Goal: Task Accomplishment & Management: Complete application form

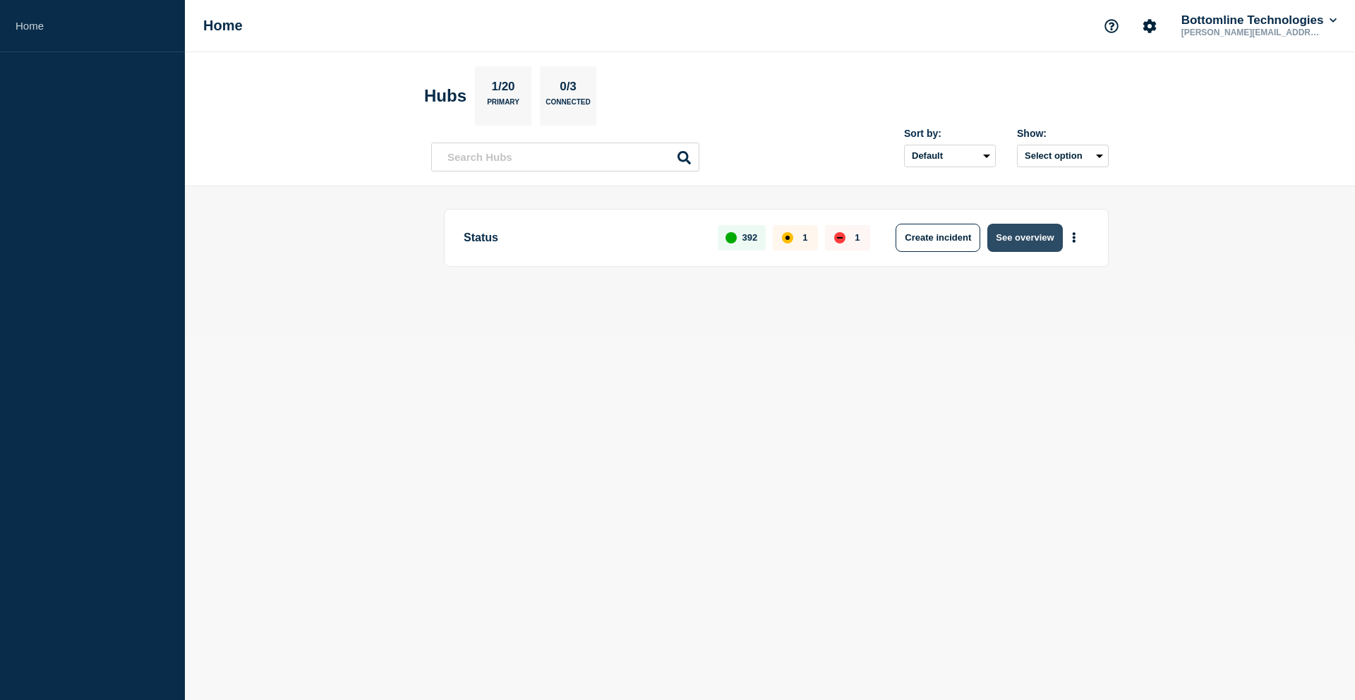
click at [1008, 239] on button "See overview" at bounding box center [1024, 238] width 75 height 28
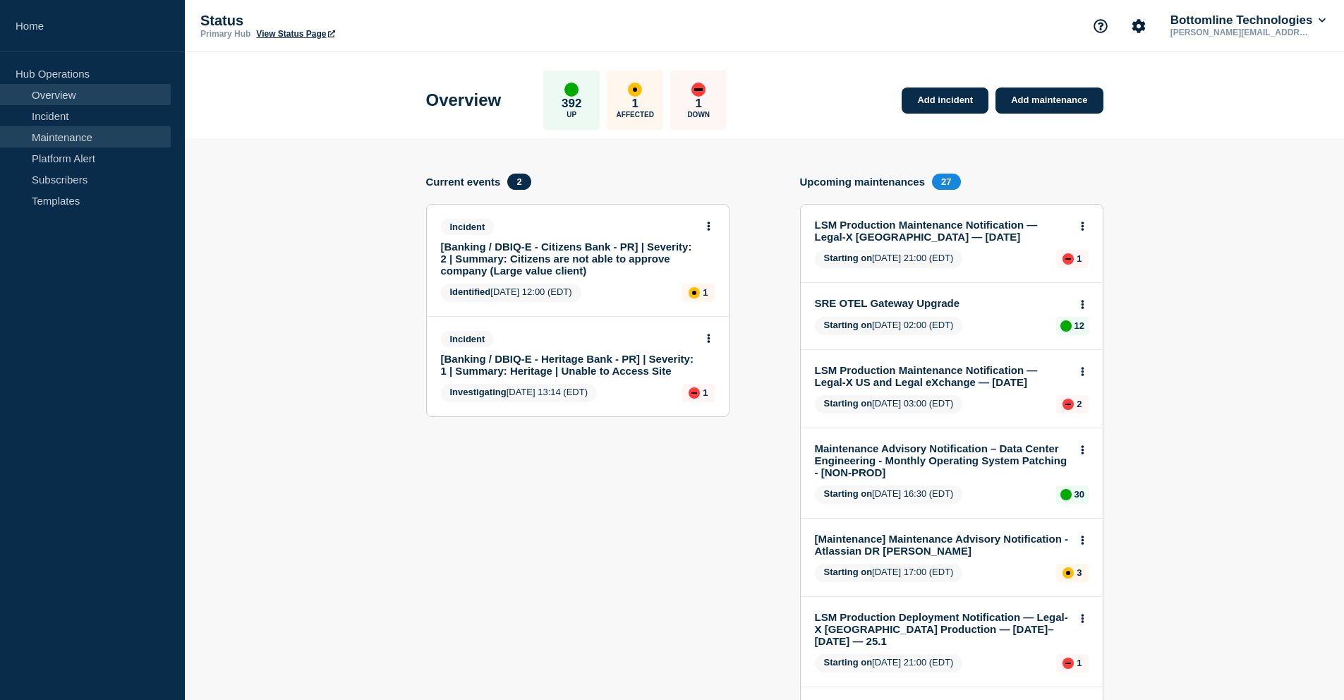
click at [73, 128] on link "Maintenance" at bounding box center [85, 136] width 171 height 21
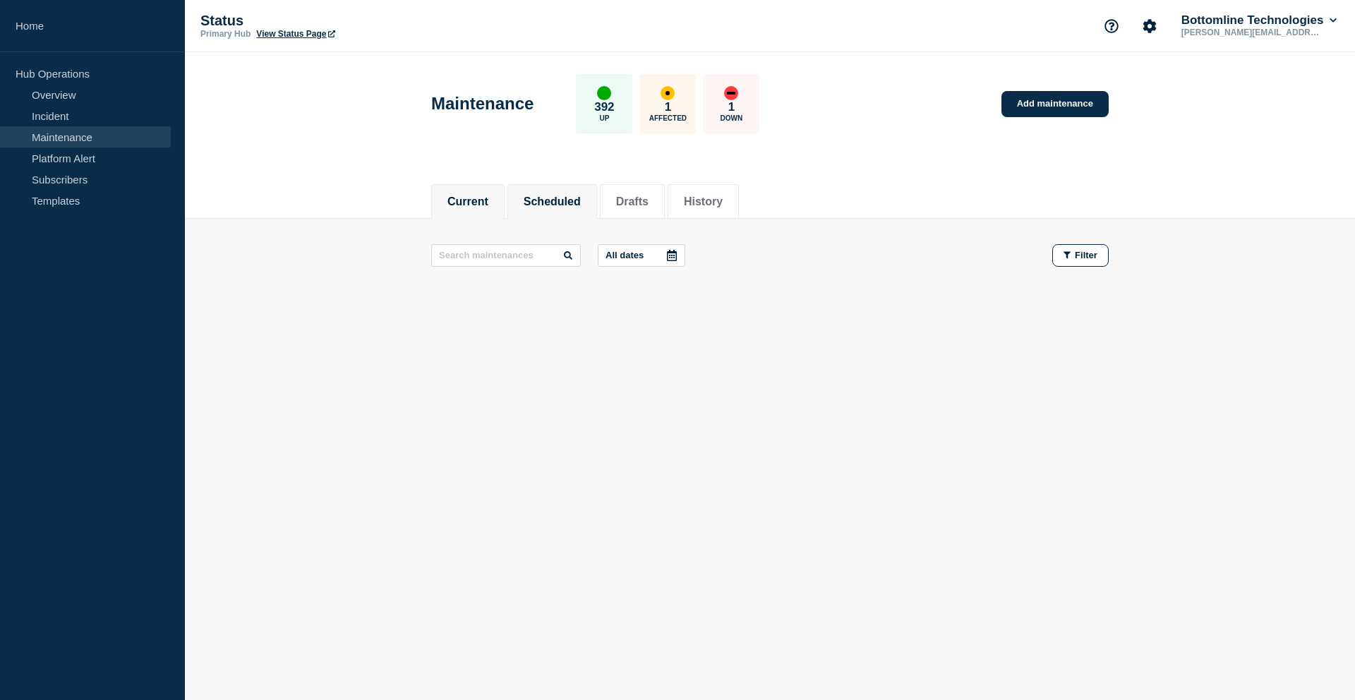
click at [532, 205] on button "Scheduled" at bounding box center [552, 201] width 57 height 13
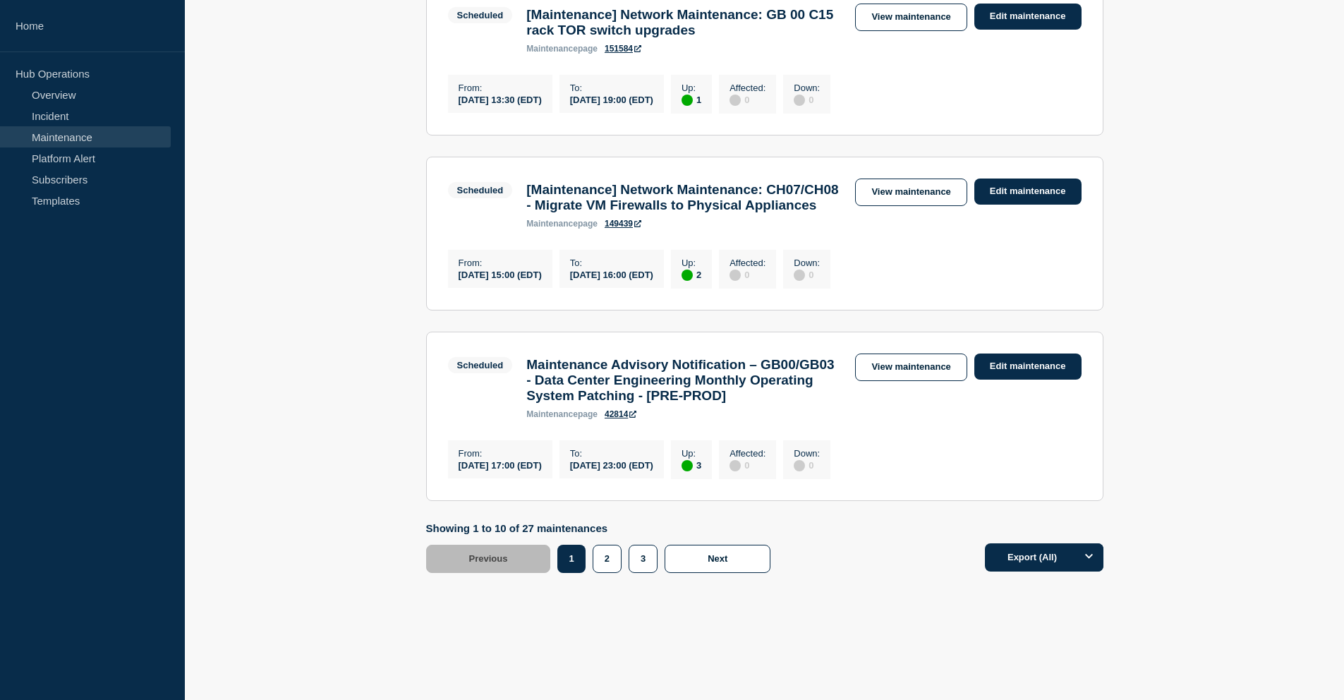
scroll to position [1662, 0]
click at [611, 573] on button "2" at bounding box center [607, 559] width 29 height 28
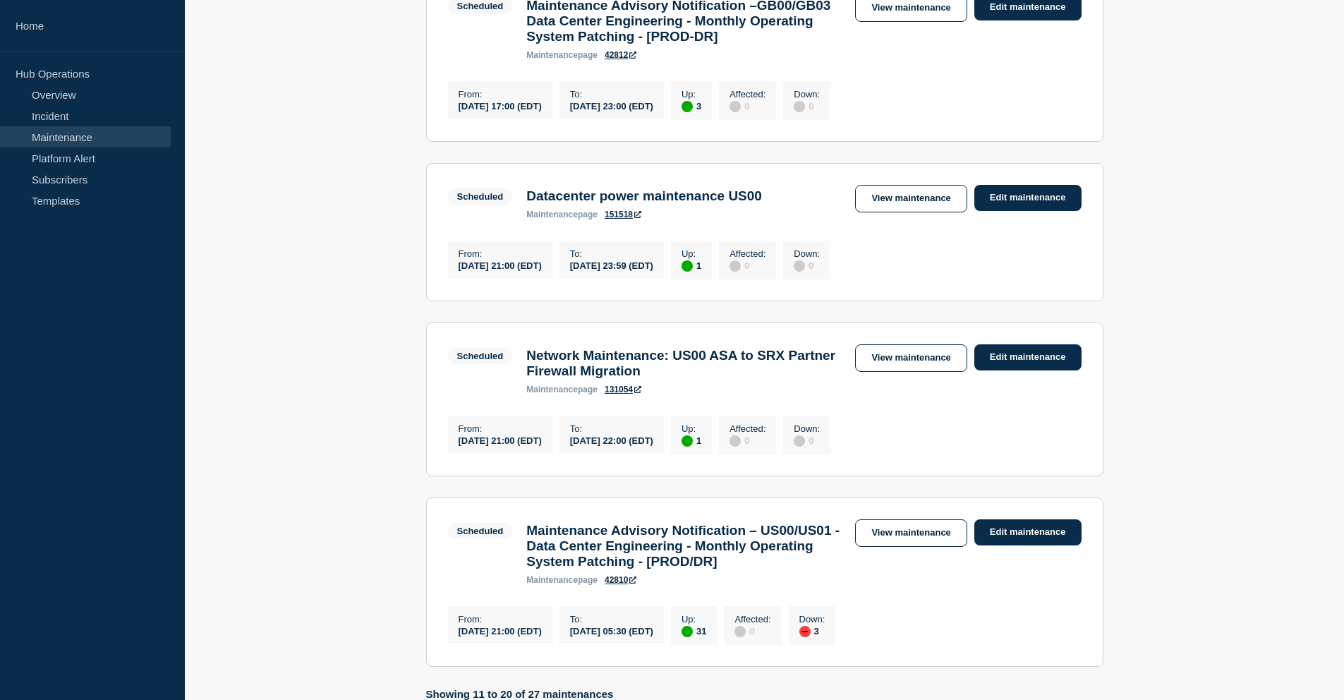
scroll to position [1665, 0]
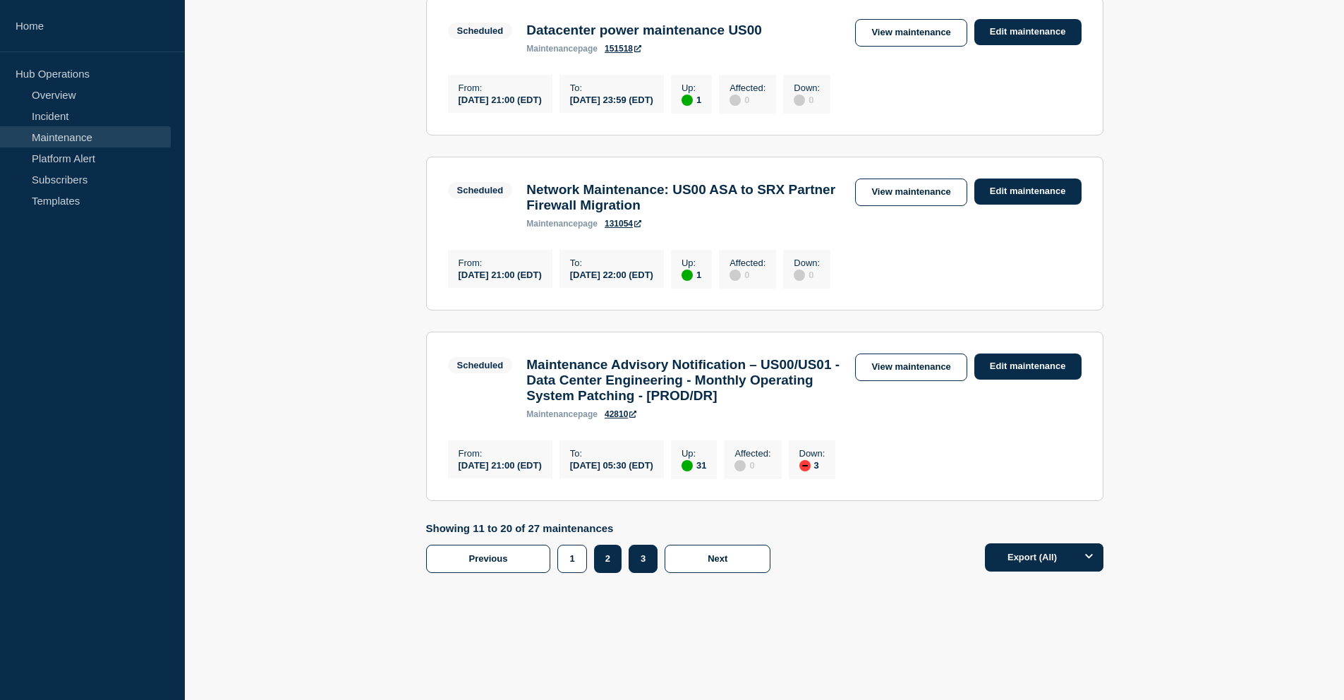
click at [633, 559] on button "3" at bounding box center [643, 559] width 29 height 28
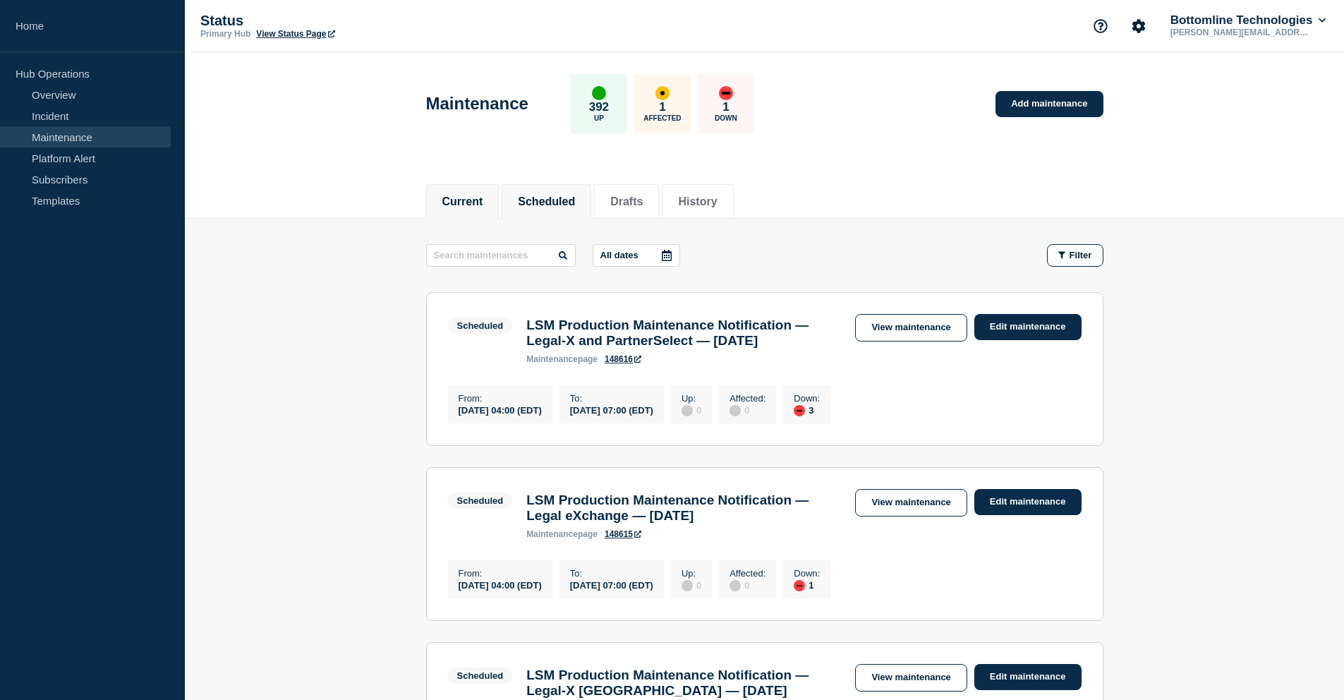
click at [466, 198] on button "Current" at bounding box center [462, 201] width 41 height 13
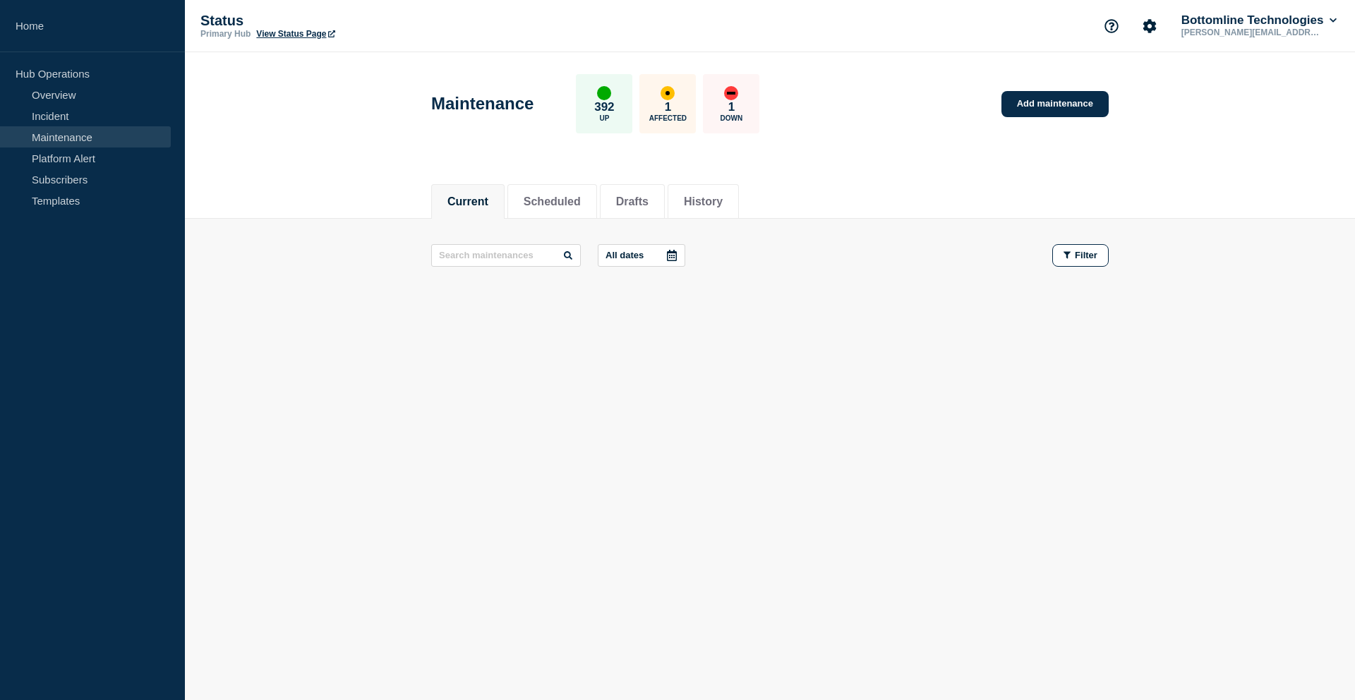
click at [71, 134] on link "Maintenance" at bounding box center [85, 136] width 171 height 21
click at [694, 224] on main "All dates Filter" at bounding box center [770, 255] width 1170 height 73
click at [696, 188] on li "History" at bounding box center [702, 201] width 71 height 35
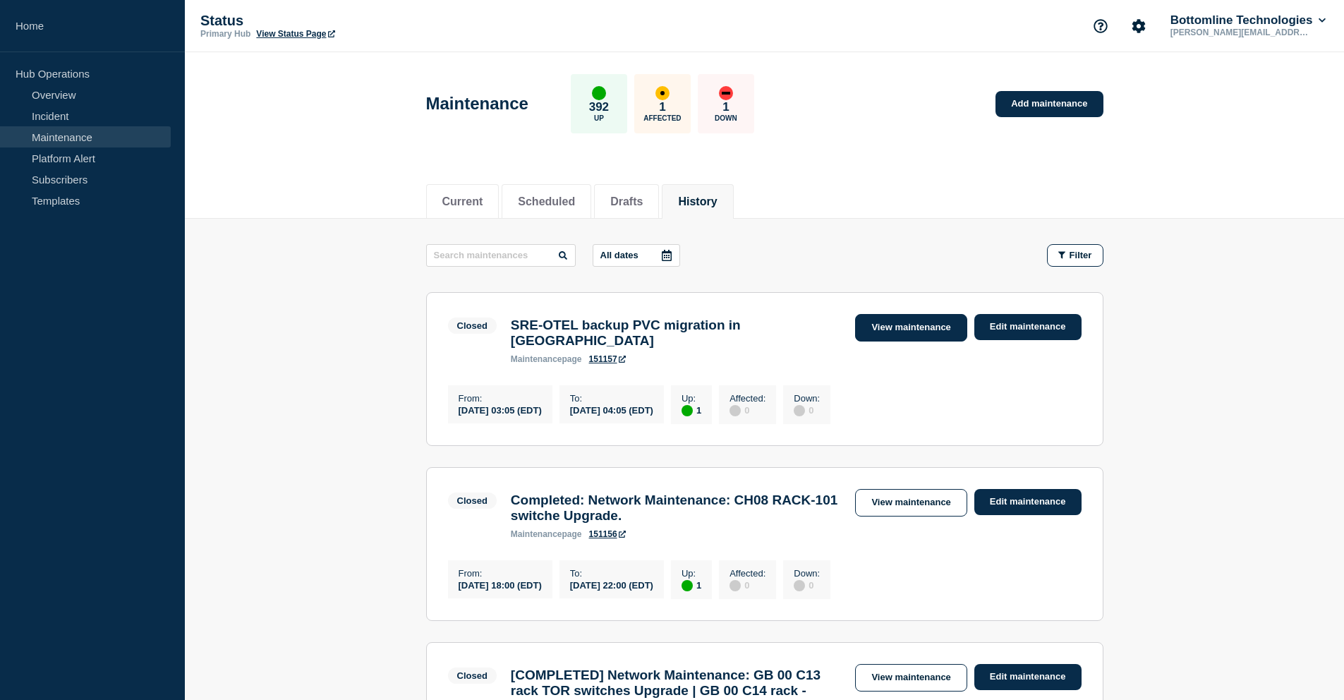
click at [918, 320] on link "View maintenance" at bounding box center [910, 328] width 111 height 28
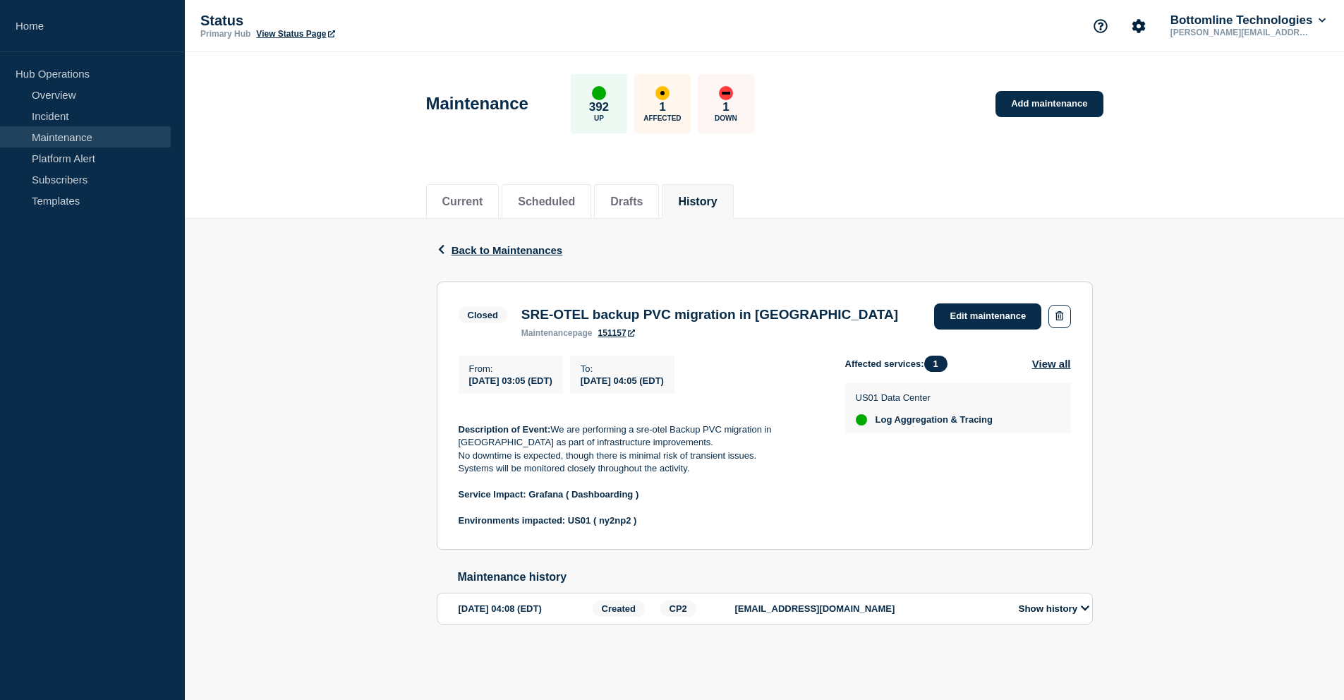
scroll to position [6, 0]
click at [1046, 99] on link "Add maintenance" at bounding box center [1049, 104] width 107 height 26
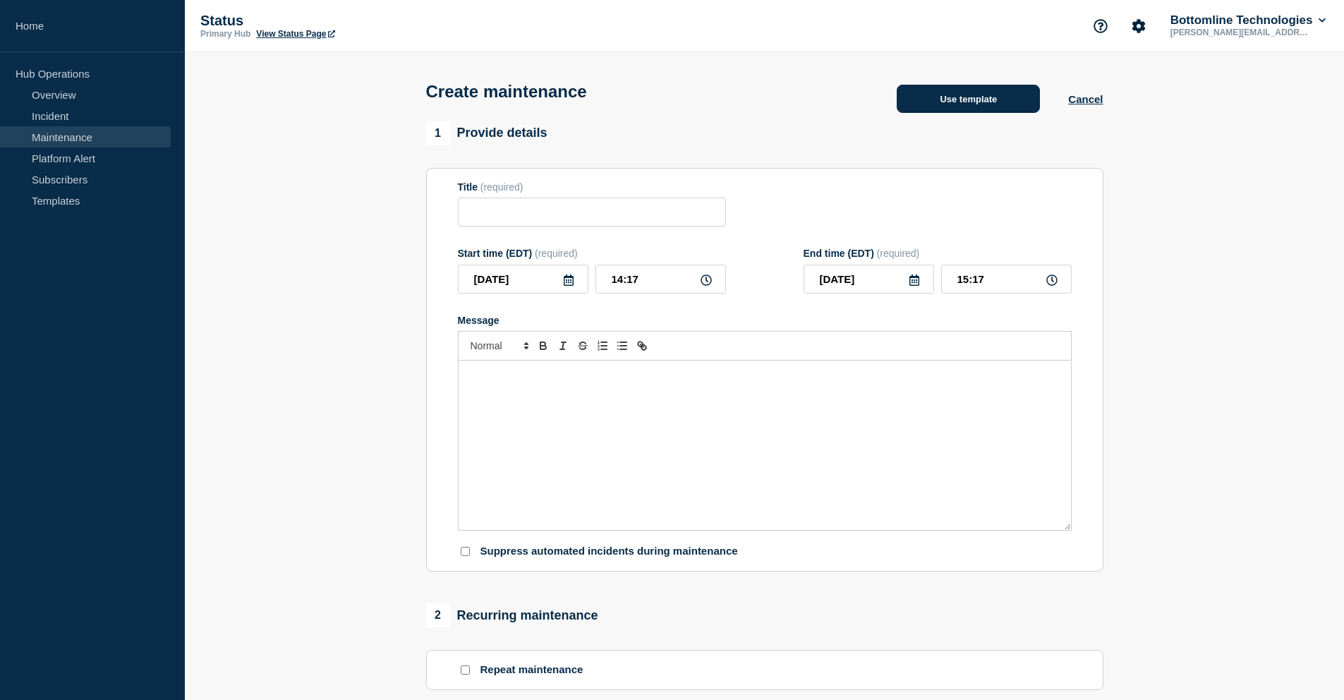
click at [967, 109] on button "Use template" at bounding box center [968, 99] width 143 height 28
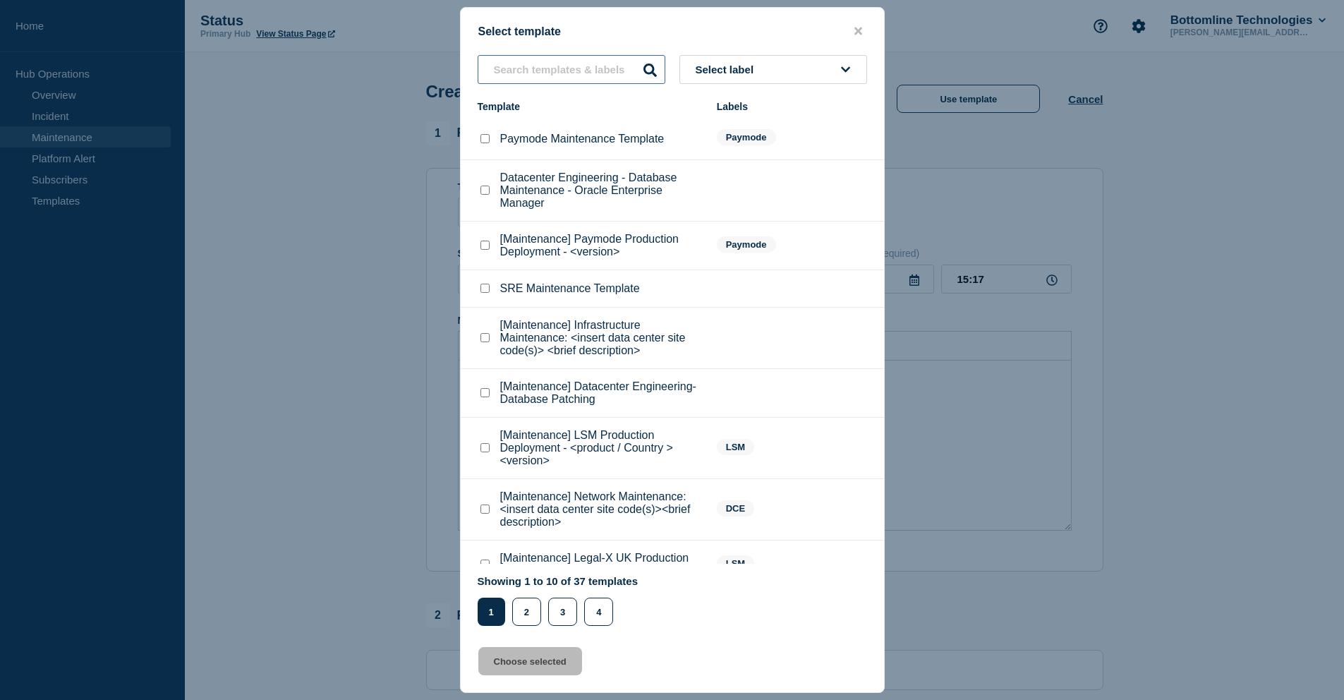
click at [579, 67] on input "text" at bounding box center [572, 69] width 188 height 29
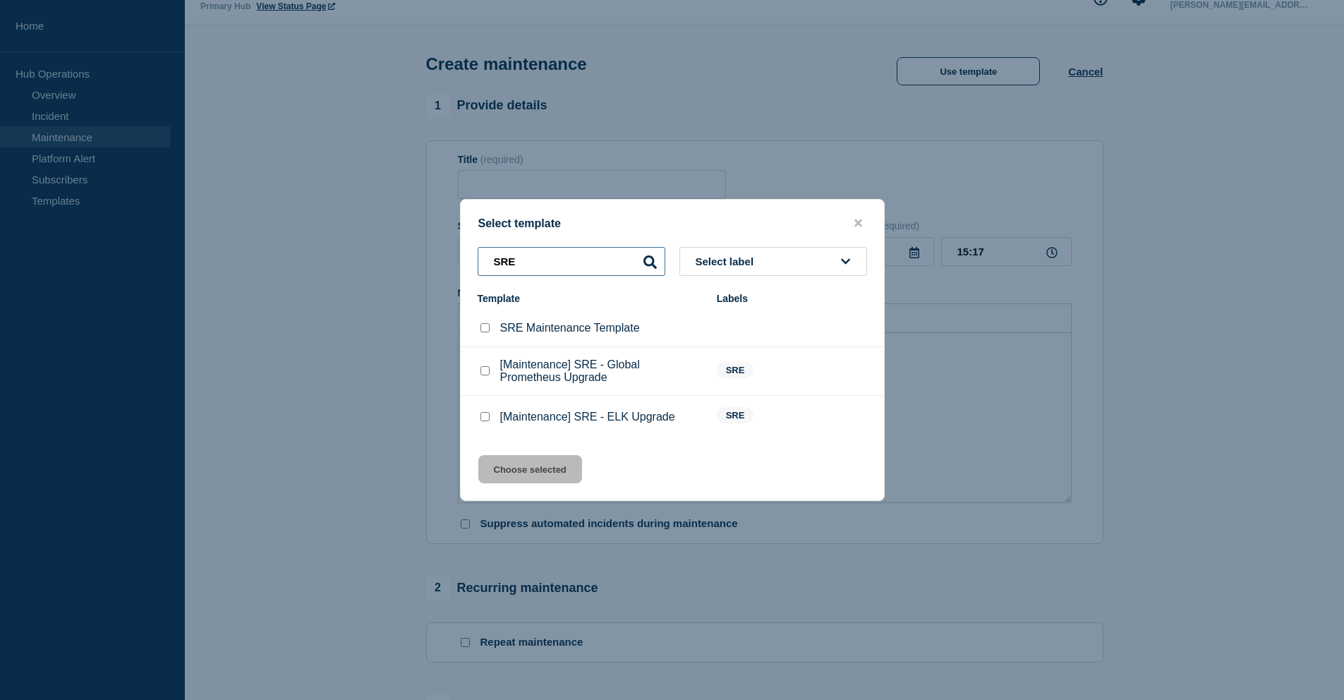
scroll to position [33, 0]
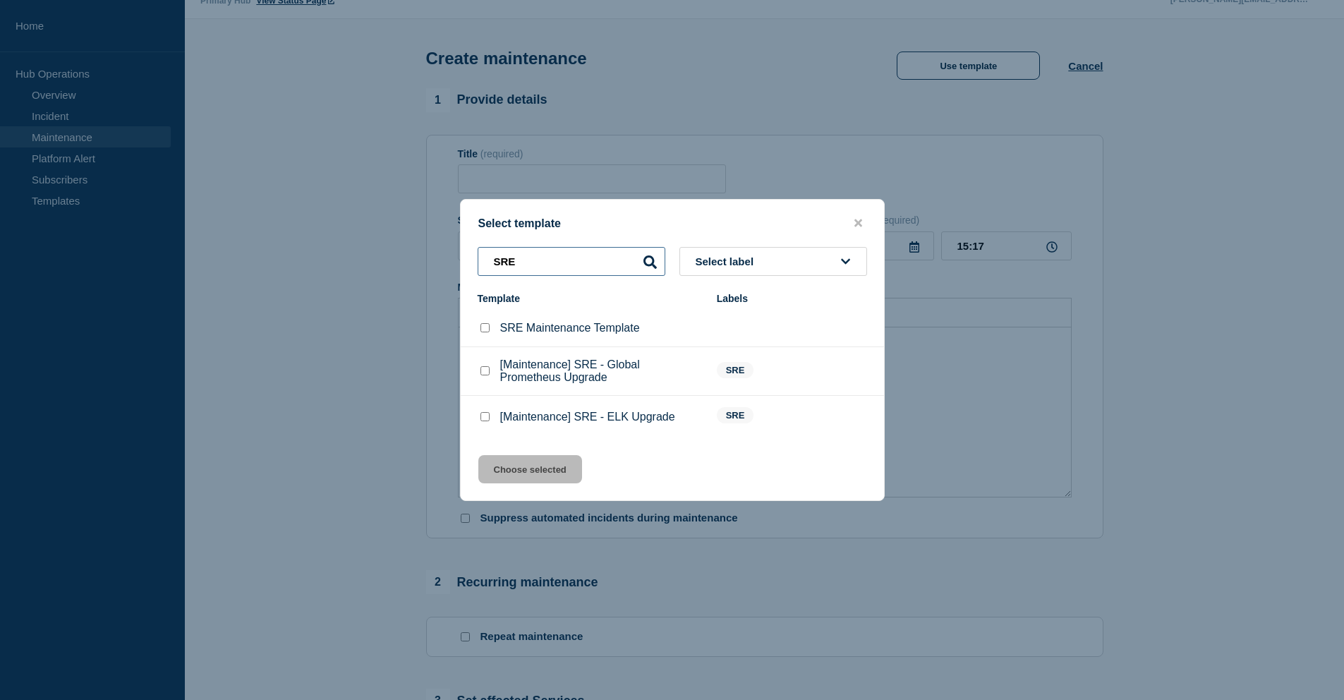
type input "SRE"
click at [850, 217] on button "close button" at bounding box center [858, 223] width 16 height 13
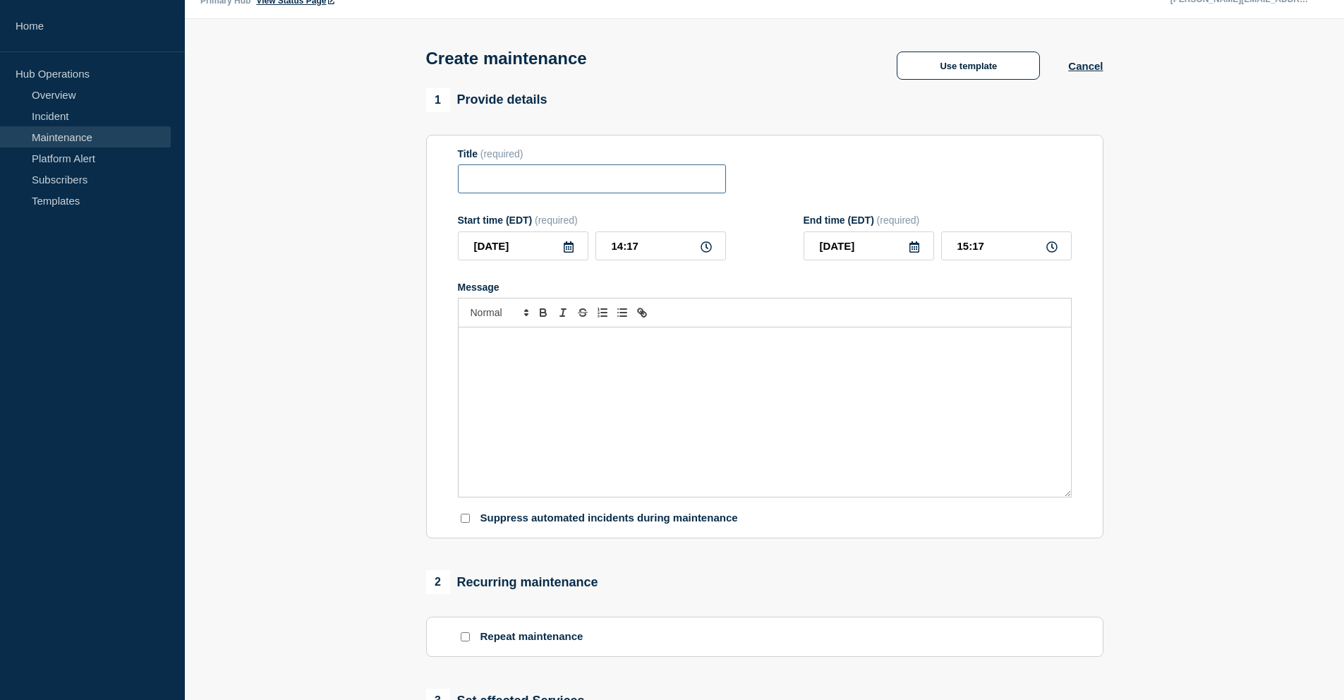
click at [572, 191] on input "Title" at bounding box center [592, 178] width 268 height 29
paste input "SRE-OTEL backup PVC migration in [GEOGRAPHIC_DATA]"
click at [516, 181] on input "SRE-OTEL backup PVC migration in [GEOGRAPHIC_DATA]" at bounding box center [592, 178] width 268 height 29
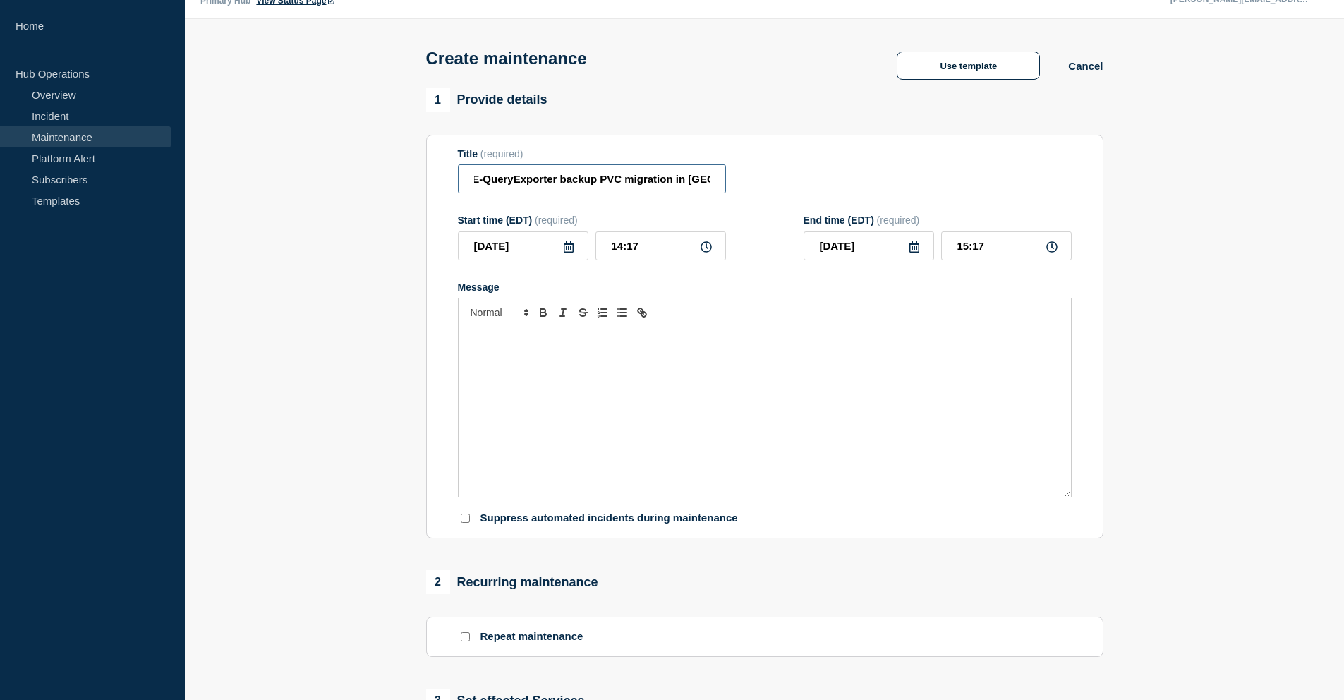
click at [574, 182] on input "SRE-QueryExporter backup PVC migration in [GEOGRAPHIC_DATA]" at bounding box center [592, 178] width 268 height 29
click at [706, 184] on input "SRE-QueryExporter PVC migration in [GEOGRAPHIC_DATA]" at bounding box center [592, 178] width 268 height 29
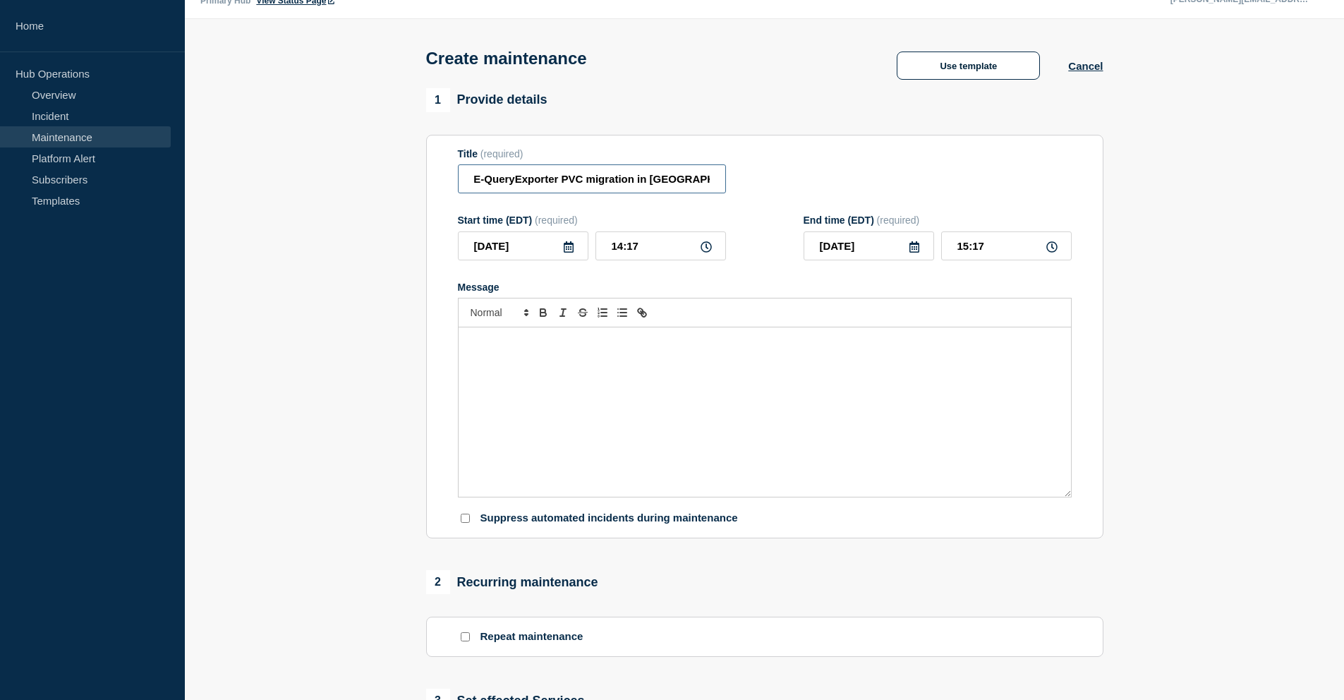
click at [653, 183] on input "SRE-QueryExporter PVC migration in [GEOGRAPHIC_DATA] & ch08" at bounding box center [592, 178] width 268 height 29
drag, startPoint x: 653, startPoint y: 183, endPoint x: 669, endPoint y: 205, distance: 26.7
click at [653, 191] on input "SRE-QueryExporter PVC migration in [GEOGRAPHIC_DATA] & ch08" at bounding box center [592, 178] width 268 height 29
click at [659, 189] on input "SRE-QueryExporter PVC migration inch07 & ch08" at bounding box center [592, 178] width 268 height 29
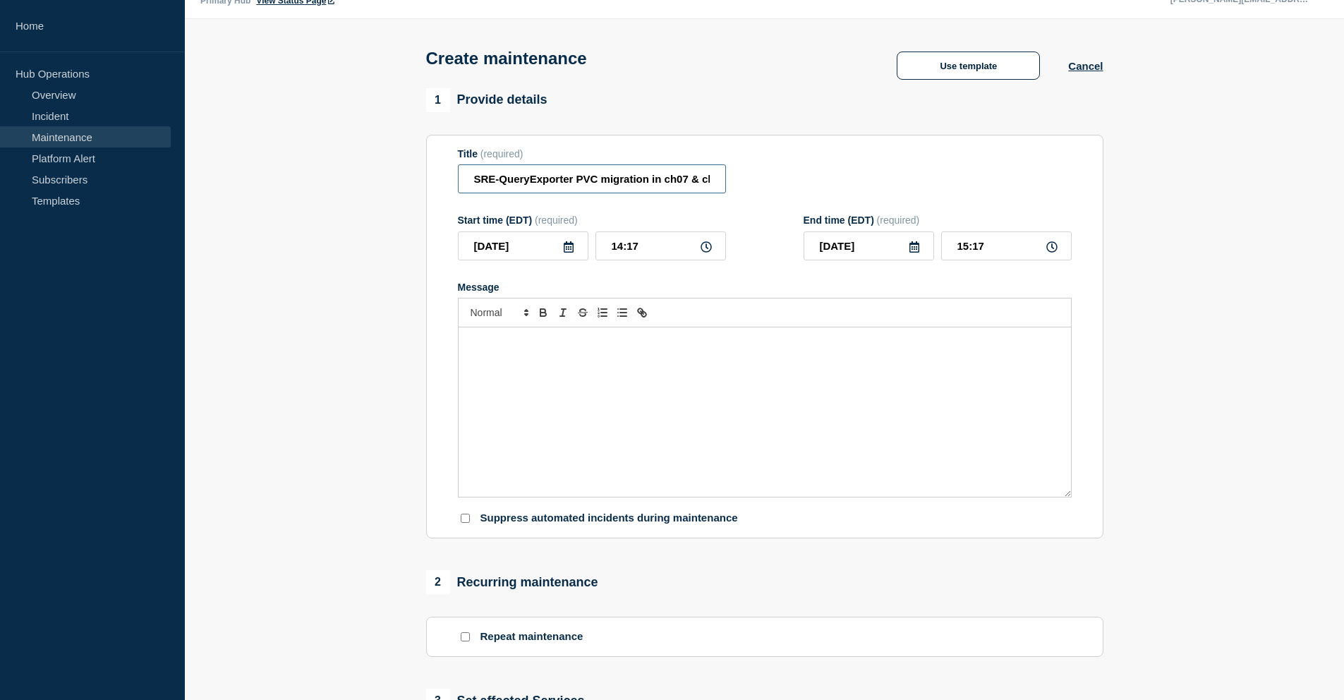
scroll to position [0, 13]
type input "SRE-QueryExporter PVC migration in ch07 & ch08"
click at [563, 260] on input "[DATE]" at bounding box center [523, 245] width 131 height 29
click at [529, 389] on div "14" at bounding box center [523, 387] width 20 height 20
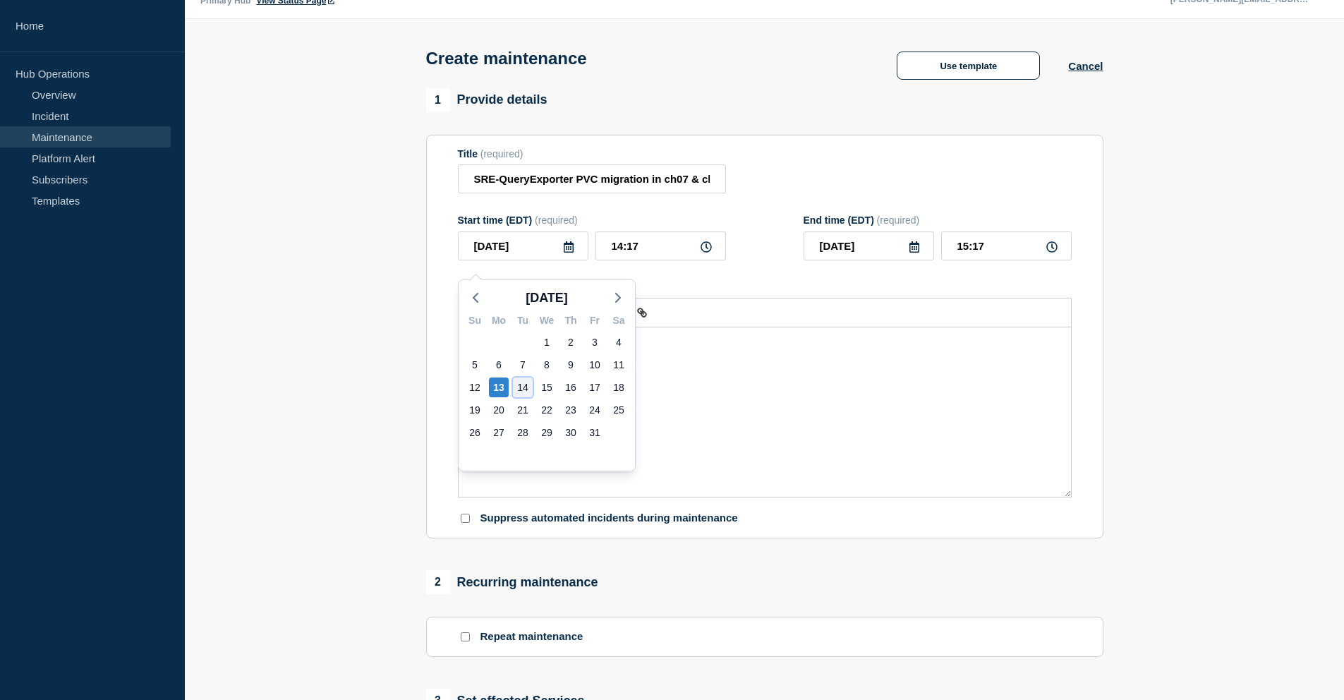
type input "[DATE]"
click at [773, 272] on form "Title (required) SRE-QueryExporter PVC migration in ch07 & ch08 Start time (EDT…" at bounding box center [765, 336] width 614 height 377
click at [698, 256] on input "14:17" at bounding box center [661, 245] width 131 height 29
click at [705, 253] on icon at bounding box center [706, 246] width 11 height 11
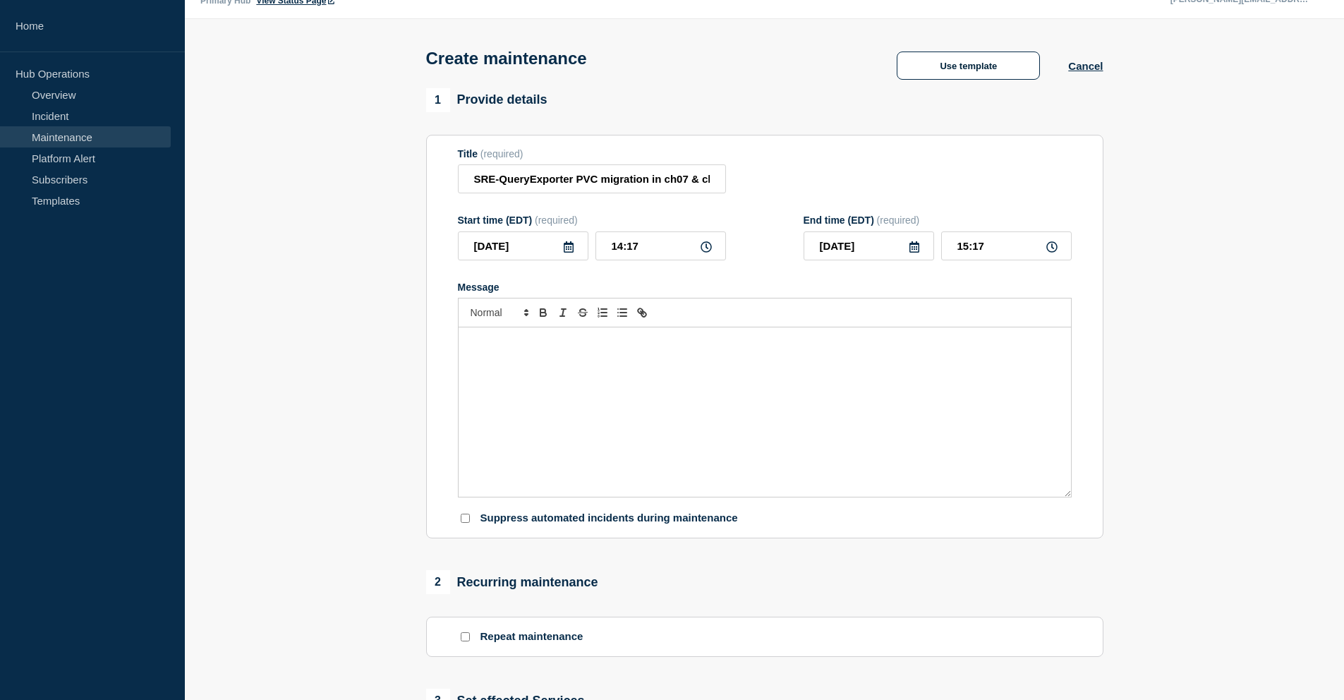
click at [705, 253] on icon at bounding box center [706, 246] width 11 height 11
click at [624, 259] on input "14:17" at bounding box center [661, 245] width 131 height 29
click at [648, 259] on input "14:17" at bounding box center [661, 245] width 131 height 29
type input "03:17"
type input "04:17"
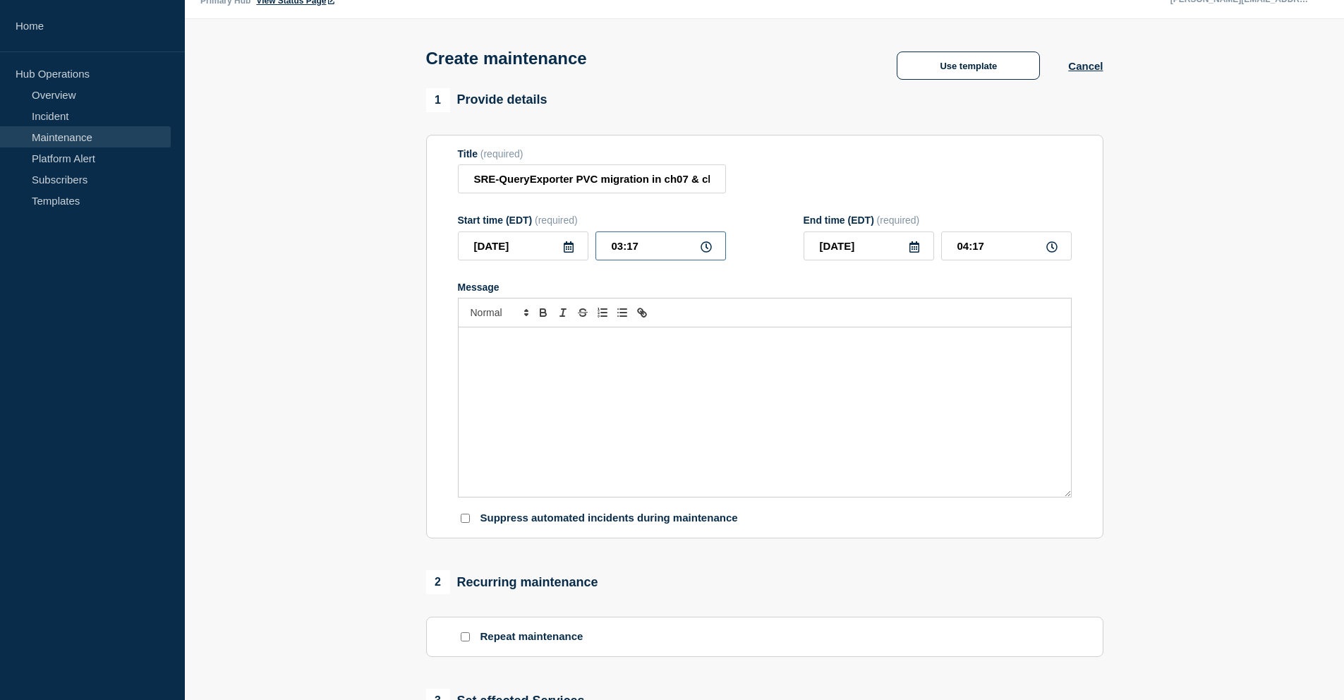
click at [665, 259] on input "03:17" at bounding box center [661, 245] width 131 height 29
type input "03:00"
type input "04:00"
click at [887, 293] on div "Message" at bounding box center [765, 287] width 614 height 11
click at [807, 376] on div "Message" at bounding box center [765, 411] width 612 height 169
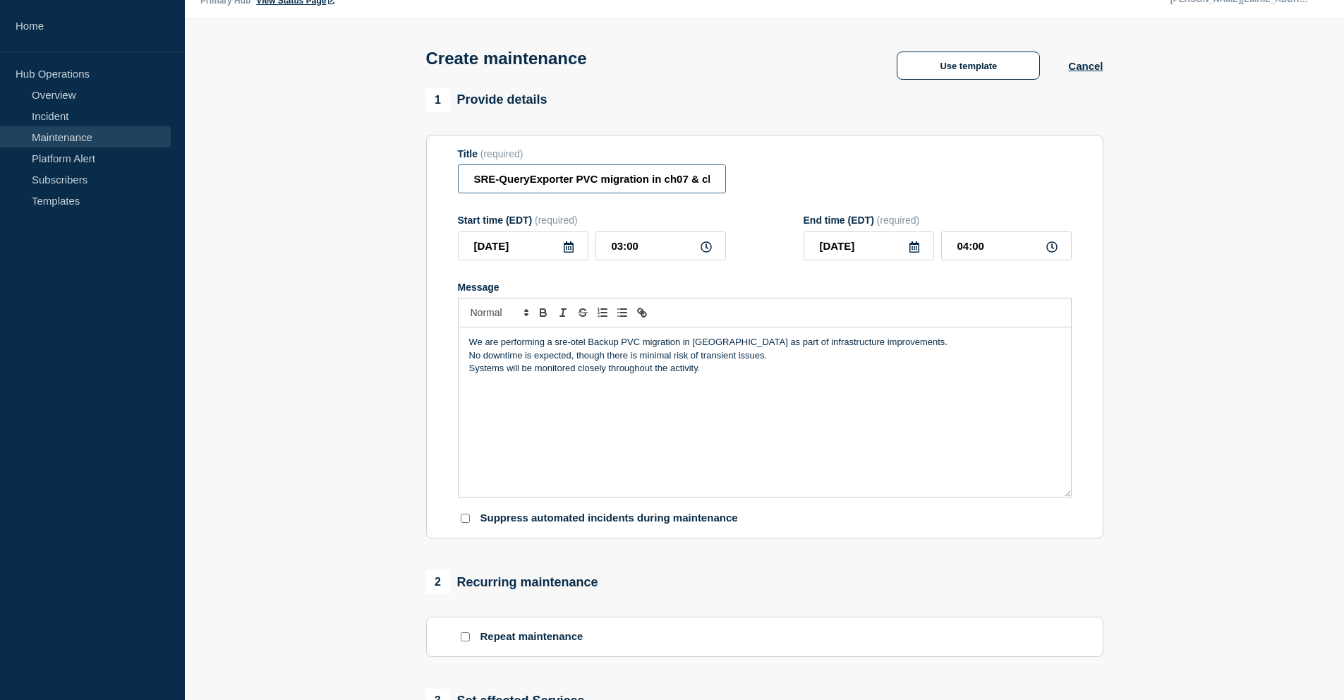
click at [713, 189] on input "SRE-QueryExporter PVC migration in ch07 & ch08" at bounding box center [592, 178] width 268 height 29
click at [709, 189] on input "SRE-QueryExporter PVC migration in ch07 & ch08" at bounding box center [592, 178] width 268 height 29
drag, startPoint x: 697, startPoint y: 189, endPoint x: 591, endPoint y: 188, distance: 105.8
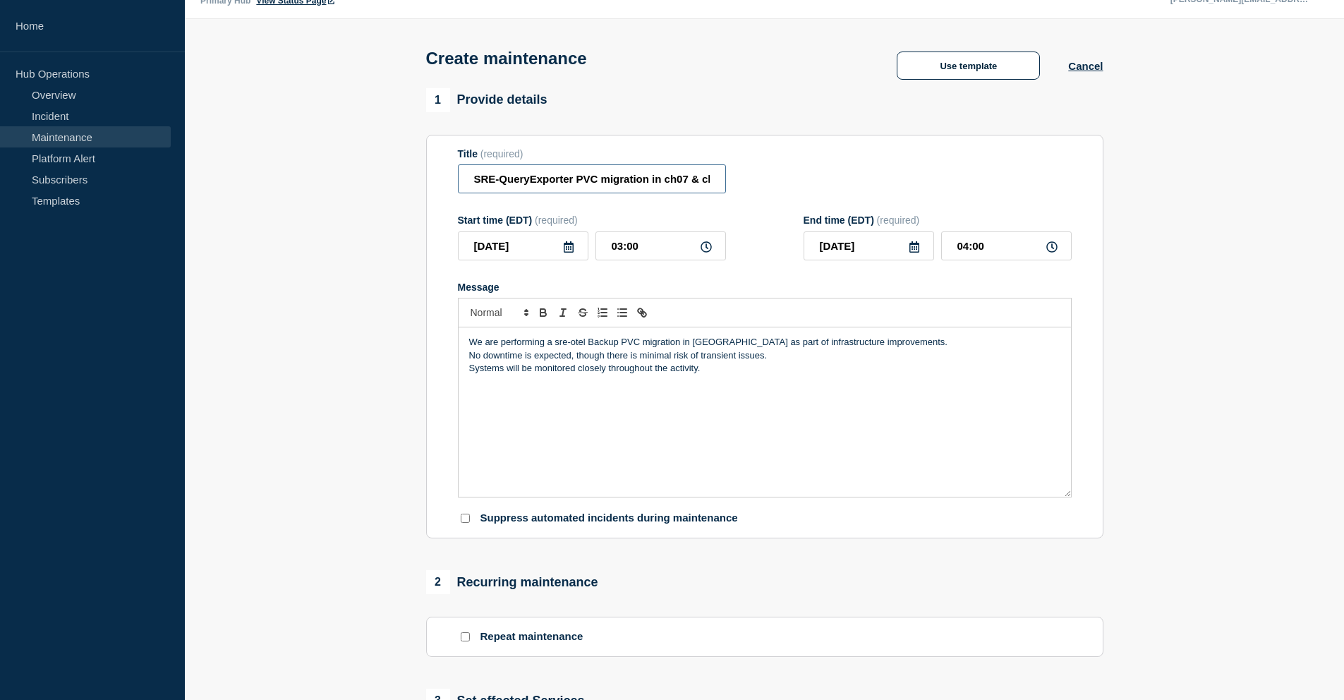
click at [591, 188] on input "SRE-QueryExporter PVC migration in ch07 & ch08" at bounding box center [592, 178] width 268 height 29
click at [661, 191] on input "SRE-QueryExporter PVC migration in ch07 & ch08" at bounding box center [592, 178] width 268 height 29
drag, startPoint x: 661, startPoint y: 191, endPoint x: 750, endPoint y: 191, distance: 88.9
click at [750, 191] on div "Title (required) SRE-QueryExporter PVC migration in ch07 & ch08" at bounding box center [765, 171] width 614 height 46
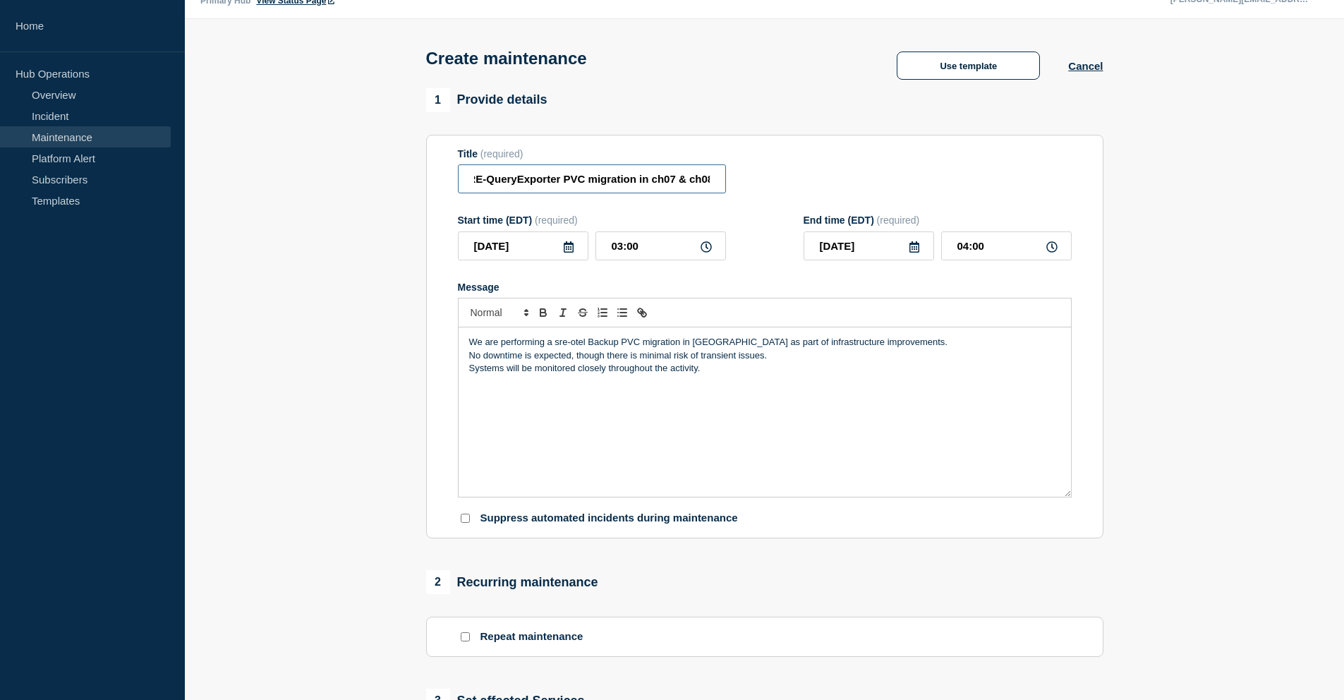
click at [707, 188] on input "SRE-QueryExporter PVC migration in ch07 & ch08" at bounding box center [592, 178] width 268 height 29
drag, startPoint x: 555, startPoint y: 357, endPoint x: 712, endPoint y: 352, distance: 157.4
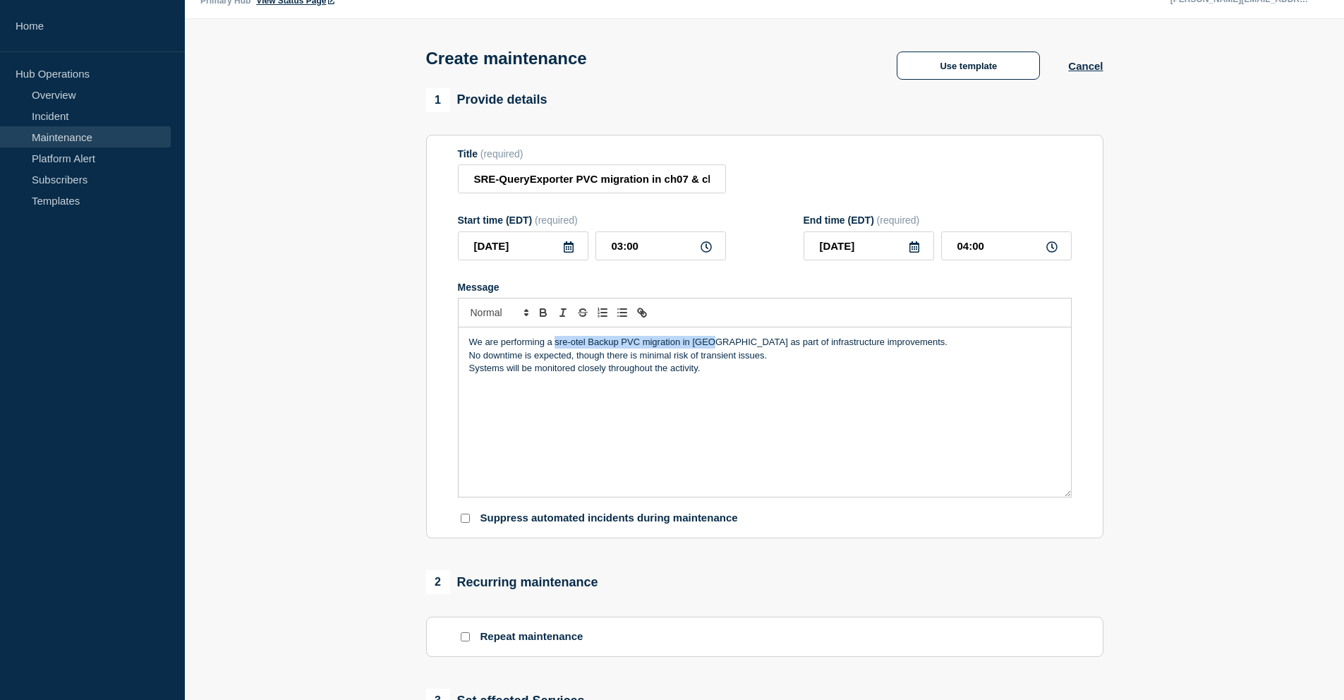
click at [712, 349] on p "We are performing a sre-otel Backup PVC migration in [GEOGRAPHIC_DATA] as part …" at bounding box center [764, 342] width 591 height 13
paste div "Message"
click at [556, 362] on p "No downtime is expected, though there is minimal risk of transient issues." at bounding box center [764, 355] width 591 height 13
click at [644, 349] on p "We are performing a SRE-QueryExporter PVC migration in ch07 & ch08 as part of i…" at bounding box center [764, 342] width 591 height 13
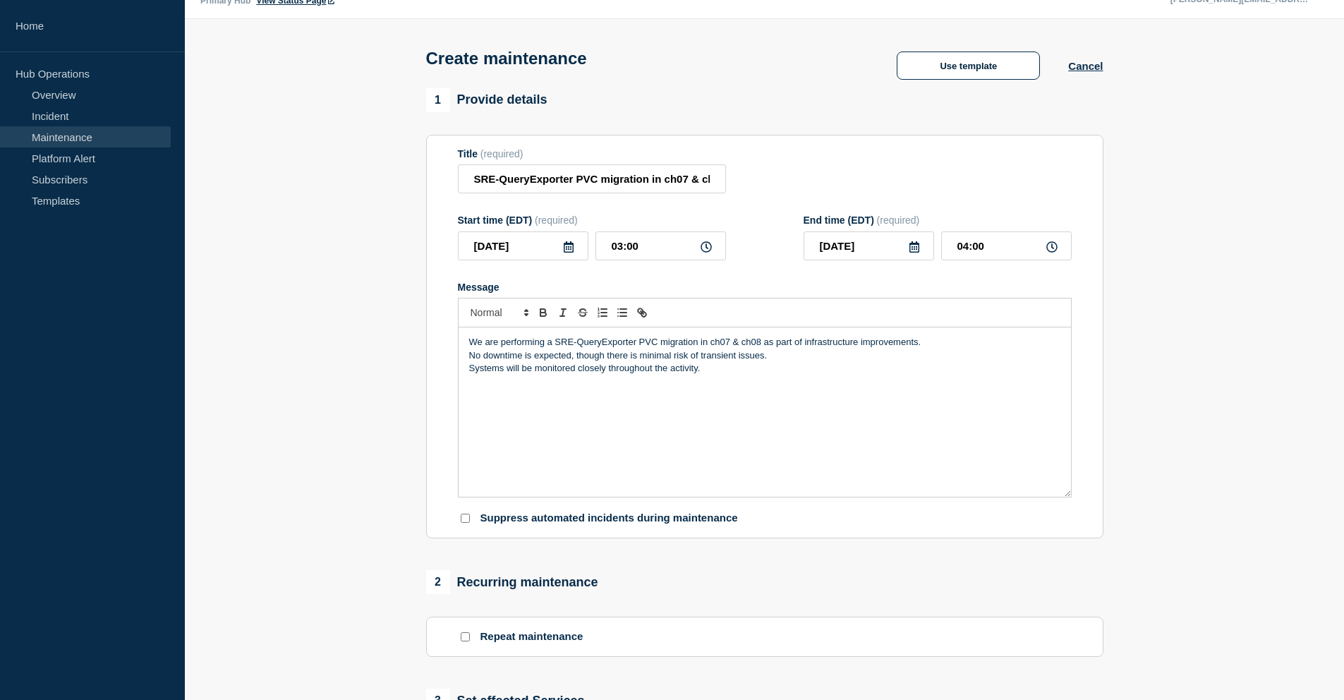
click at [644, 349] on p "We are performing a SRE-QueryExporter PVC migration in ch07 & ch08 as part of i…" at bounding box center [764, 342] width 591 height 13
click at [655, 362] on p "No downtime is expected, though there is minimal risk of transient issues." at bounding box center [764, 355] width 591 height 13
click at [706, 362] on p "No downtime is expected, though there is minimal risk of transient issues." at bounding box center [764, 355] width 591 height 13
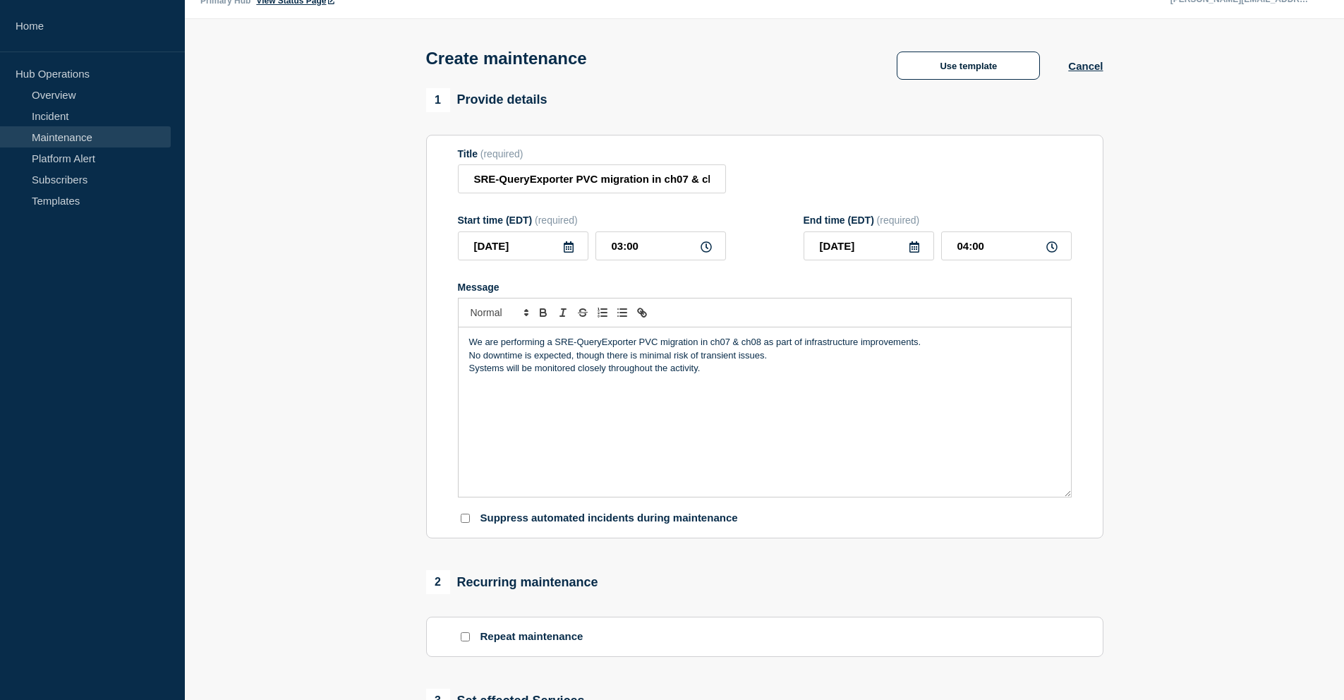
click at [507, 392] on div "We are performing a SRE-QueryExporter PVC migration in ch07 & ch08 as part of i…" at bounding box center [765, 411] width 612 height 169
click at [737, 390] on div "We are performing a SRE-QueryExporter PVC migration in ch07 & ch08 as part of i…" at bounding box center [765, 411] width 612 height 169
click at [466, 382] on div "We are performing a SRE-QueryExporter PVC migration in ch07 & ch08 as part of i…" at bounding box center [765, 411] width 612 height 169
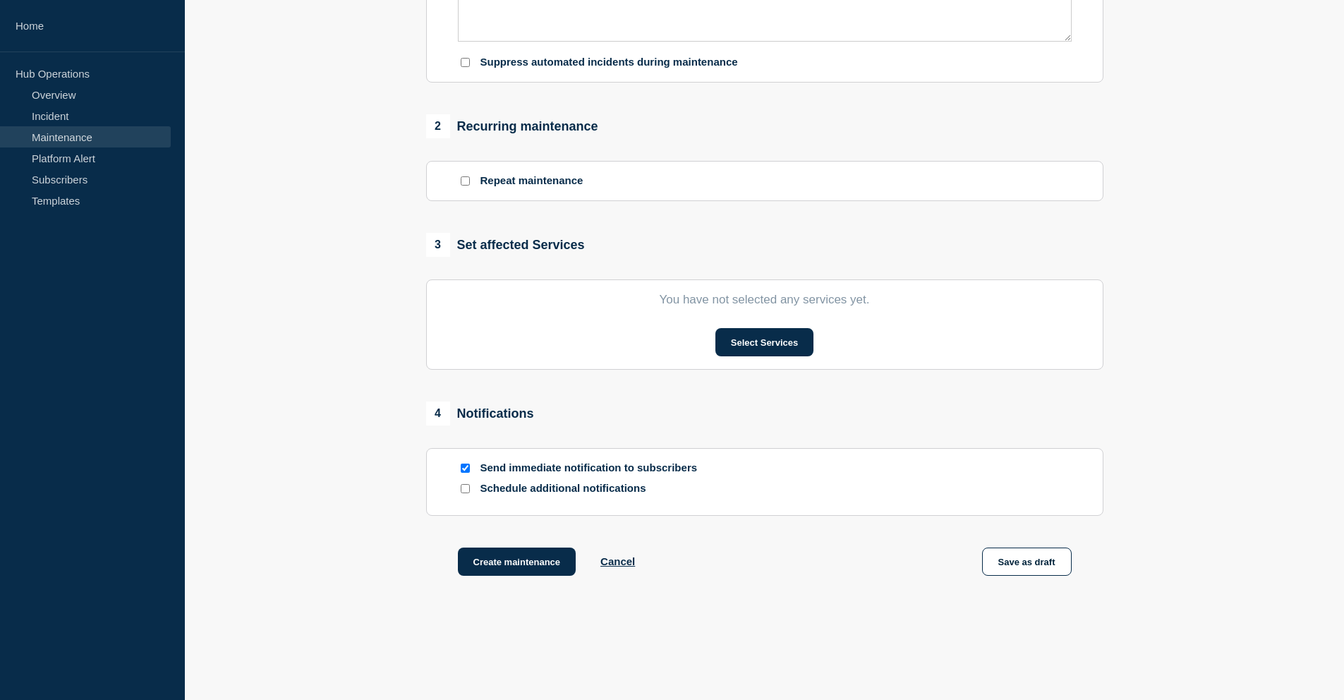
scroll to position [497, 0]
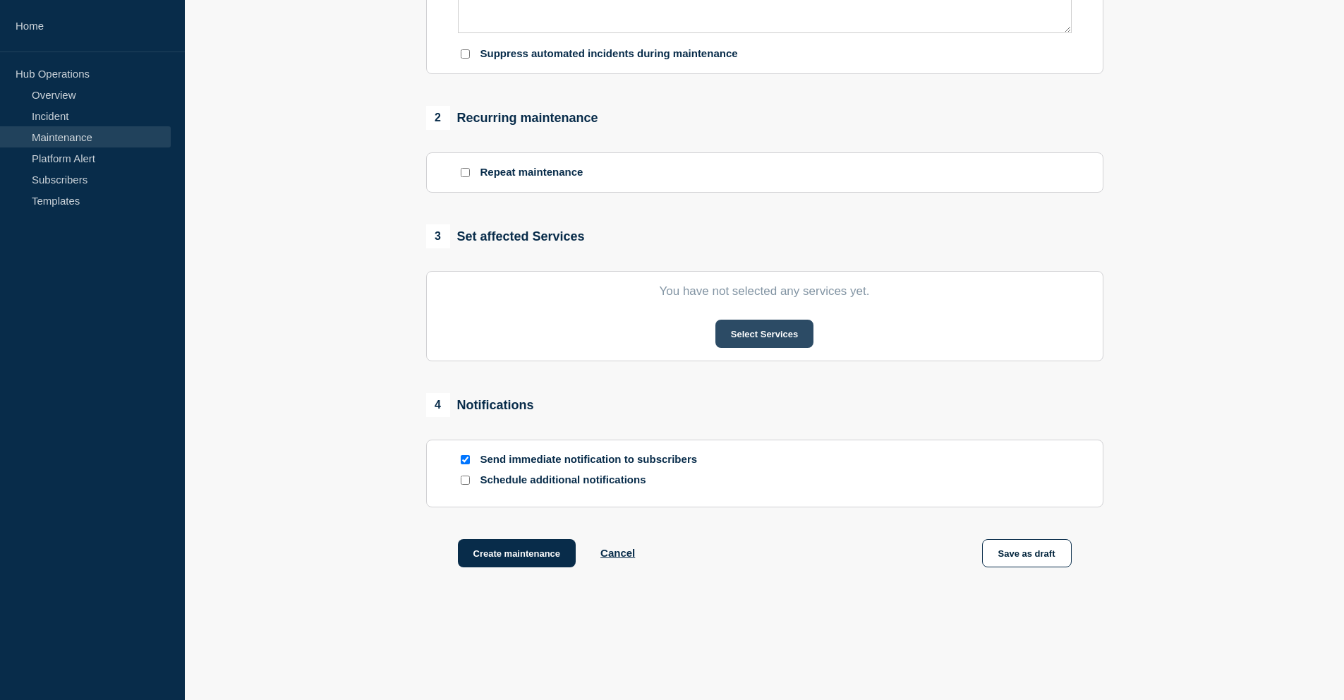
click at [773, 348] on button "Select Services" at bounding box center [764, 334] width 98 height 28
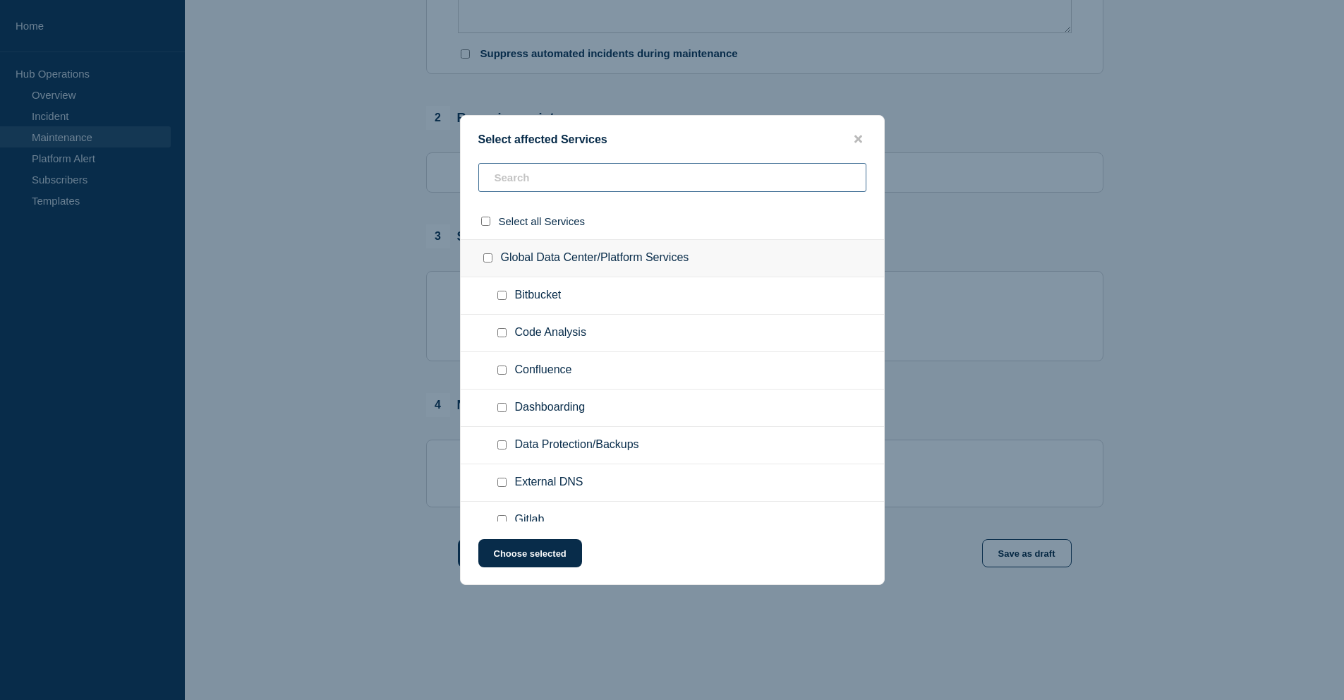
click at [593, 173] on input "text" at bounding box center [672, 177] width 388 height 29
type input "qu"
checkbox input "true"
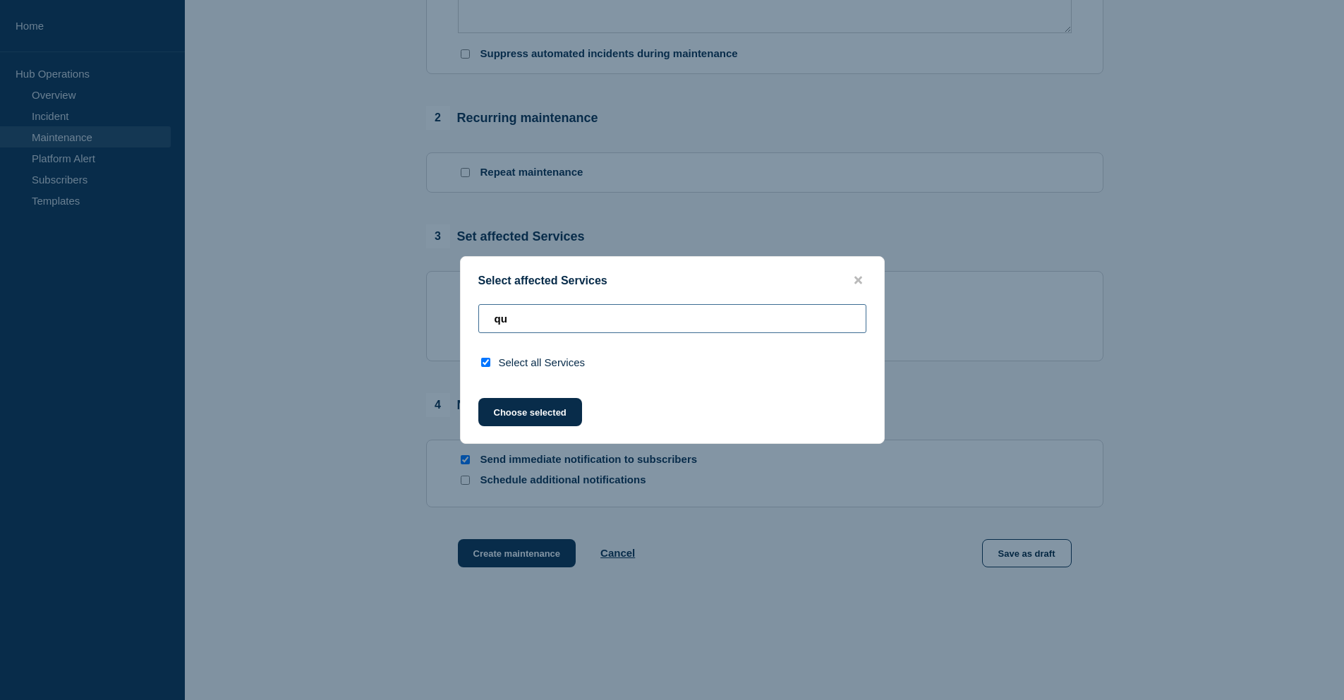
type input "q"
checkbox input "false"
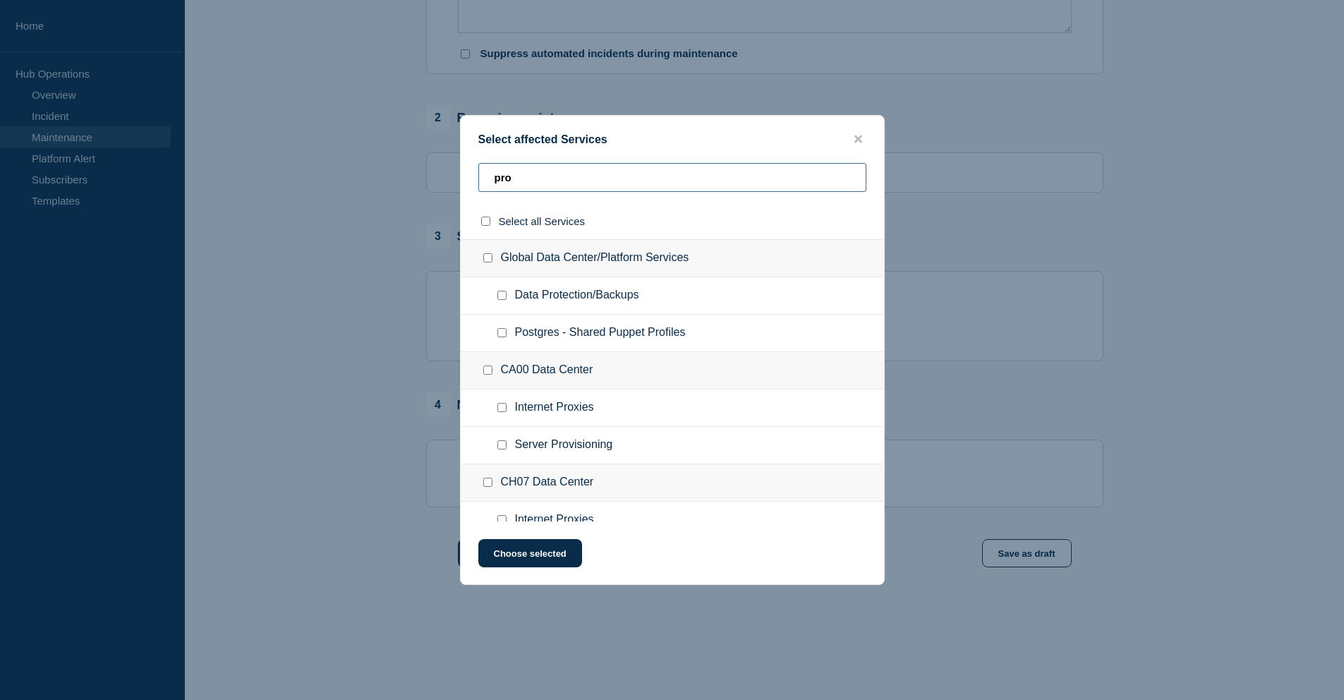
type input "proe"
checkbox input "true"
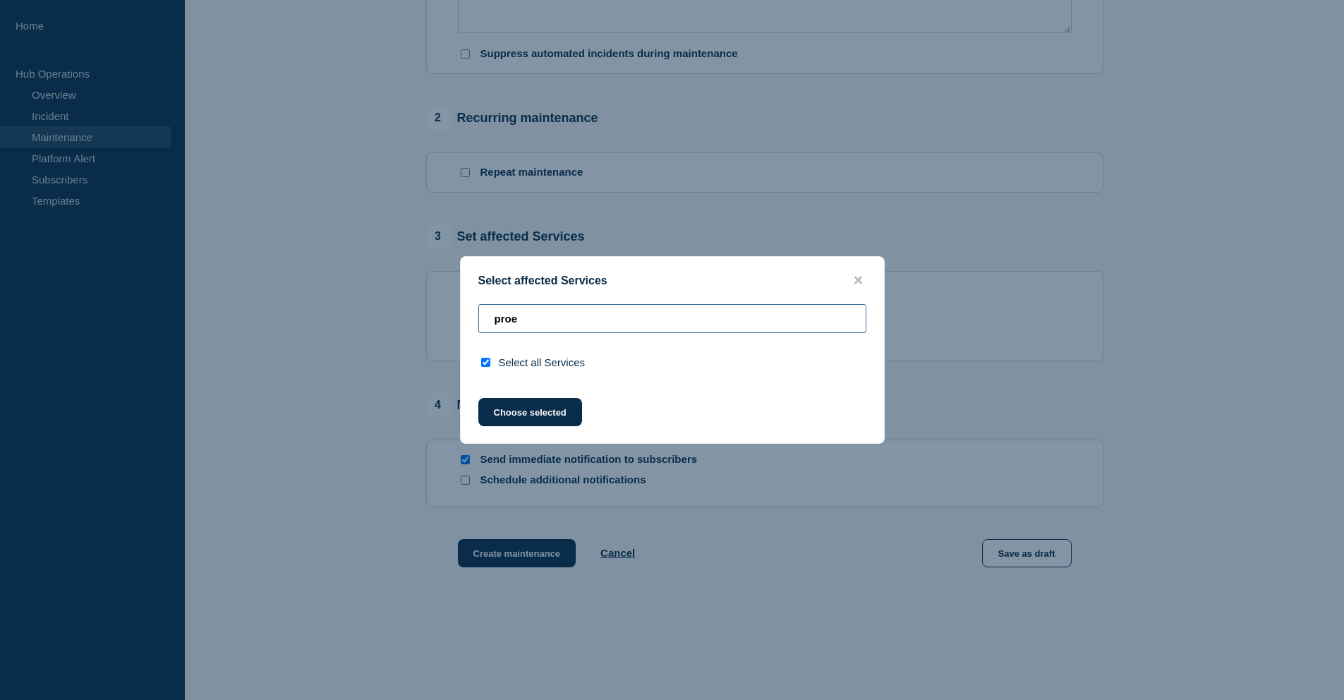
type input "pro"
checkbox input "false"
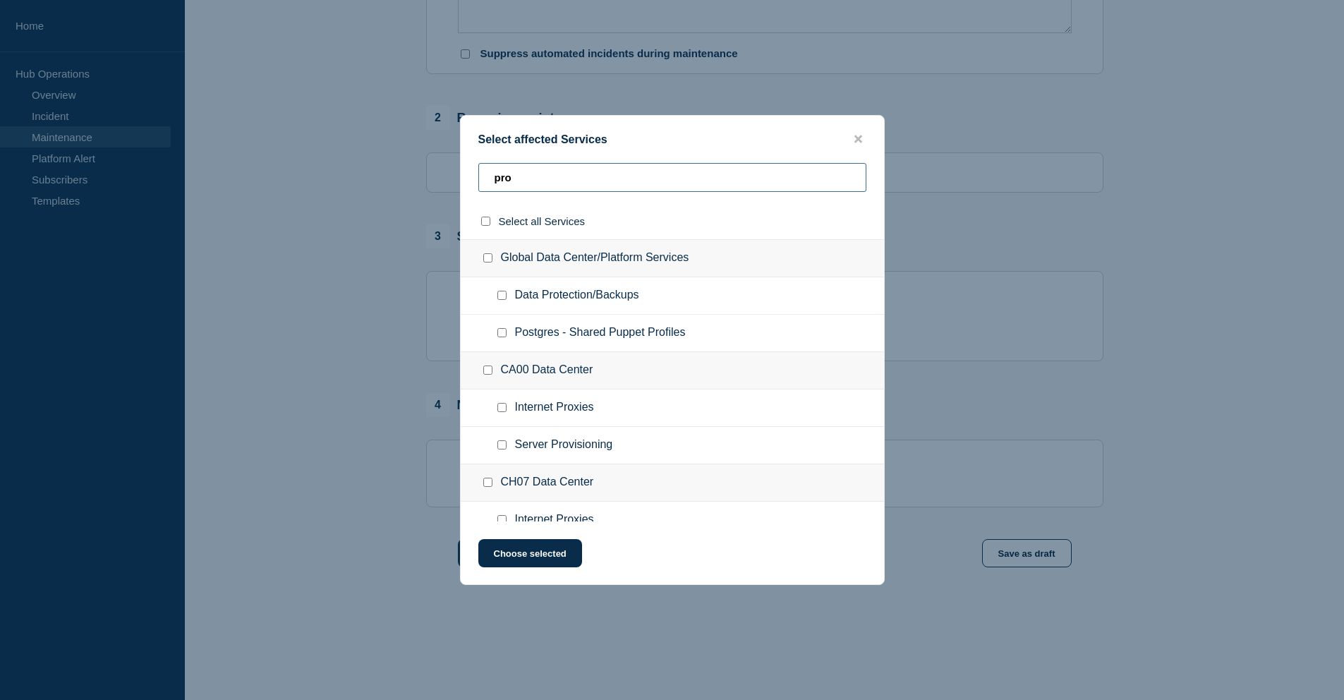
type input "prom"
checkbox input "true"
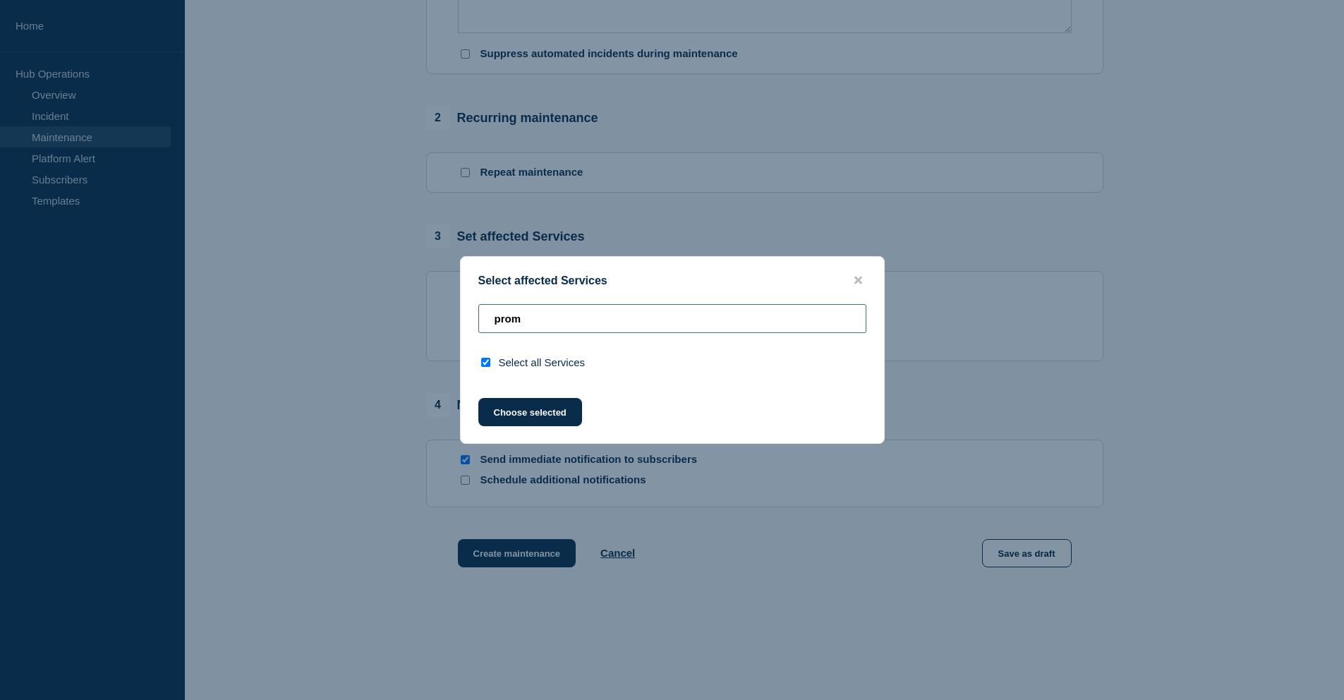
type input "pro"
checkbox input "false"
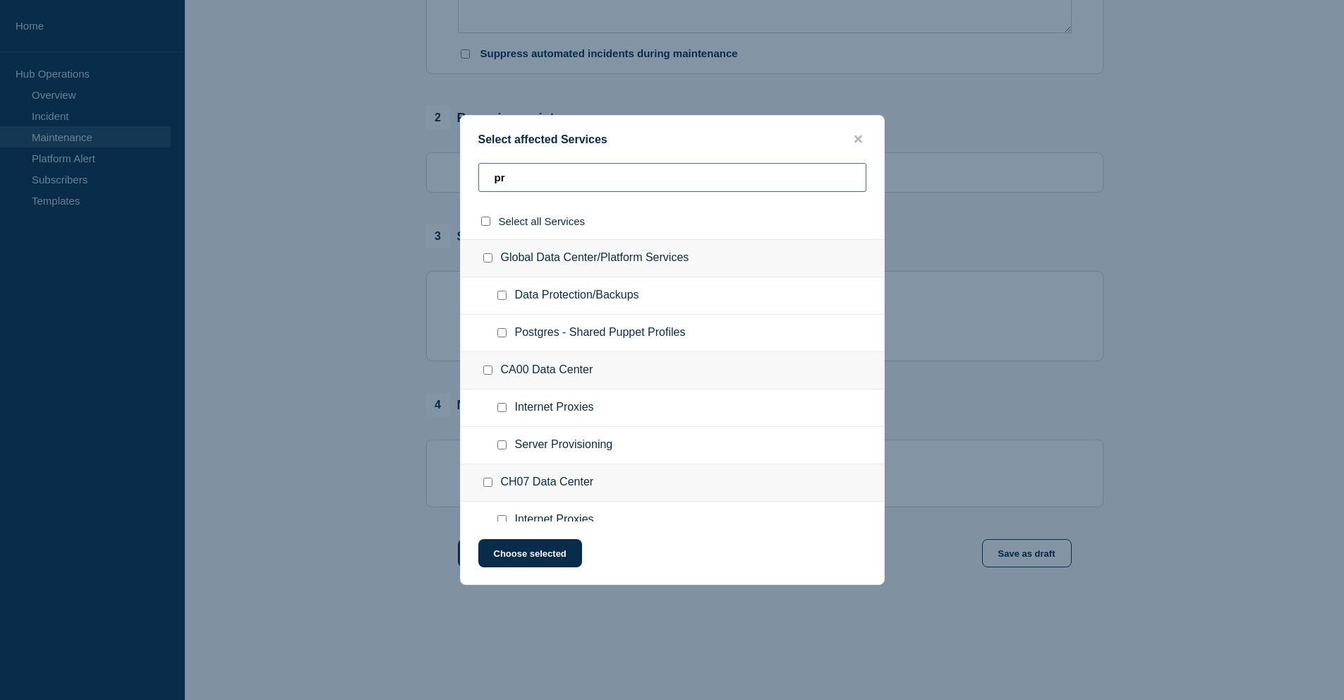
type input "p"
type input "mon"
checkbox input "true"
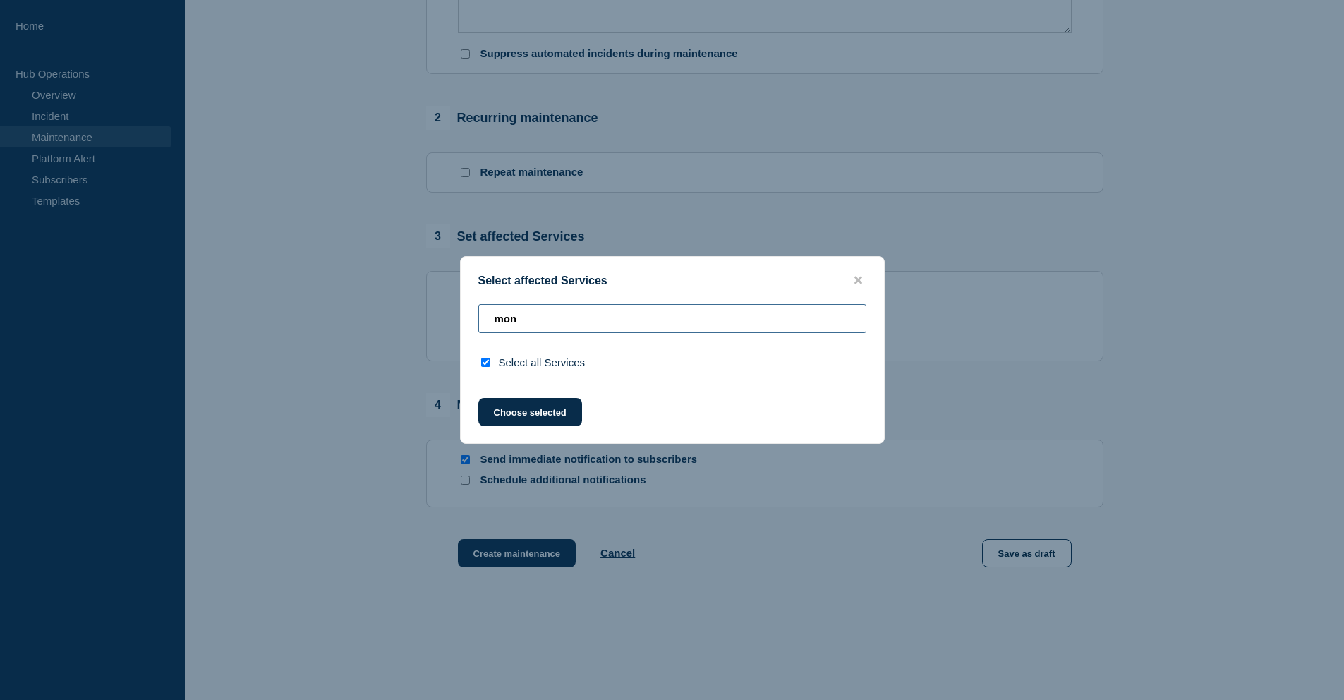
type input "mo"
checkbox input "false"
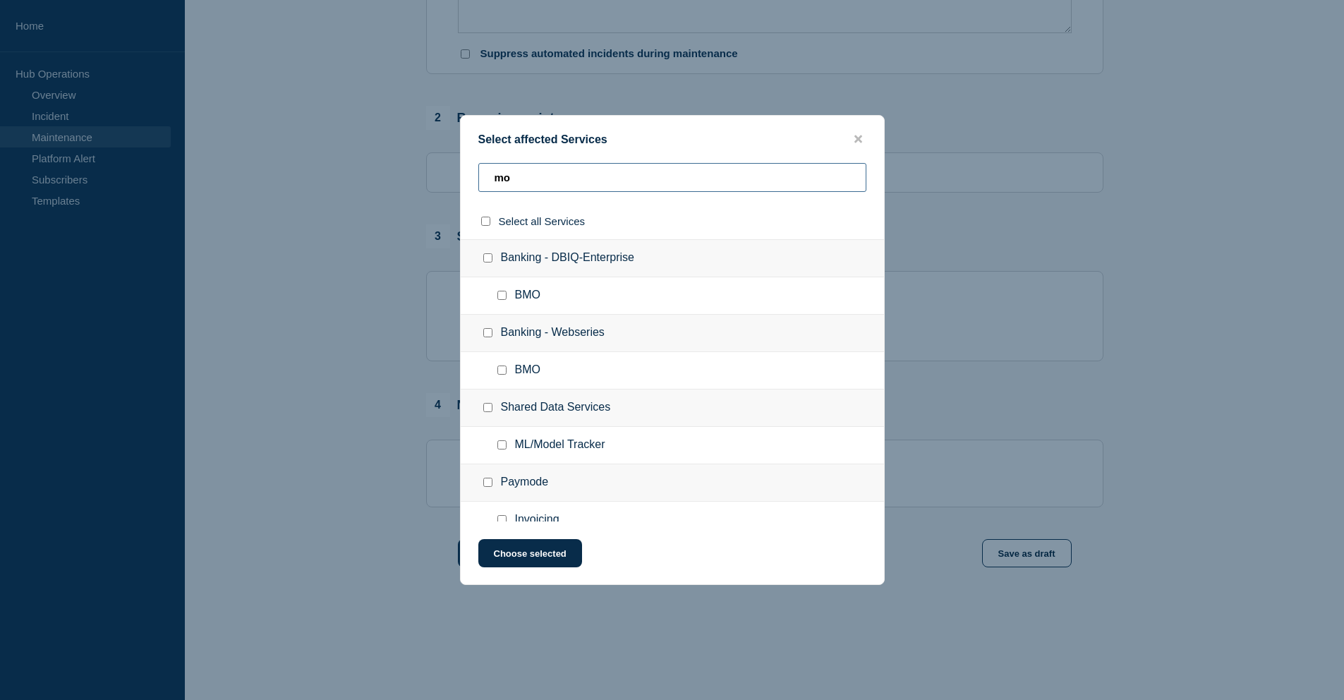
type input "m"
type input "log"
click at [503, 375] on input "Log Aggregation & Tracing checkbox" at bounding box center [501, 369] width 9 height 9
checkbox input "true"
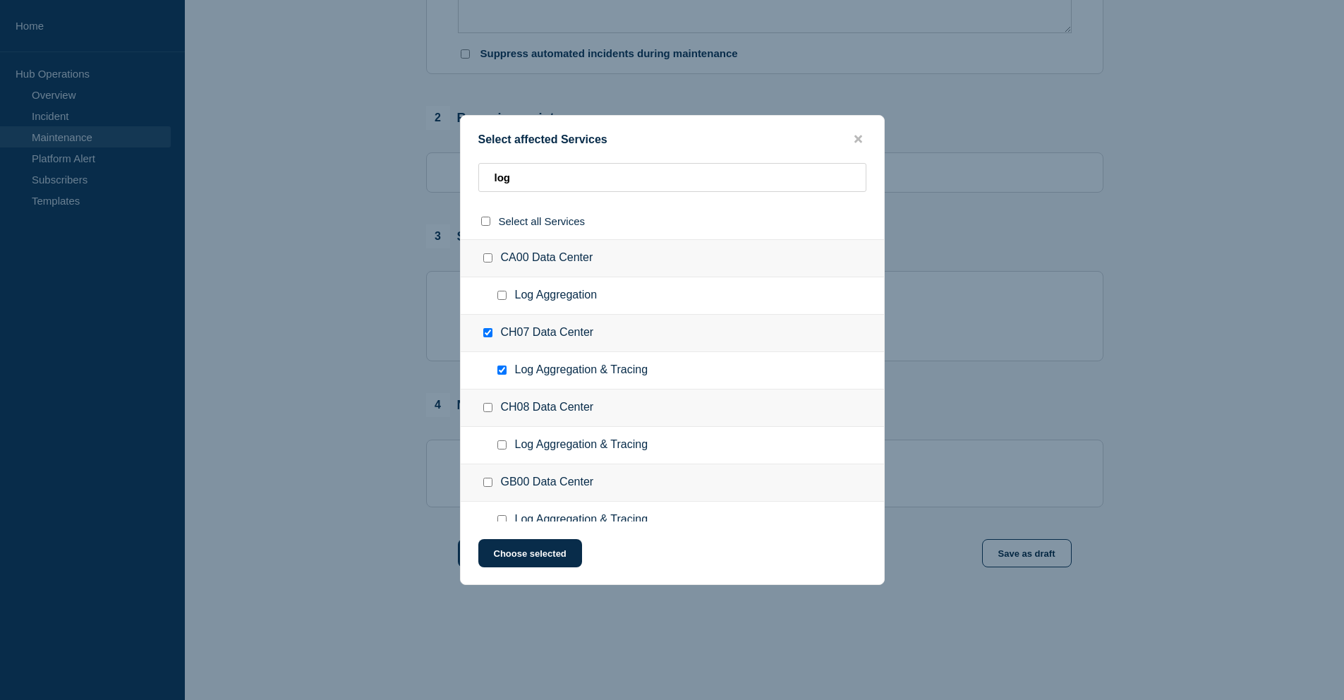
click at [502, 449] on input "Log Aggregation & Tracing checkbox" at bounding box center [501, 444] width 9 height 9
checkbox input "true"
click at [535, 554] on button "Choose selected" at bounding box center [530, 553] width 104 height 28
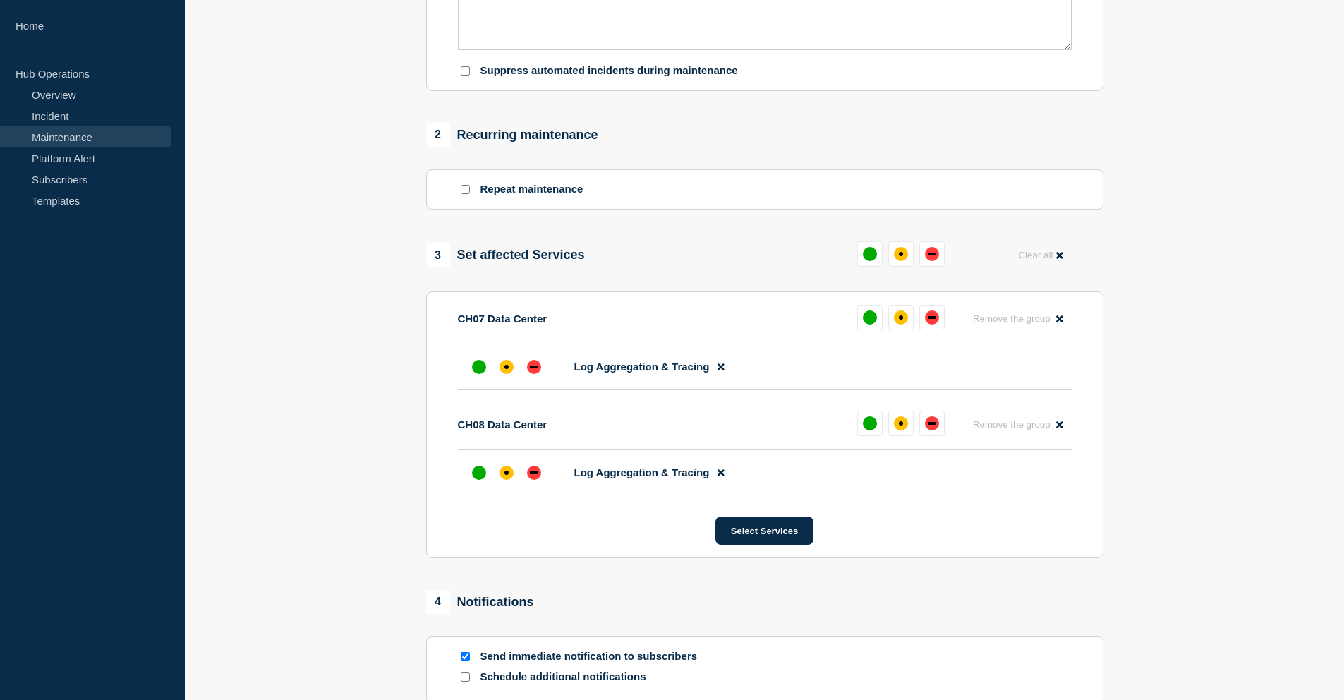
scroll to position [483, 0]
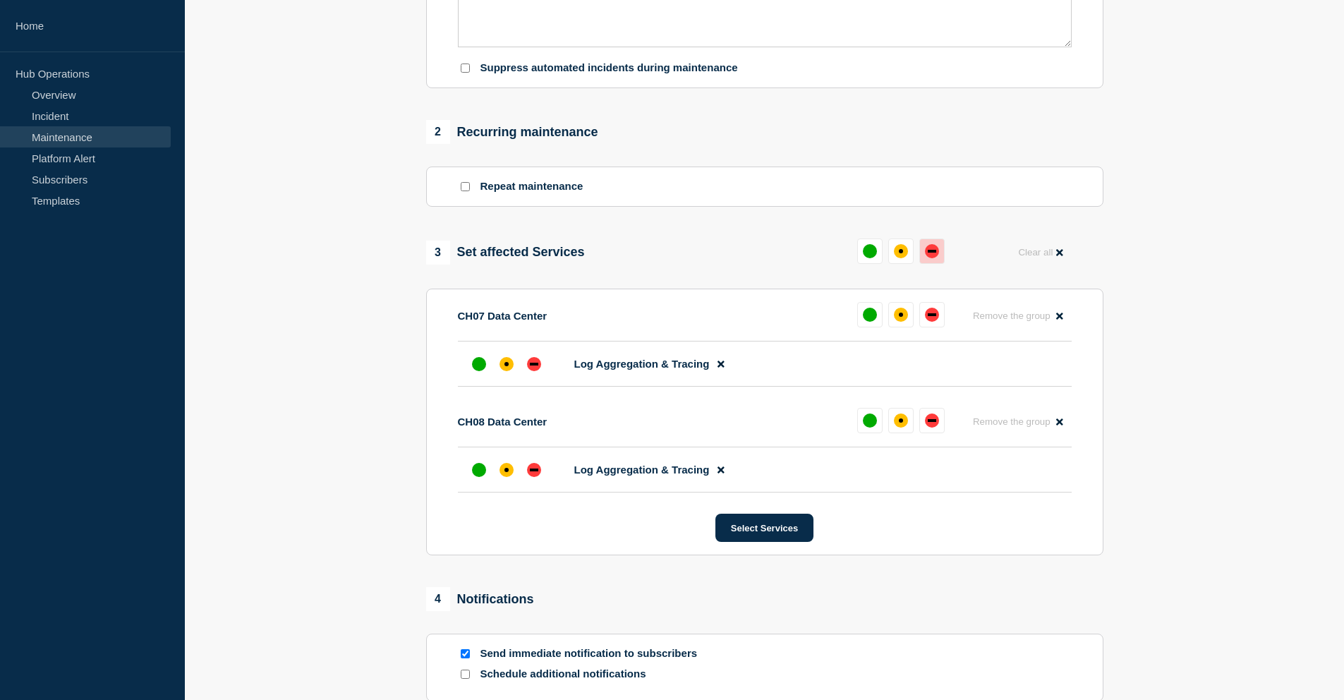
click at [929, 258] on div "down" at bounding box center [932, 251] width 14 height 14
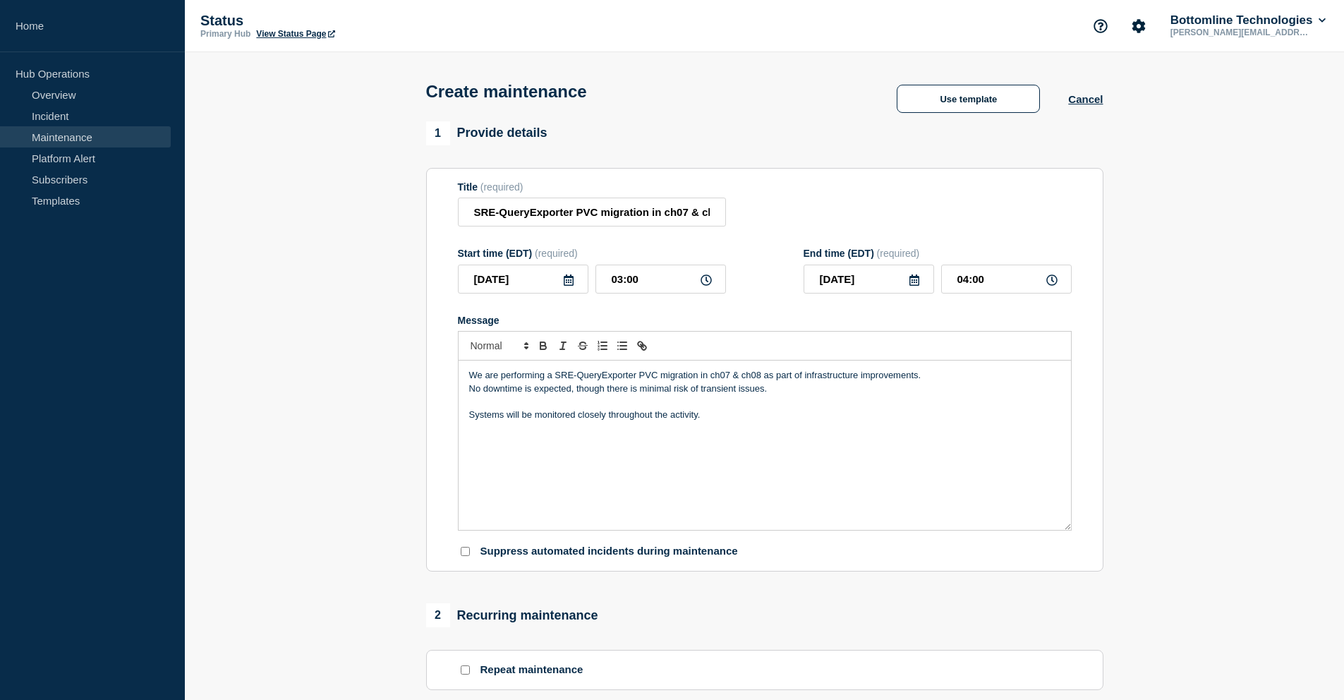
scroll to position [139, 0]
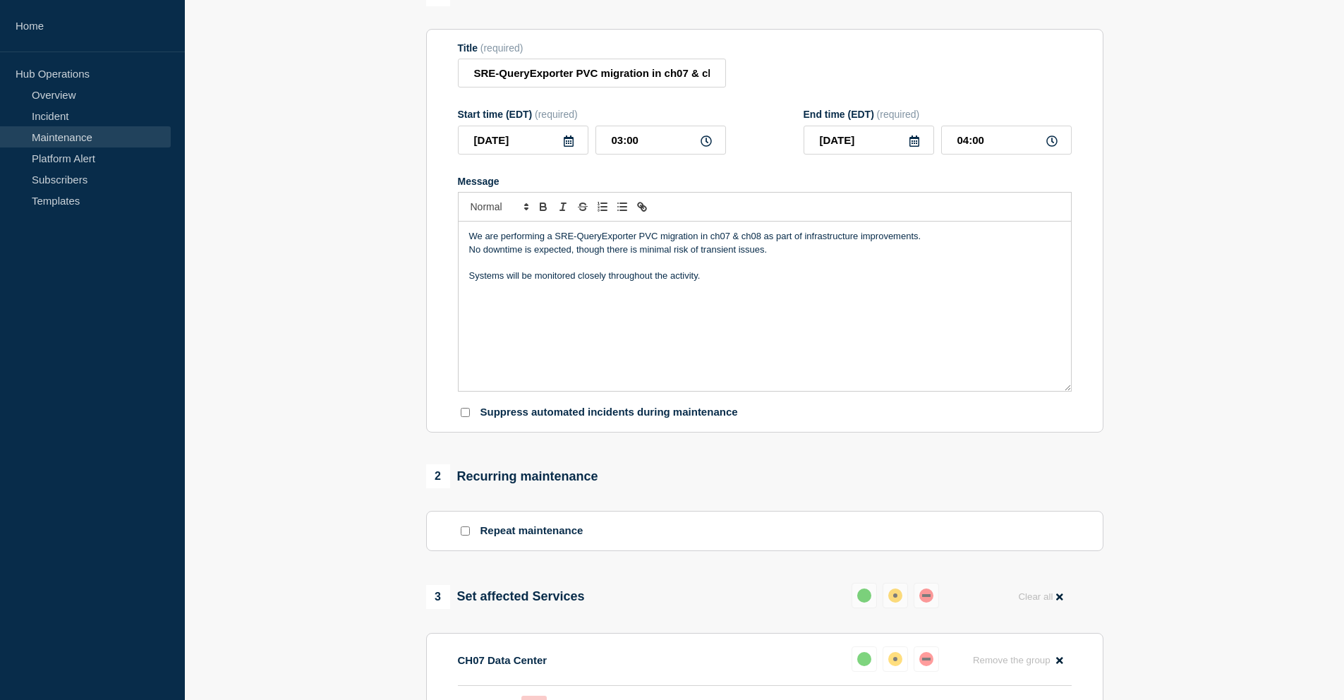
click at [762, 243] on p "We are performing a SRE-QueryExporter PVC migration in ch07 & ch08 as part of i…" at bounding box center [764, 236] width 591 height 13
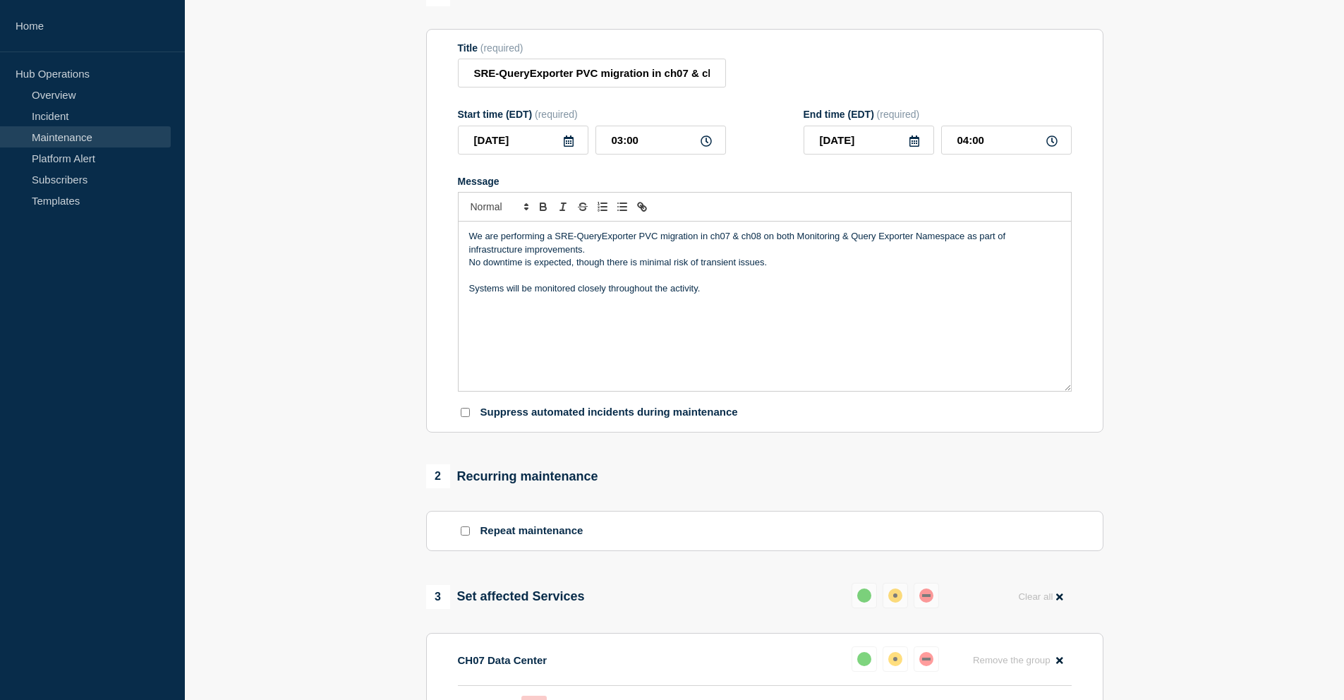
click at [752, 253] on p "We are performing a SRE-QueryExporter PVC migration in ch07 & ch08 on both Moni…" at bounding box center [764, 243] width 591 height 26
click at [777, 253] on p "We are performing a SRE-QueryExporter PVC migration in ch07 & ch08 on both Moni…" at bounding box center [764, 243] width 591 height 26
click at [811, 248] on p "We are performing a SRE-QueryExporter PVC migration in ch07 & ch08 on both Moni…" at bounding box center [764, 243] width 591 height 26
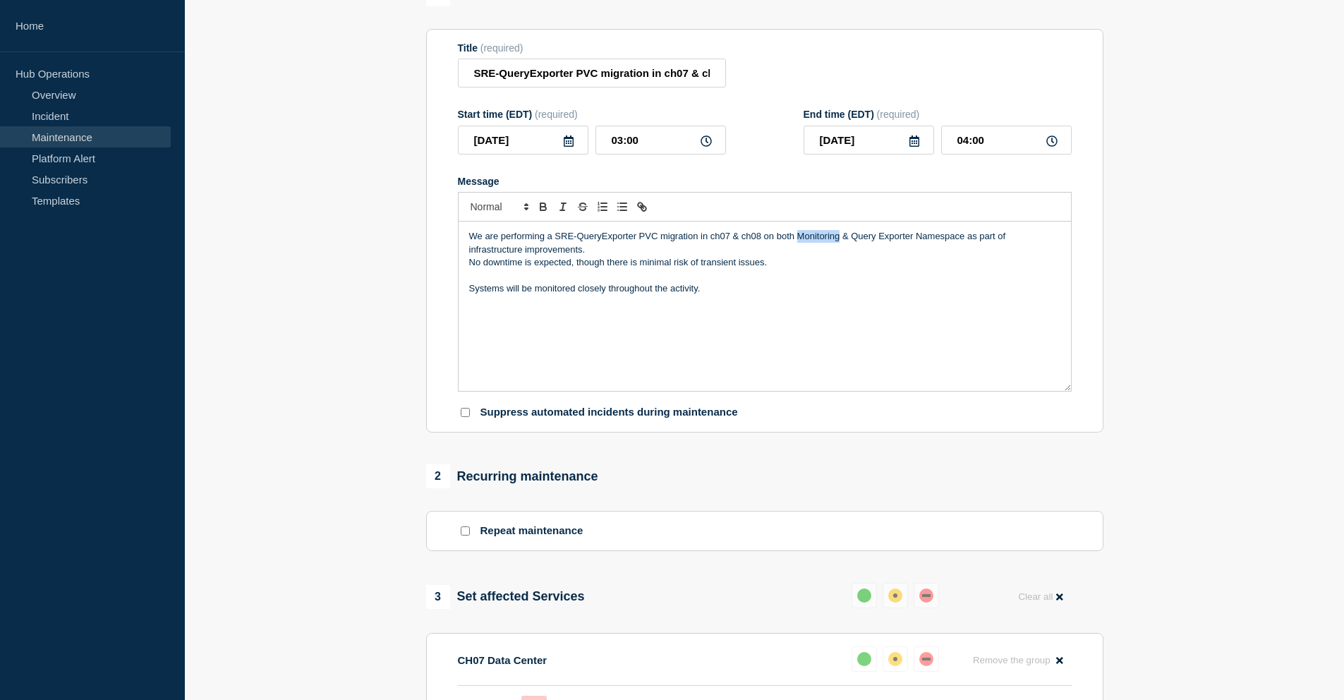
click at [830, 251] on p "We are performing a SRE-QueryExporter PVC migration in ch07 & ch08 on both Moni…" at bounding box center [764, 243] width 591 height 26
click at [561, 269] on p "No downtime is expected, though there is minimal risk of transient issues." at bounding box center [764, 262] width 591 height 13
click at [605, 269] on p "No downtime is expected, though there is minimal risk of transient issues." at bounding box center [764, 262] width 591 height 13
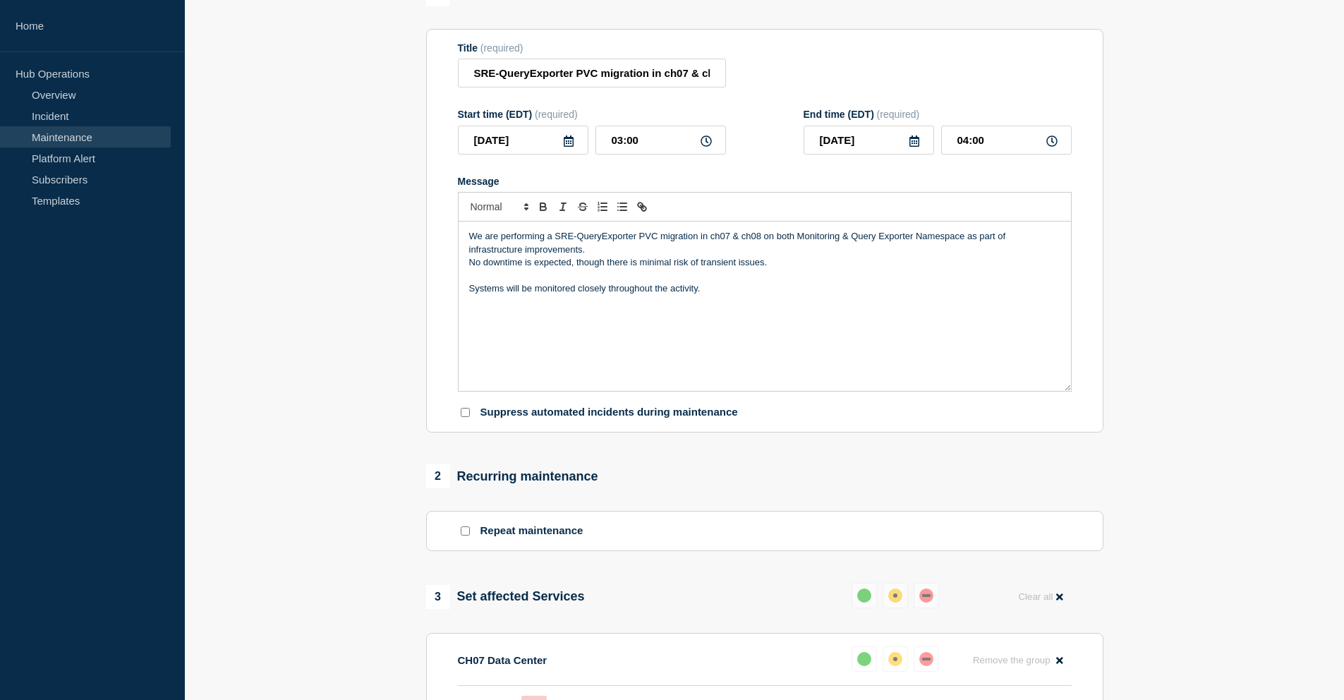
click at [605, 269] on p "No downtime is expected, though there is minimal risk of transient issues." at bounding box center [764, 262] width 591 height 13
click at [654, 282] on p "Message" at bounding box center [764, 276] width 591 height 13
click at [629, 295] on p "Systems will be monitored closely throughout the activity." at bounding box center [764, 288] width 591 height 13
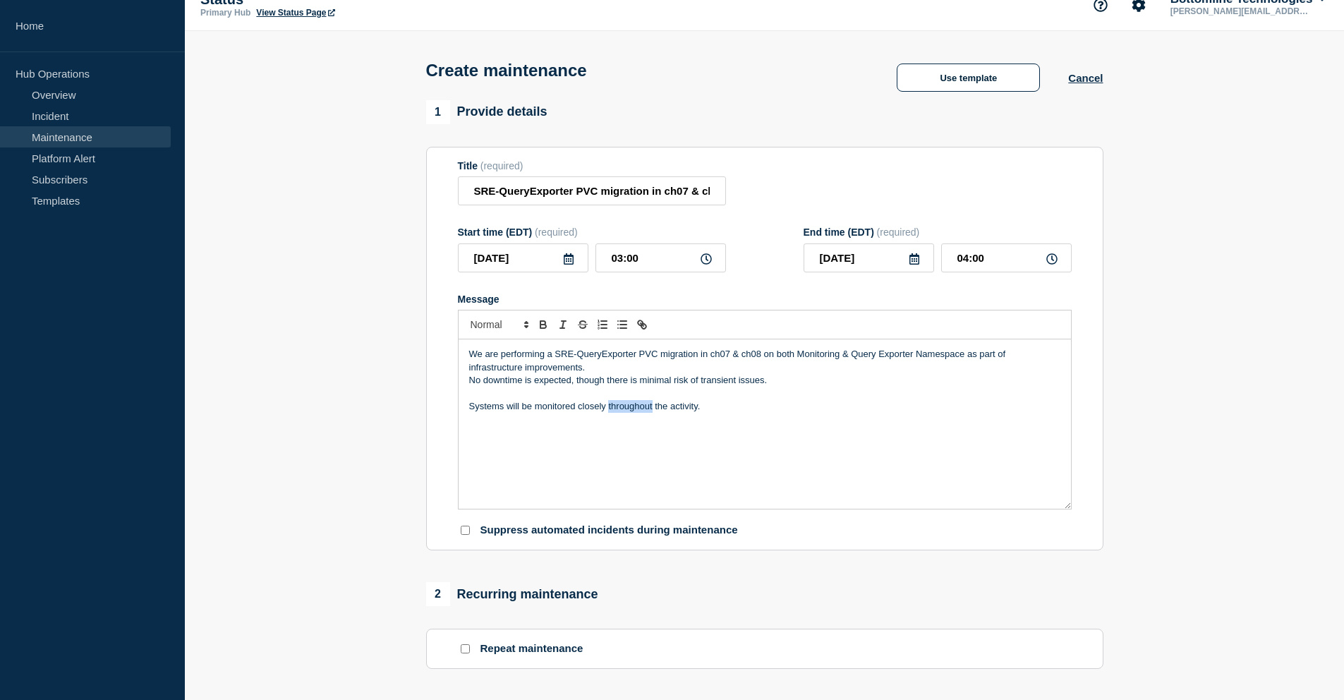
scroll to position [20, 0]
click at [624, 262] on input "03:00" at bounding box center [661, 259] width 131 height 29
type input "02:00"
type input "03:00"
type input "02:30"
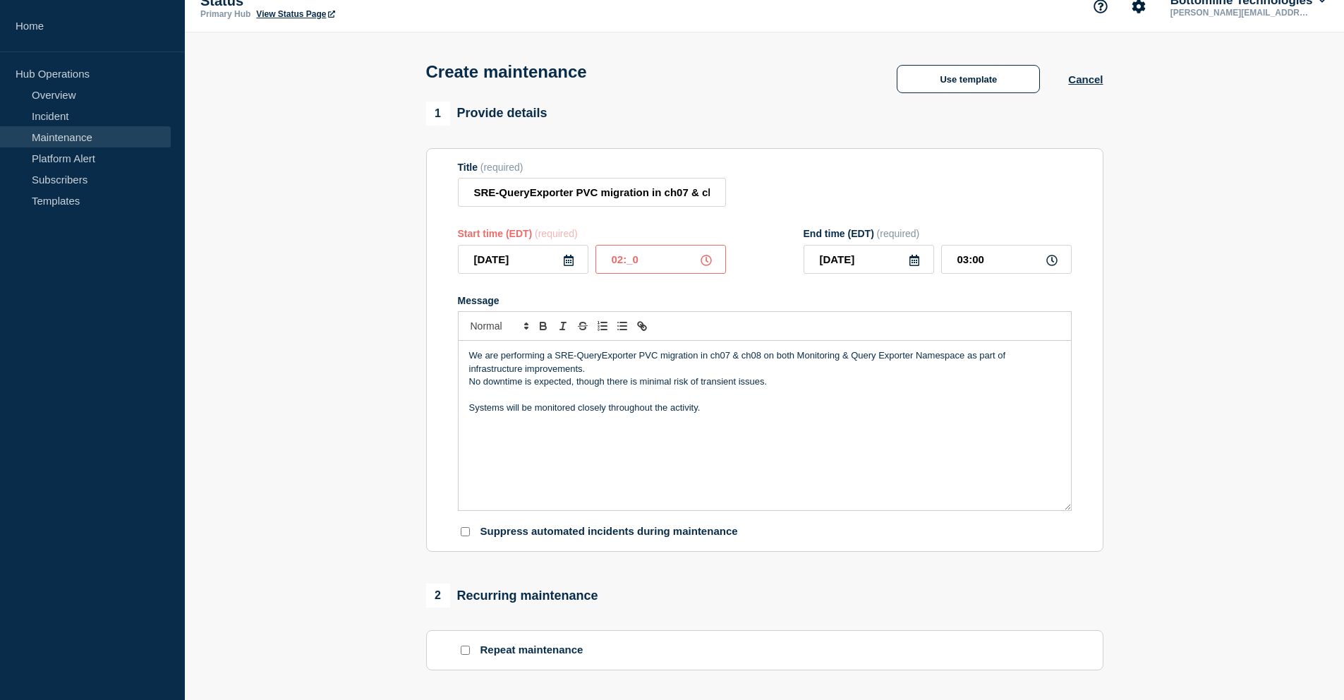
type input "03:30"
click at [780, 303] on form "Title (required) SRE-QueryExporter PVC migration in ch07 & ch08 Start time (EDT…" at bounding box center [765, 350] width 614 height 377
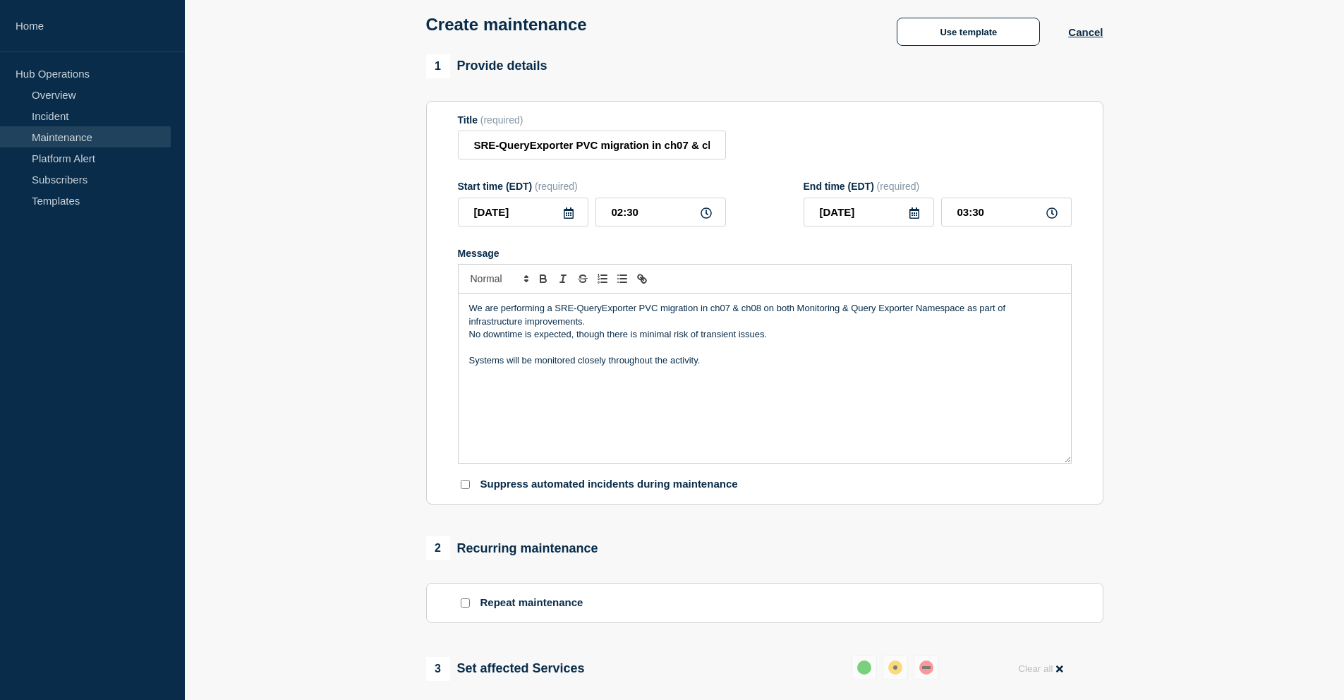
scroll to position [0, 0]
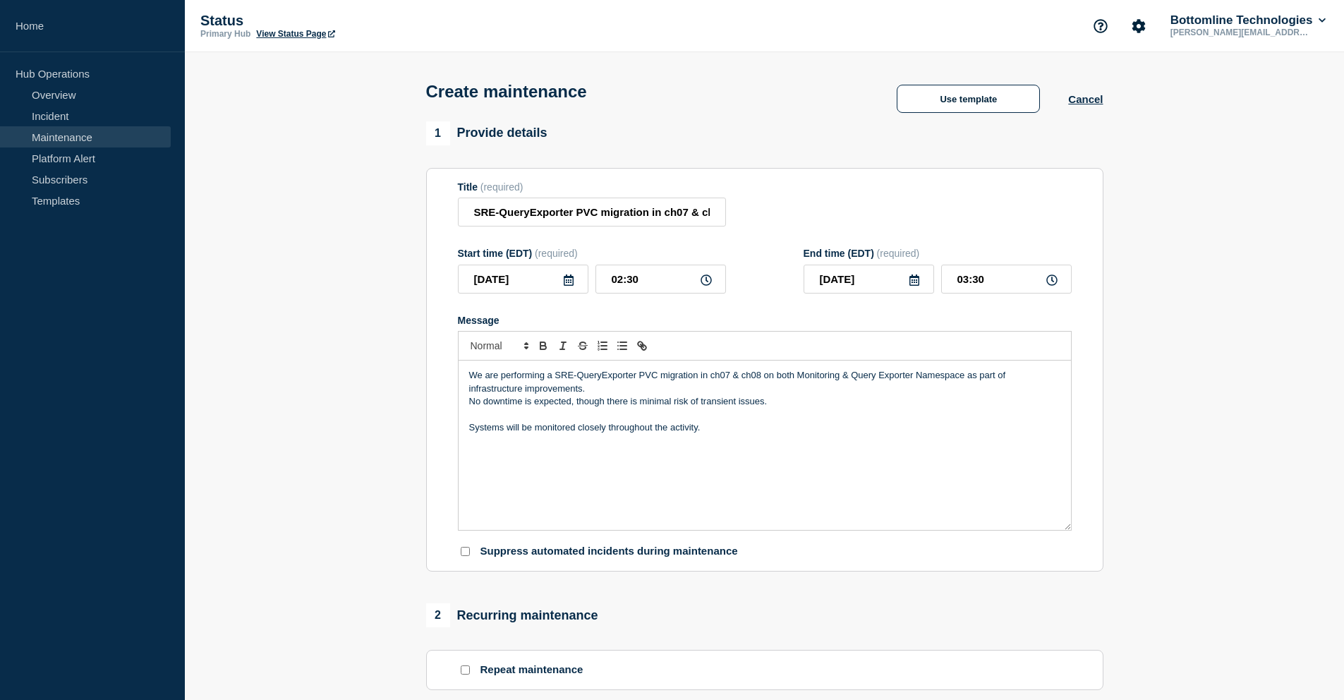
click at [469, 384] on p "We are performing a SRE-QueryExporter PVC migration in ch07 & ch08 on both Moni…" at bounding box center [764, 382] width 591 height 26
click at [466, 440] on div "Description of Event: We are performing a SRE-QueryExporter PVC migration in ch…" at bounding box center [765, 445] width 612 height 169
click at [539, 448] on div "Description of Event: We are performing a SRE-QueryExporter PVC migration in ch…" at bounding box center [765, 445] width 612 height 169
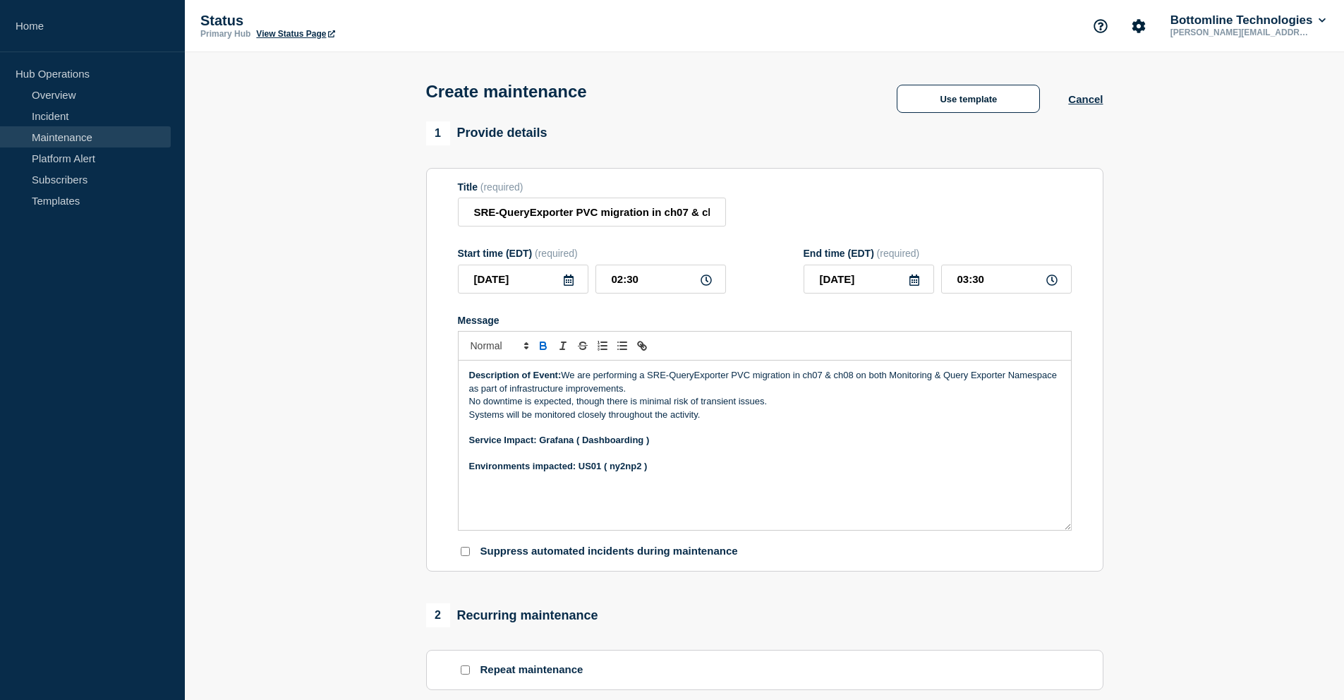
click at [563, 445] on strong "Service Impact: Grafana ( Dashboarding )" at bounding box center [559, 440] width 181 height 11
click at [646, 445] on strong "Service Impact: Prometheus ( Dashboarding )" at bounding box center [568, 440] width 199 height 11
click at [594, 471] on strong "Environments impacted: US01 ( ny2np2 )" at bounding box center [558, 466] width 179 height 11
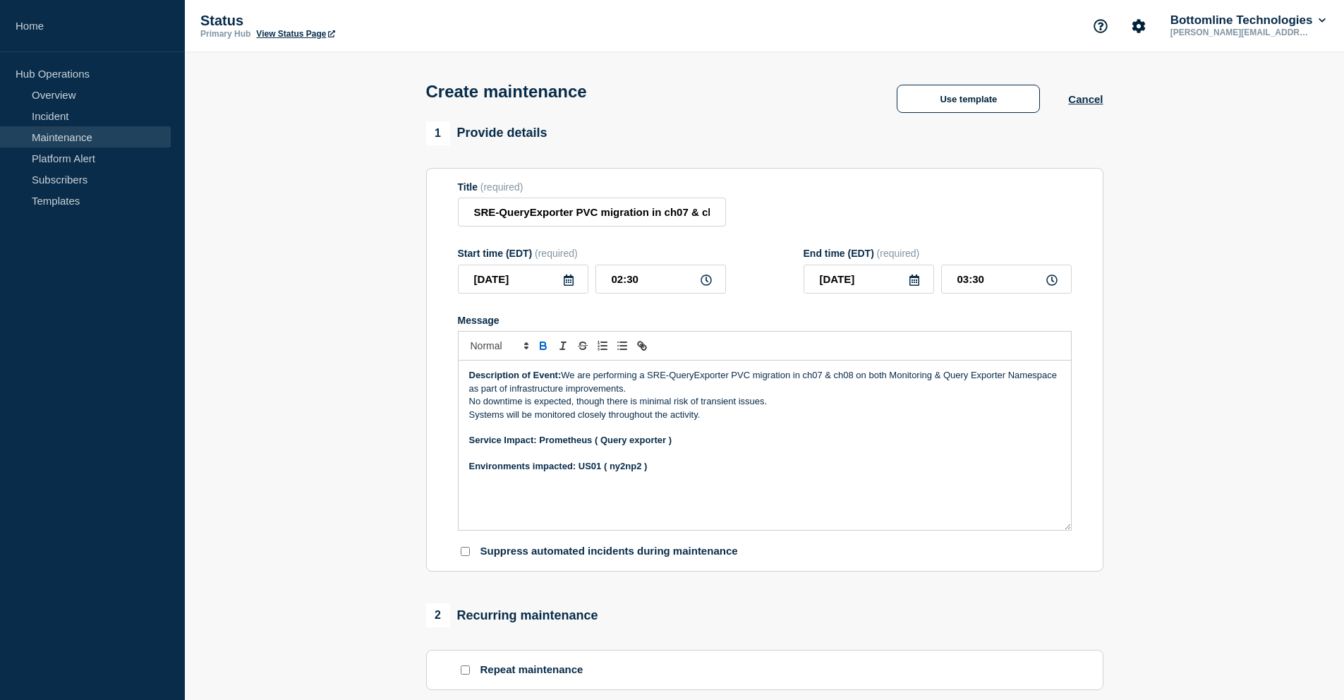
click at [594, 471] on strong "Environments impacted: US01 ( ny2np2 )" at bounding box center [558, 466] width 179 height 11
drag, startPoint x: 806, startPoint y: 389, endPoint x: 854, endPoint y: 393, distance: 47.4
click at [854, 393] on p "Description of Event: We are performing a SRE-QueryExporter PVC migration in ch…" at bounding box center [764, 382] width 591 height 26
copy p "ch07 & ch08"
click at [592, 471] on strong "Environments impacted: US01 ( ny2np2 )" at bounding box center [558, 466] width 179 height 11
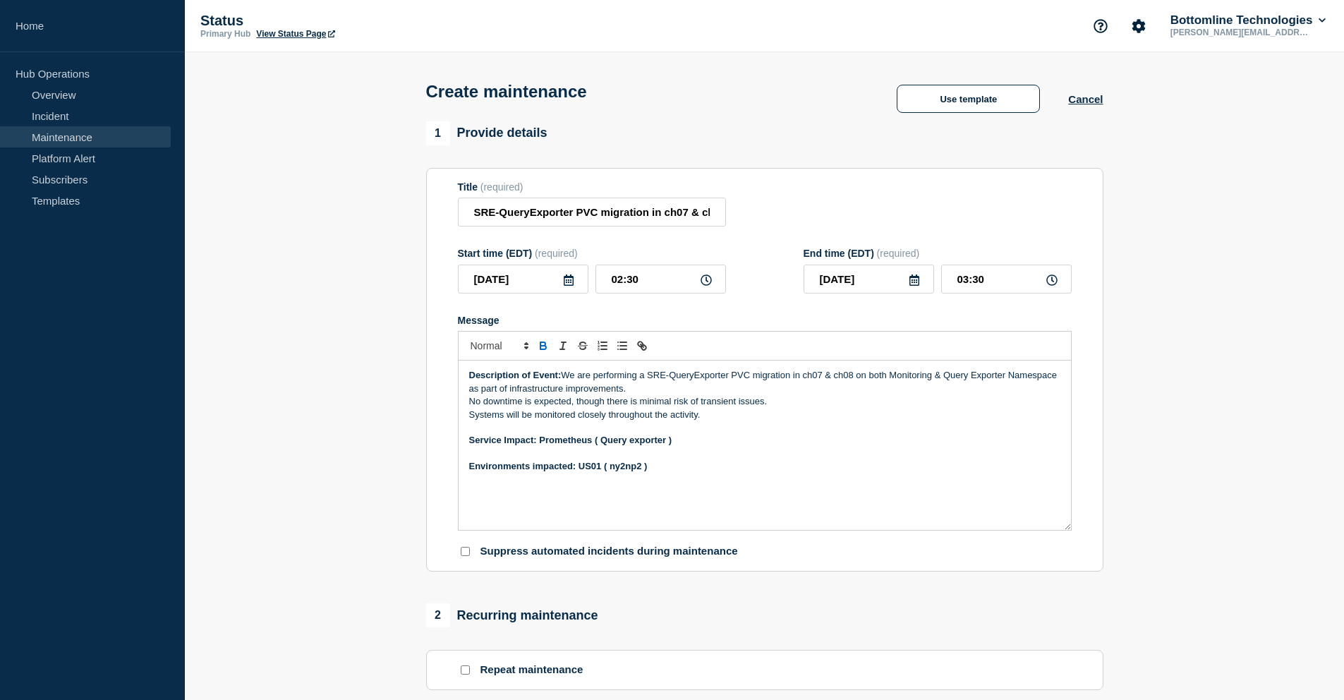
click at [592, 471] on strong "Environments impacted: US01 ( ny2np2 )" at bounding box center [558, 466] width 179 height 11
click at [628, 473] on p "Environments impacted: ch07 & ch08 ( ny2np2 )" at bounding box center [764, 466] width 591 height 13
drag, startPoint x: 630, startPoint y: 481, endPoint x: 579, endPoint y: 481, distance: 51.5
click at [579, 473] on p "Environments impacted: ch07 & ch08 ( ny2np2 )" at bounding box center [764, 466] width 591 height 13
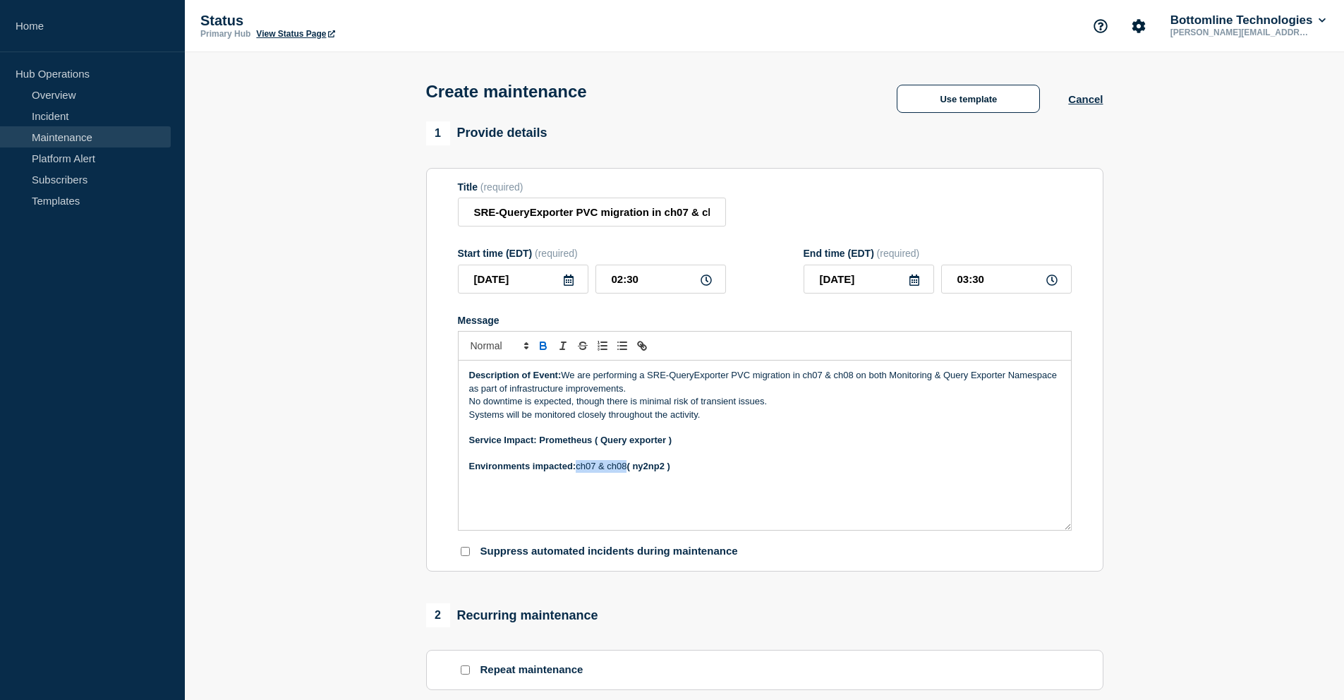
click at [543, 352] on icon "Toggle bold text" at bounding box center [543, 345] width 13 height 13
click at [702, 515] on div "Description of Event: We are performing a SRE-QueryExporter PVC migration in ch…" at bounding box center [765, 445] width 612 height 169
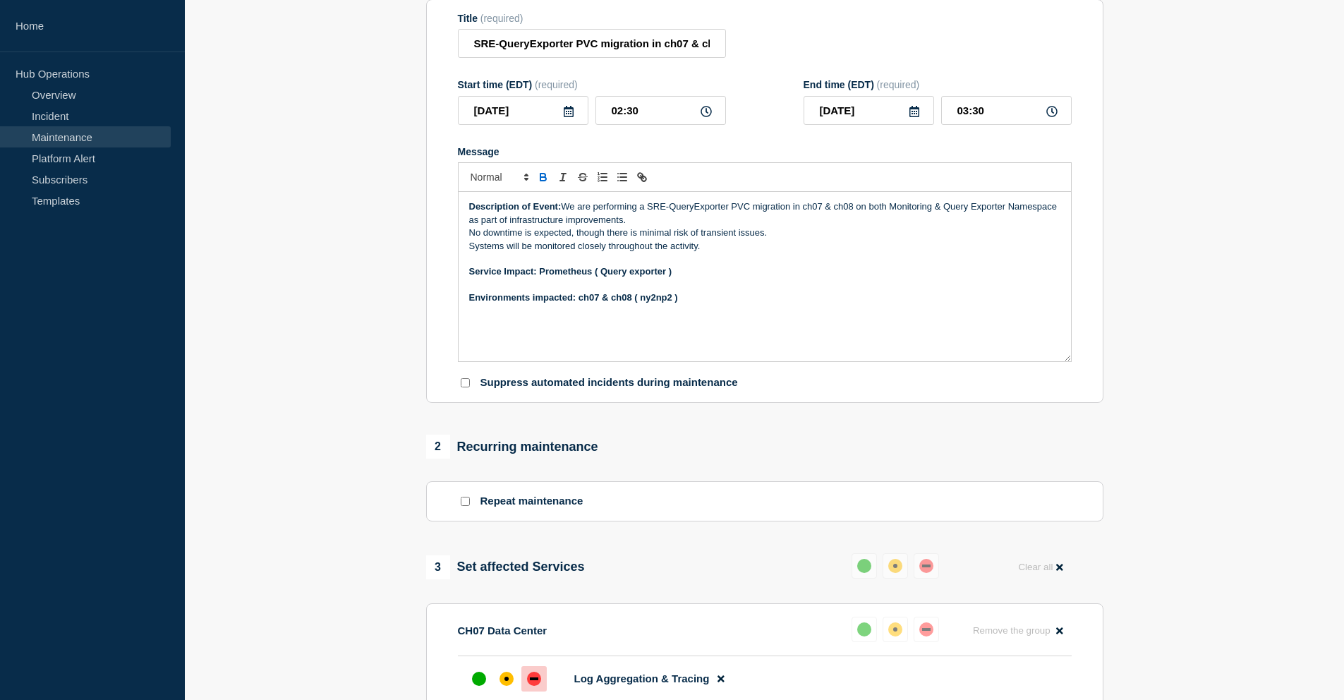
scroll to position [170, 0]
drag, startPoint x: 673, startPoint y: 283, endPoint x: 596, endPoint y: 284, distance: 76.9
click at [596, 277] on p "Service Impact: Prometheus ( Query exporter )" at bounding box center [764, 270] width 591 height 13
click at [644, 290] on p "Message" at bounding box center [764, 283] width 591 height 13
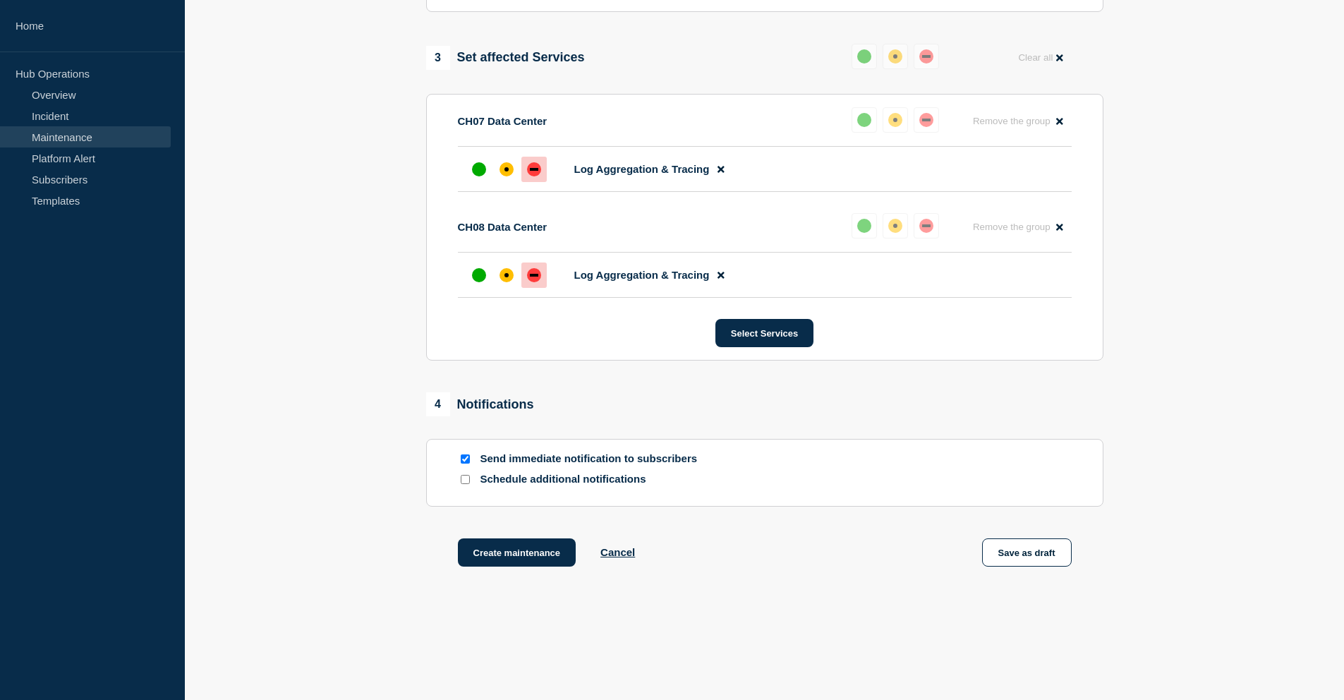
scroll to position [711, 0]
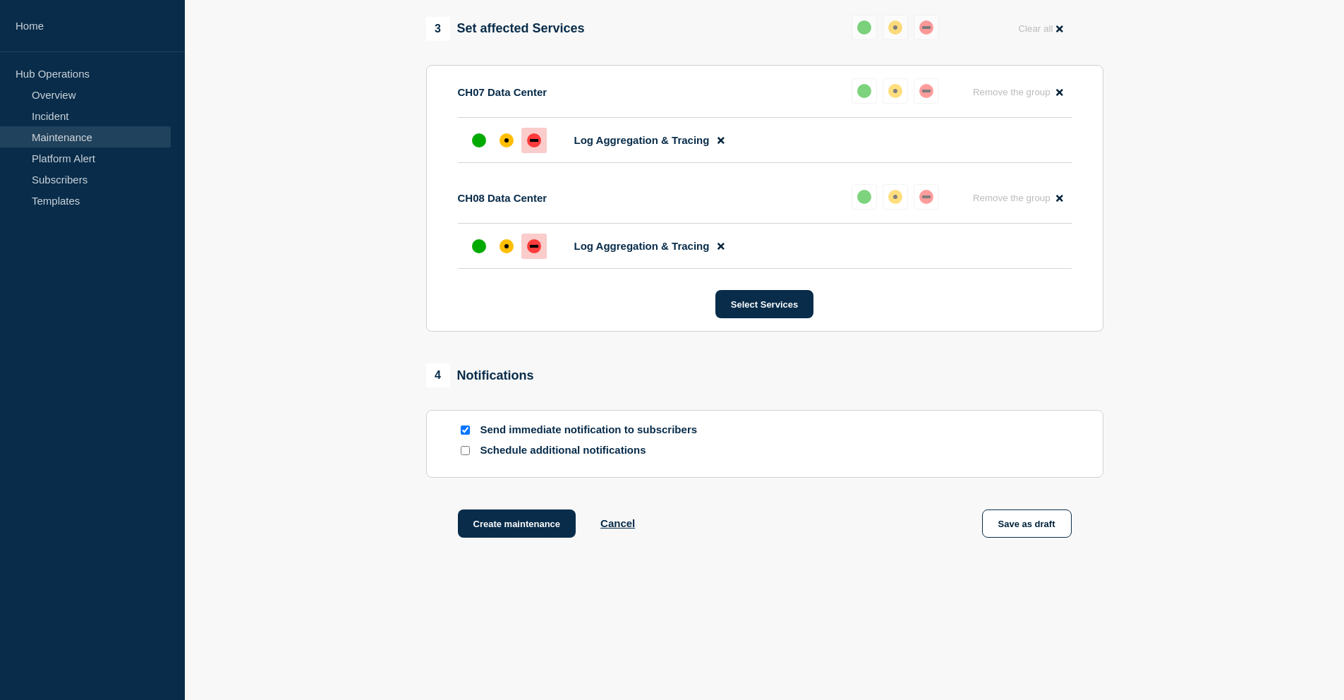
click at [464, 455] on input "Schedule additional notifications" at bounding box center [465, 450] width 9 height 9
checkbox input "true"
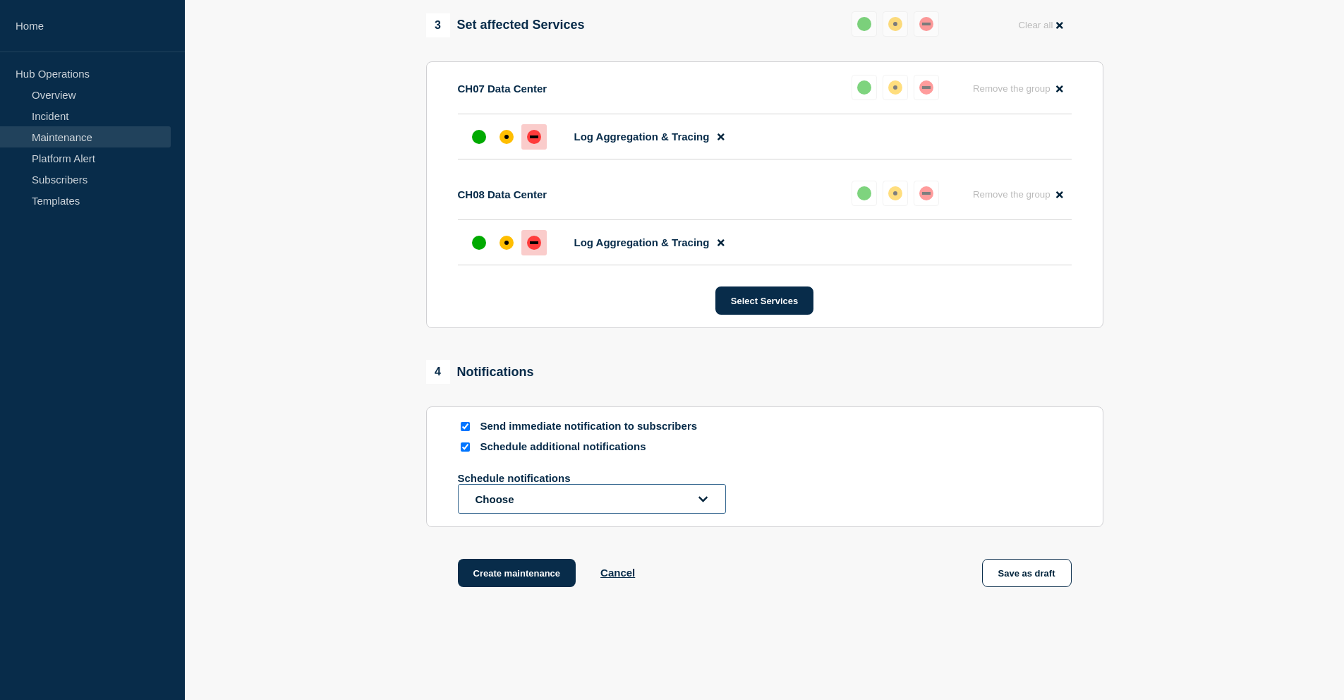
click at [566, 514] on button "Choose" at bounding box center [592, 499] width 268 height 30
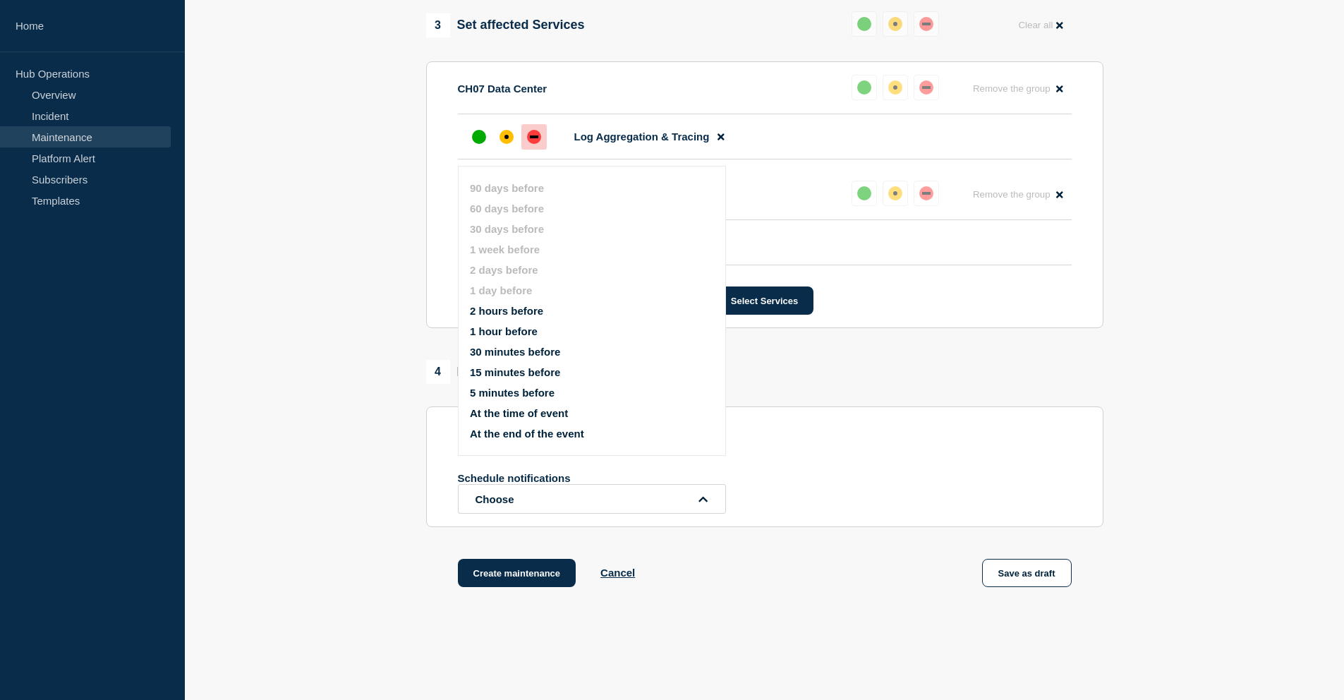
click at [536, 317] on button "2 hours before" at bounding box center [506, 311] width 73 height 12
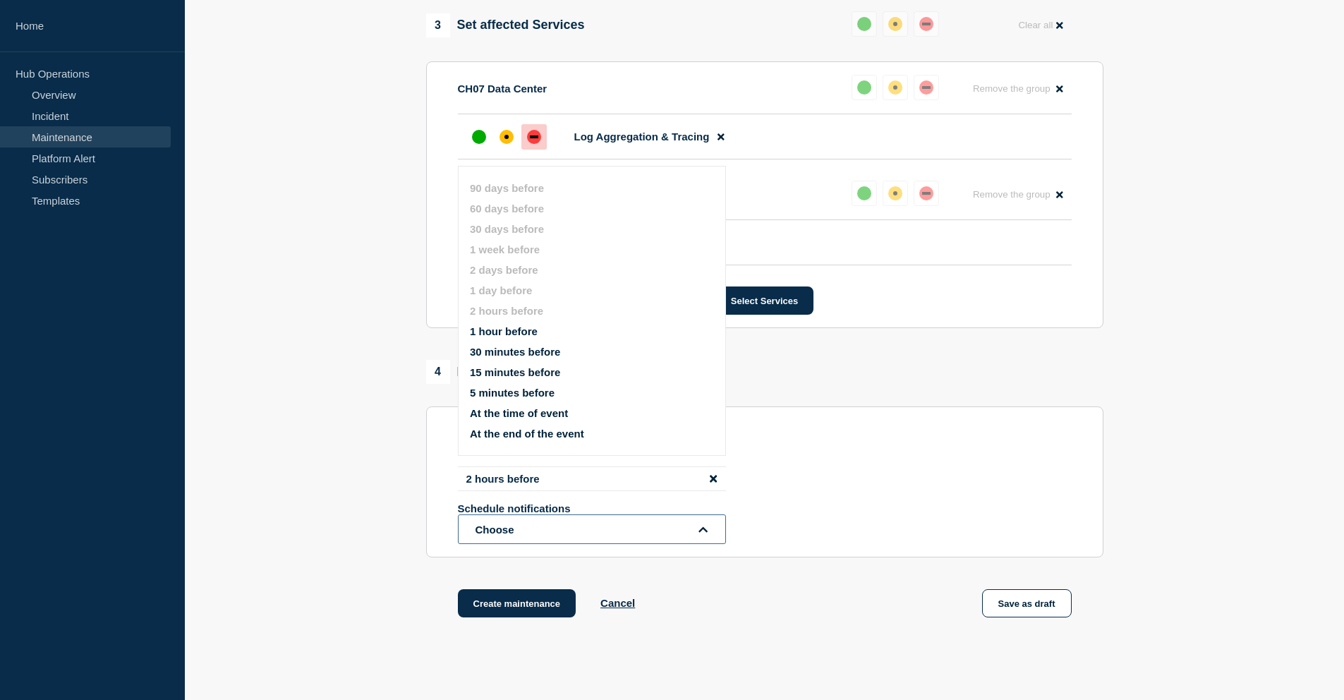
click at [553, 544] on button "Choose" at bounding box center [592, 529] width 268 height 30
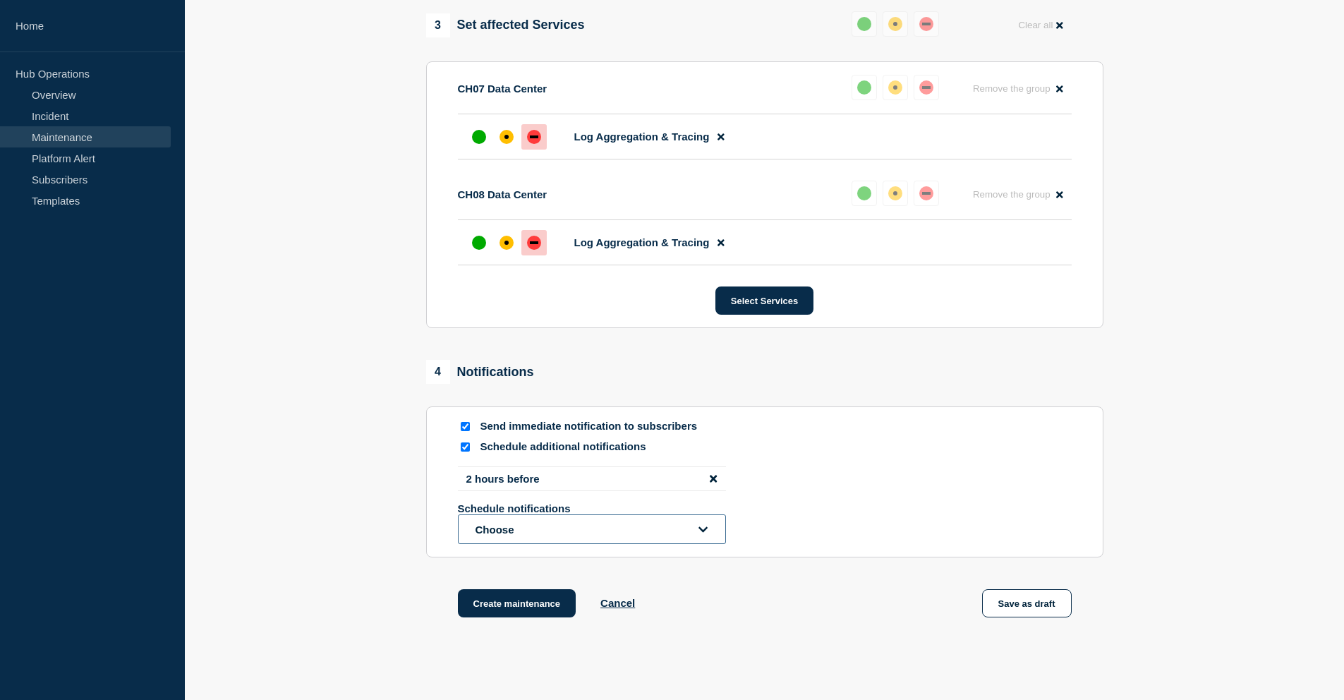
click at [526, 544] on button "Choose" at bounding box center [592, 529] width 268 height 30
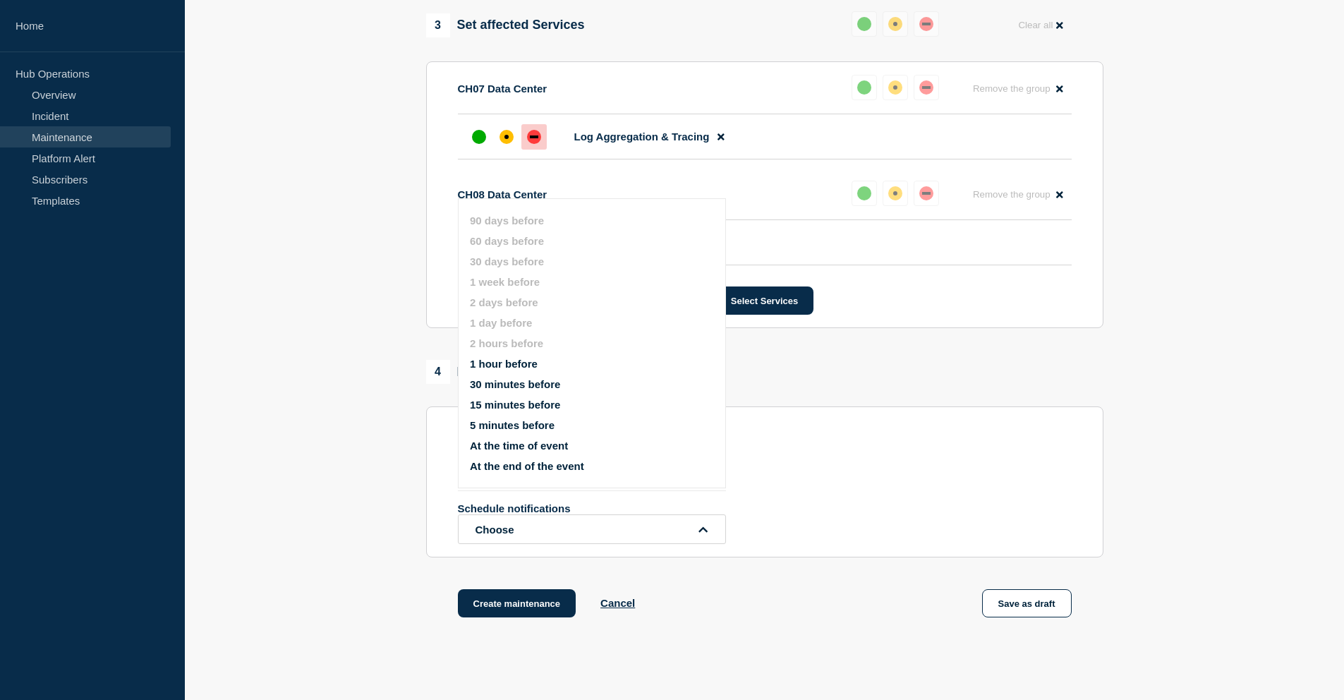
click at [512, 390] on button "30 minutes before" at bounding box center [515, 384] width 90 height 12
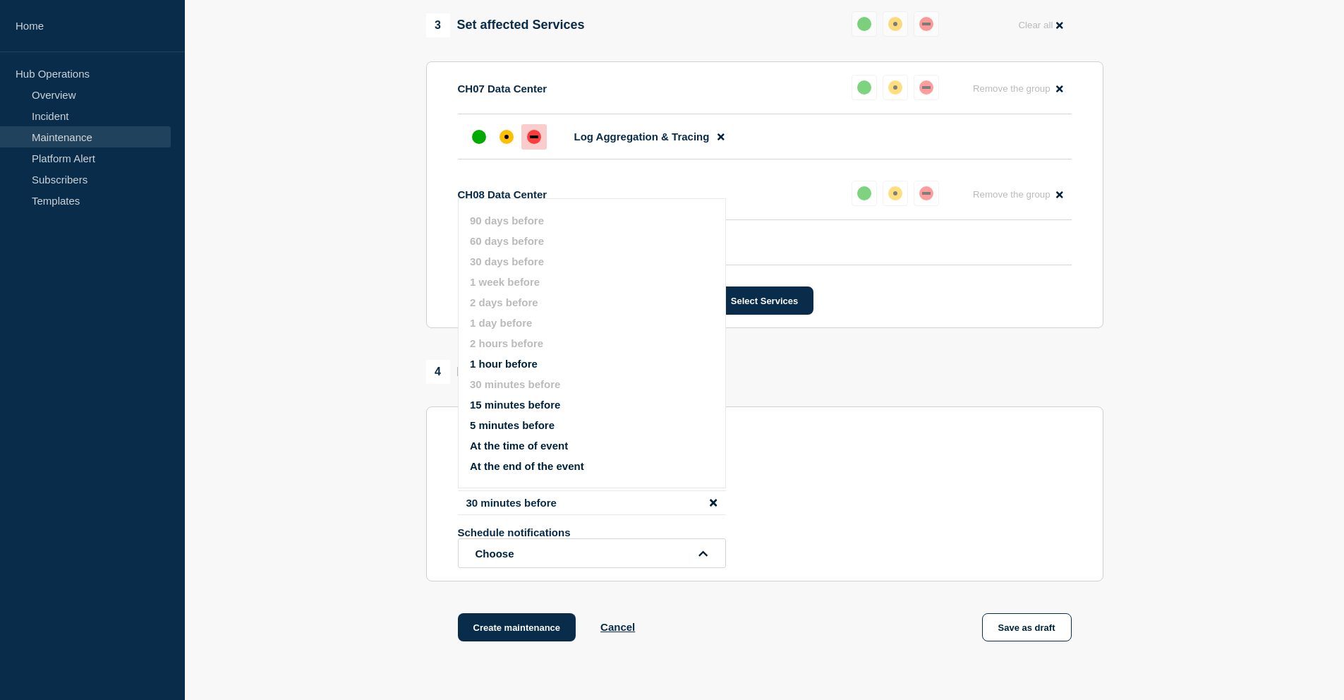
click at [766, 562] on div "Schedule notifications Choose" at bounding box center [765, 547] width 614 height 42
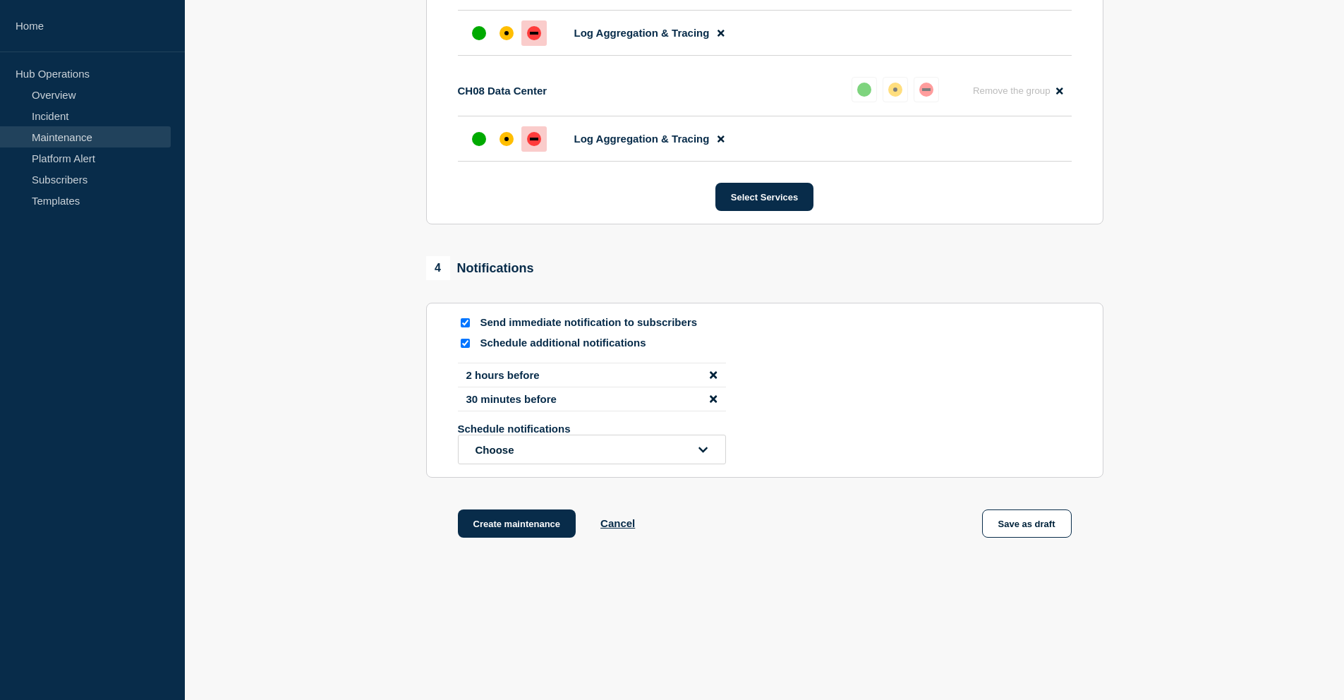
scroll to position [850, 0]
click at [498, 516] on button "Create maintenance" at bounding box center [517, 523] width 119 height 28
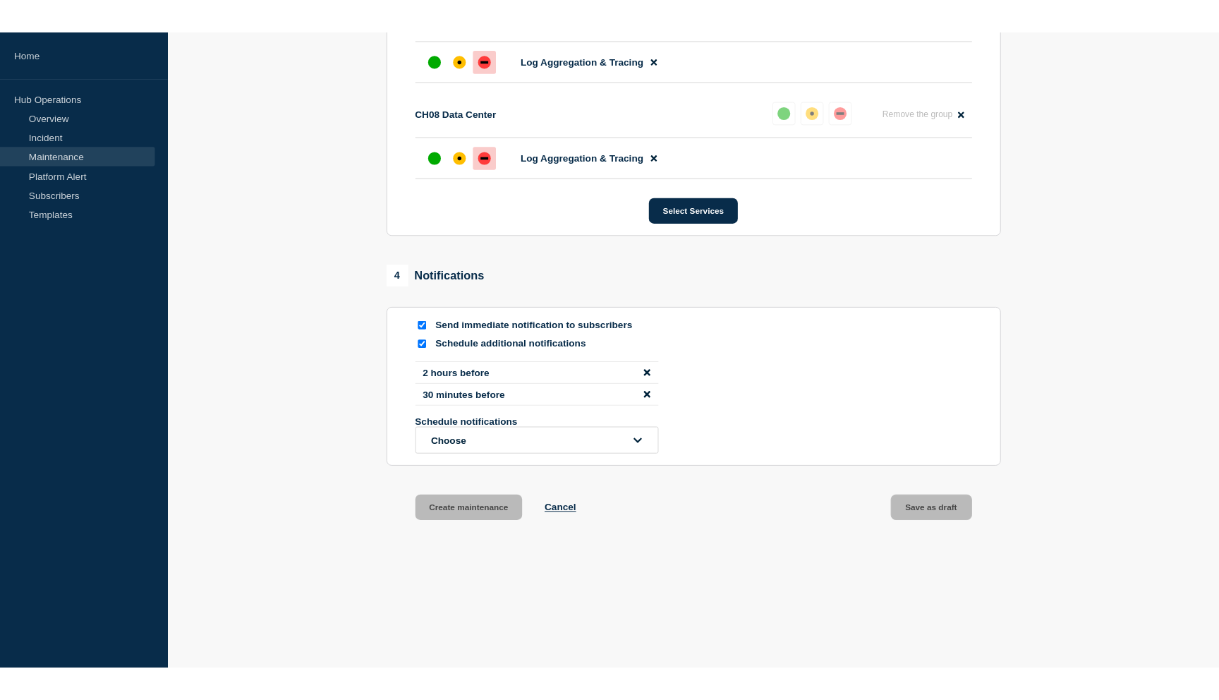
scroll to position [0, 0]
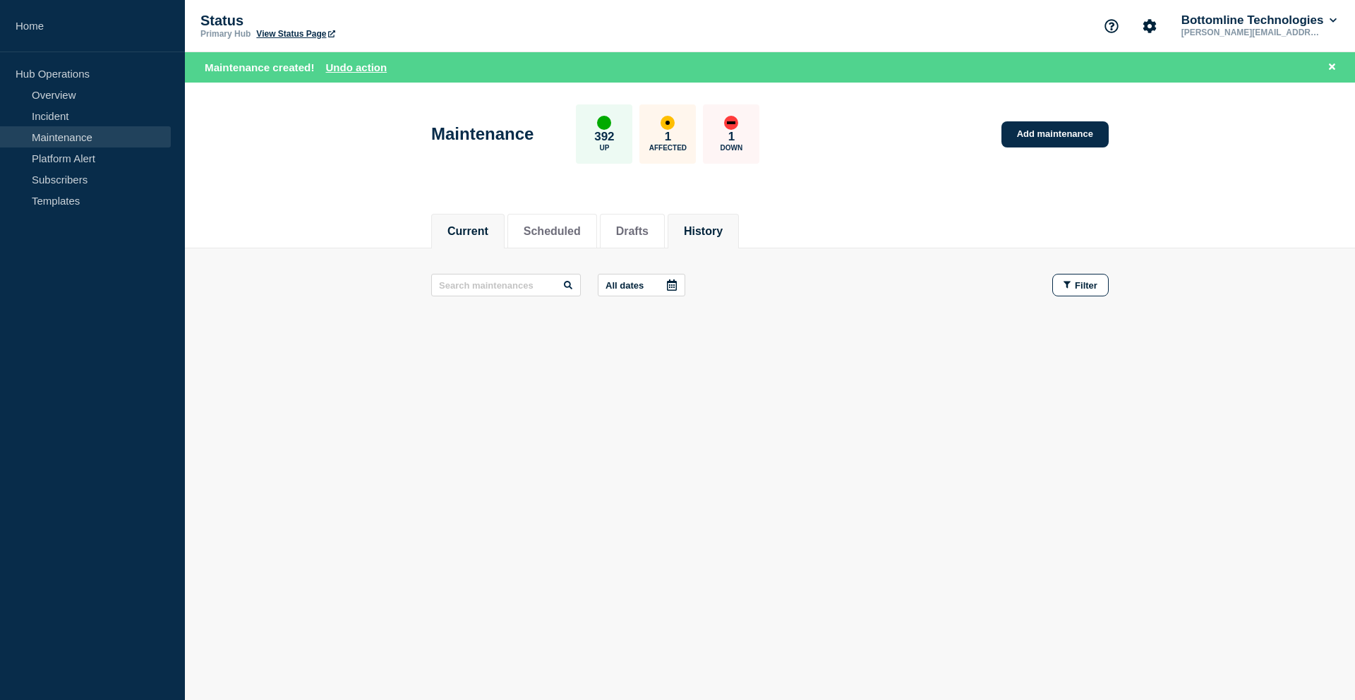
click at [677, 231] on li "History" at bounding box center [702, 231] width 71 height 35
click at [640, 236] on button "Drafts" at bounding box center [632, 231] width 32 height 13
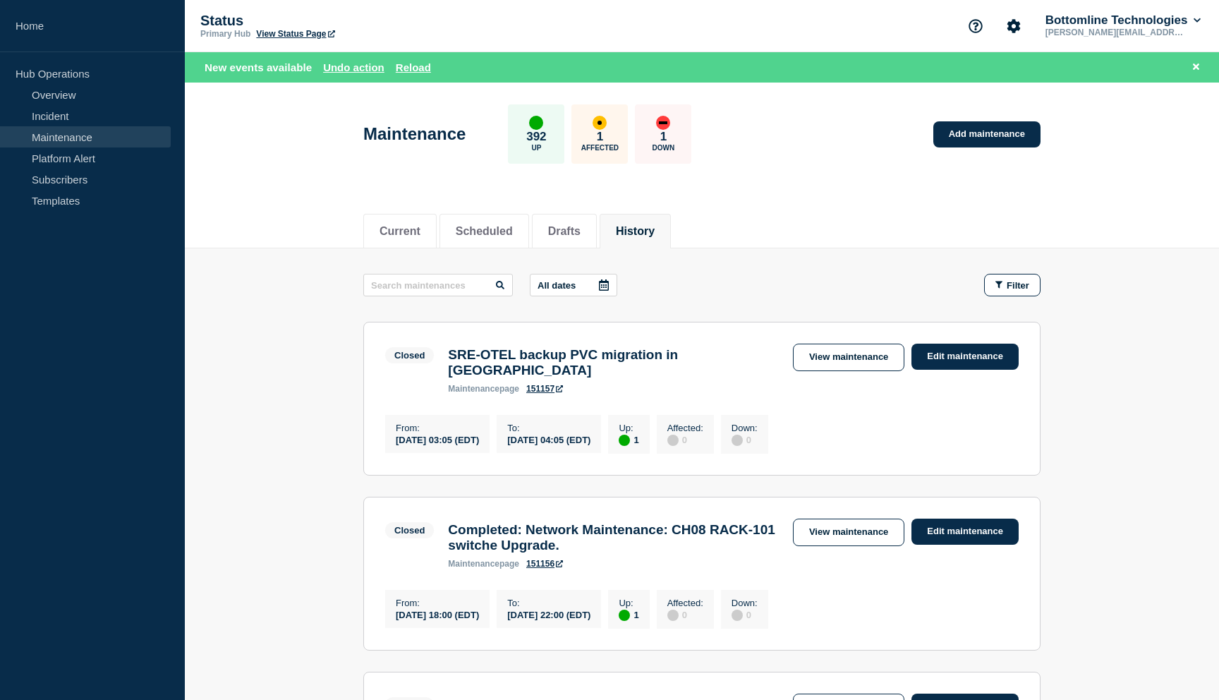
click at [706, 282] on div "All dates Filter" at bounding box center [701, 285] width 677 height 23
click at [508, 226] on button "Scheduled" at bounding box center [484, 231] width 57 height 13
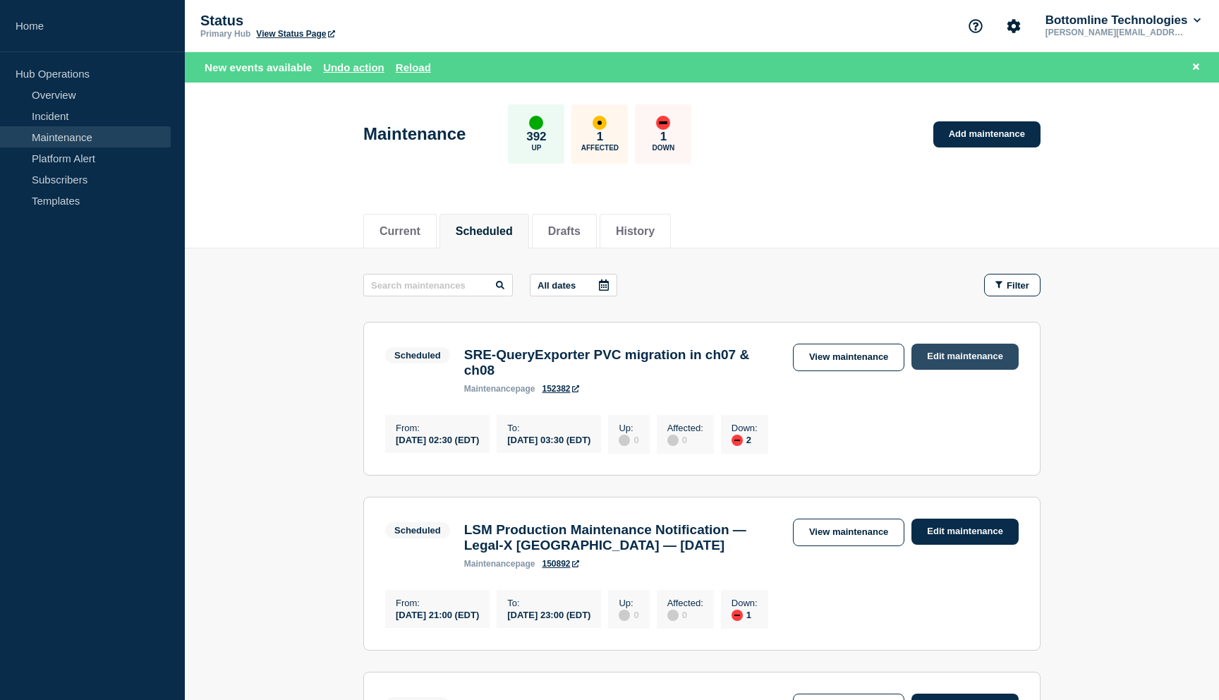
click at [927, 357] on link "Edit maintenance" at bounding box center [965, 357] width 107 height 26
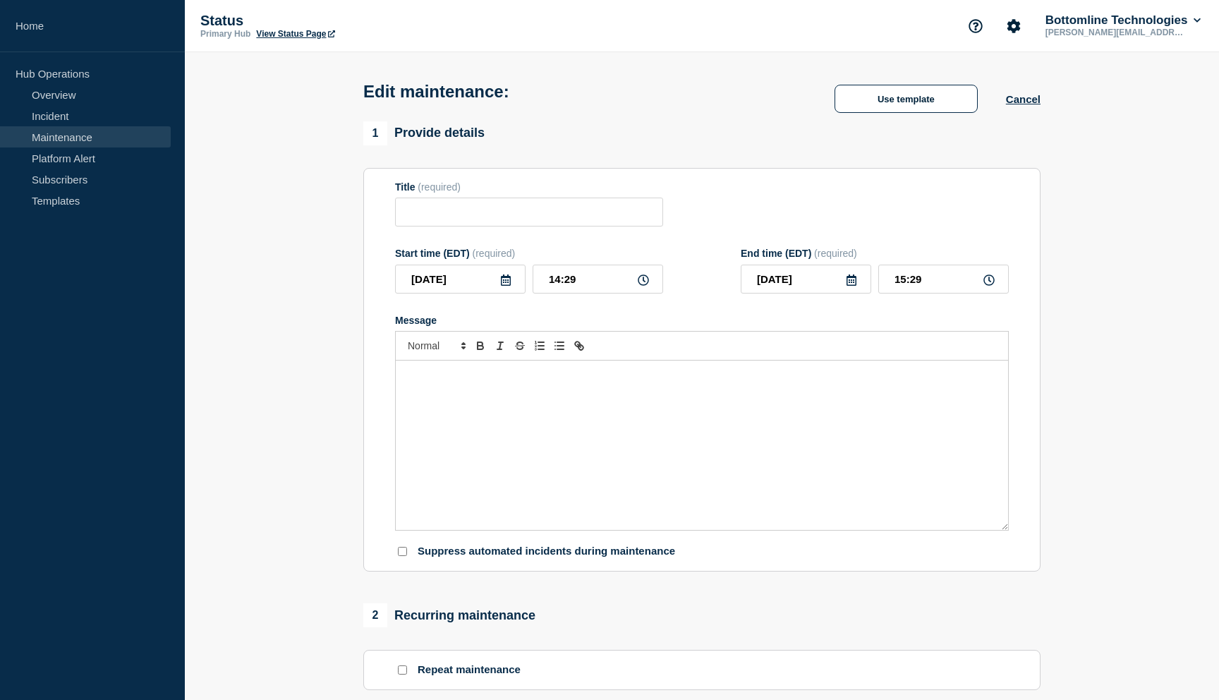
type input "SRE-QueryExporter PVC migration in ch07 & ch08"
type input "[DATE]"
type input "02:30"
type input "[DATE]"
type input "03:30"
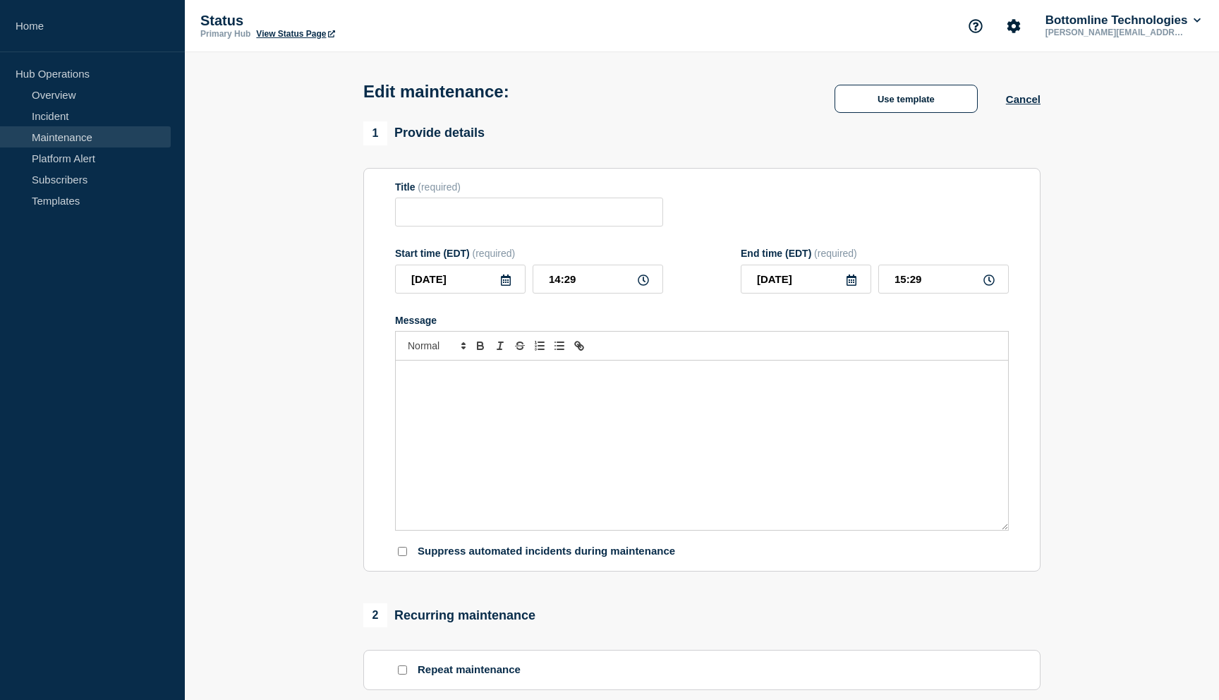
checkbox input "true"
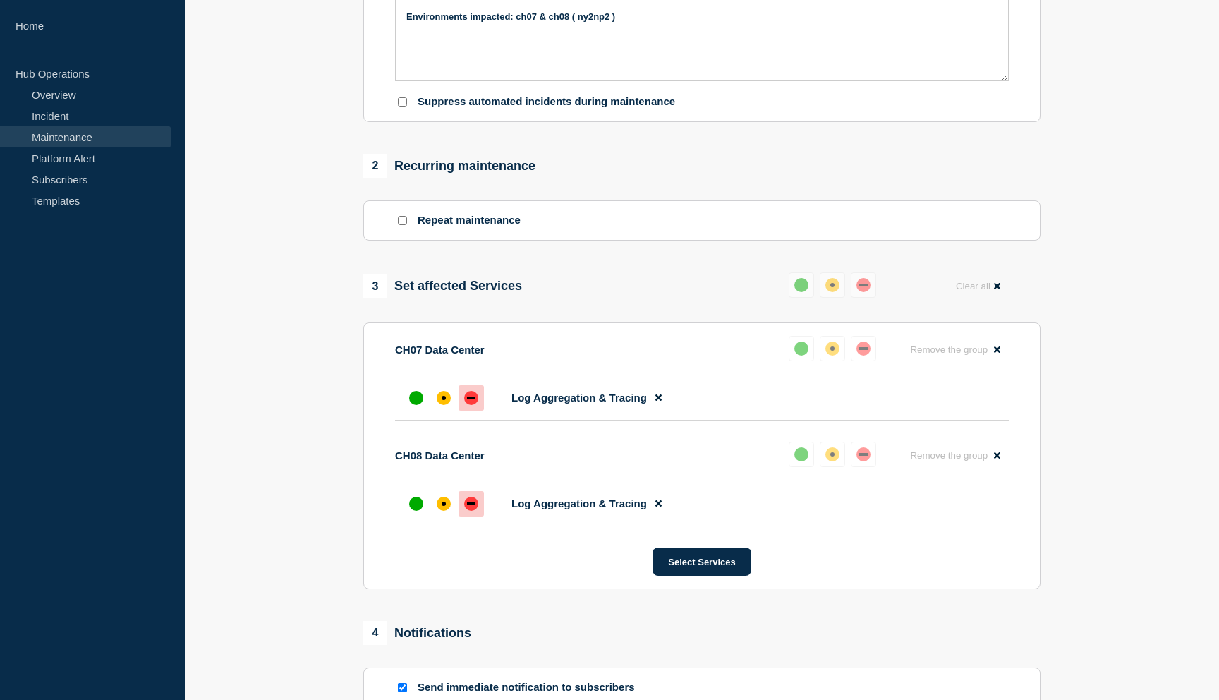
scroll to position [471, 0]
click at [718, 574] on button "Select Services" at bounding box center [702, 560] width 98 height 28
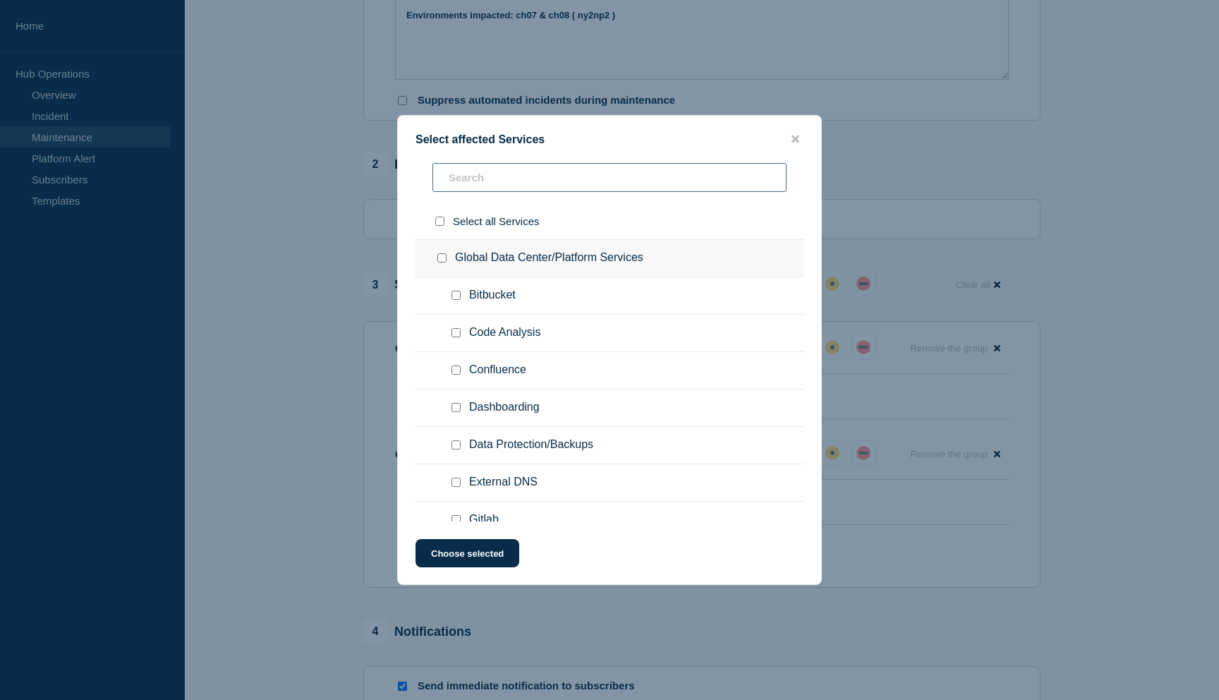
click at [543, 171] on input "text" at bounding box center [610, 177] width 354 height 29
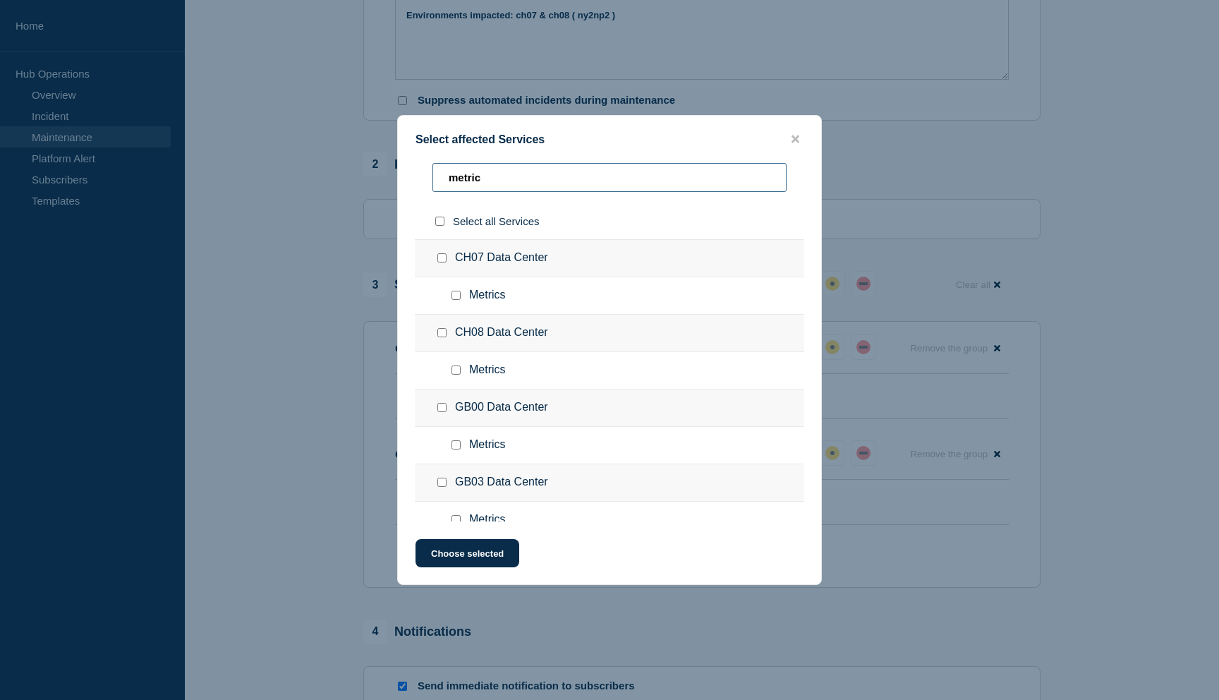
type input "metric"
click at [455, 300] on input "Metrics checkbox" at bounding box center [456, 295] width 9 height 9
checkbox input "true"
click at [457, 375] on input "Metrics checkbox" at bounding box center [456, 369] width 9 height 9
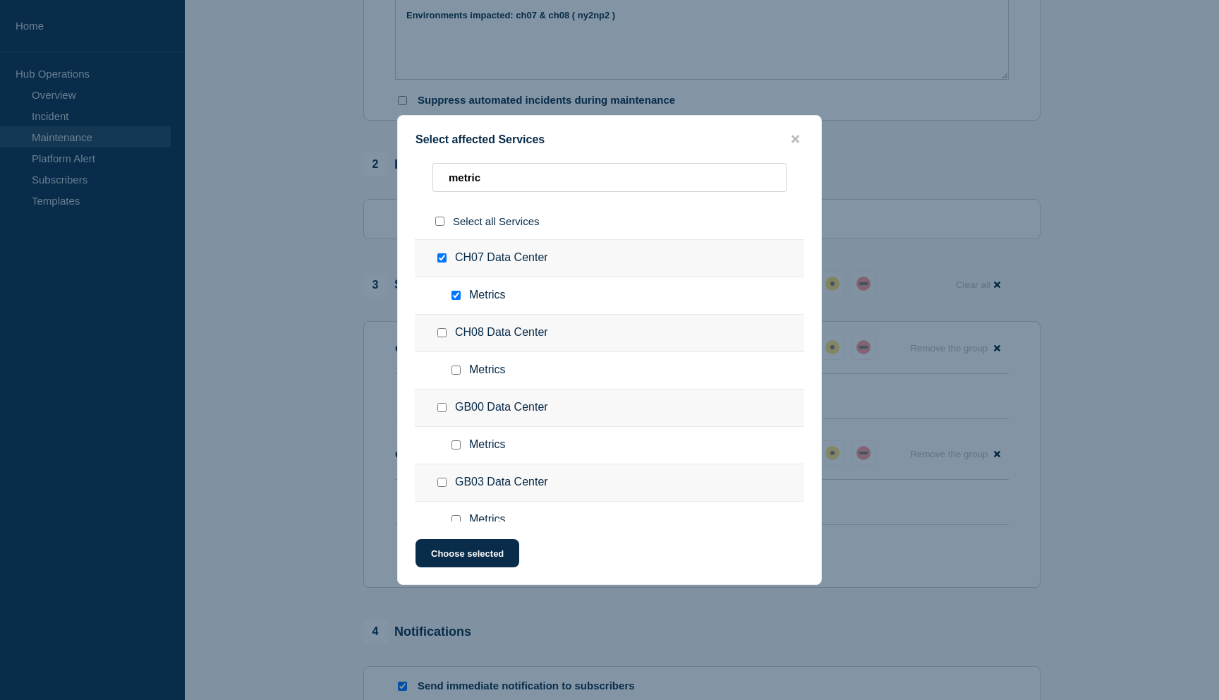
checkbox input "true"
click at [502, 171] on input "metric" at bounding box center [610, 177] width 354 height 29
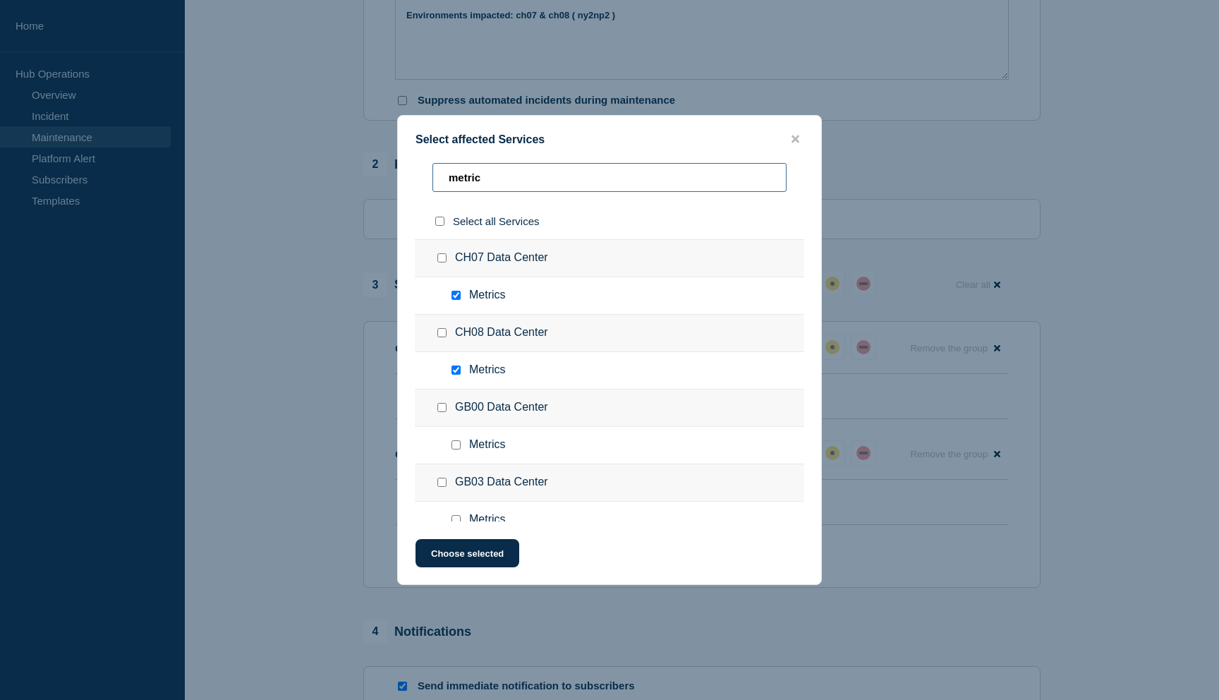
type input "p"
checkbox input "false"
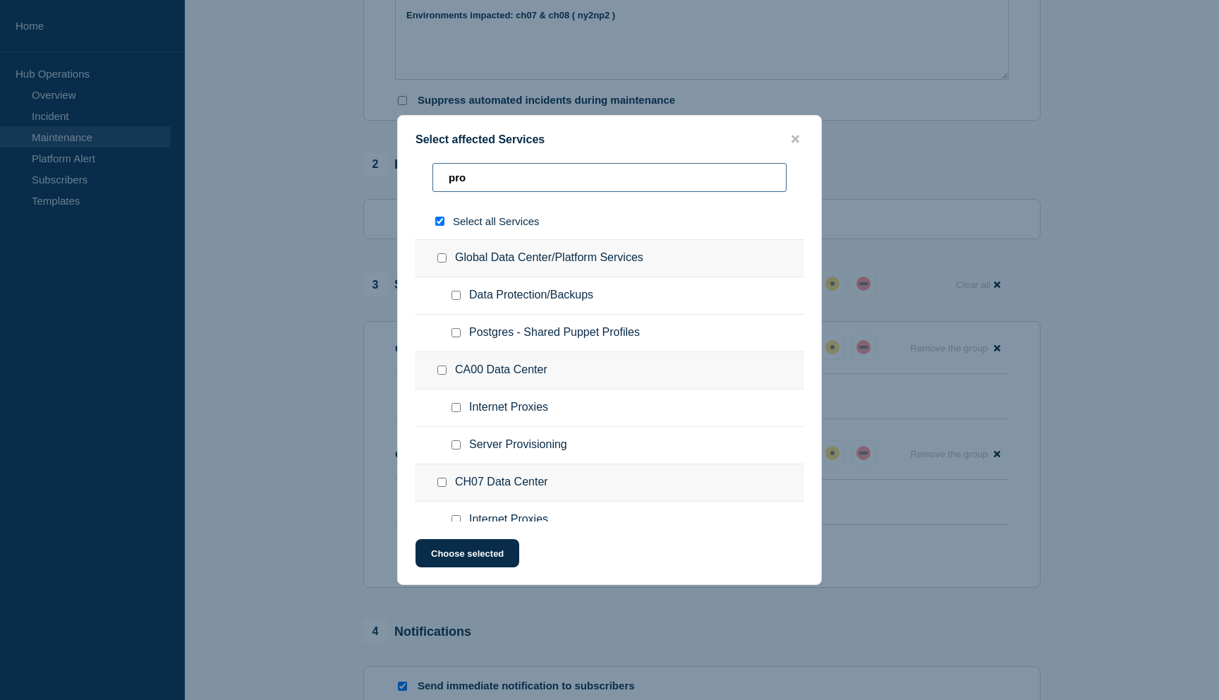
type input "prom"
checkbox input "true"
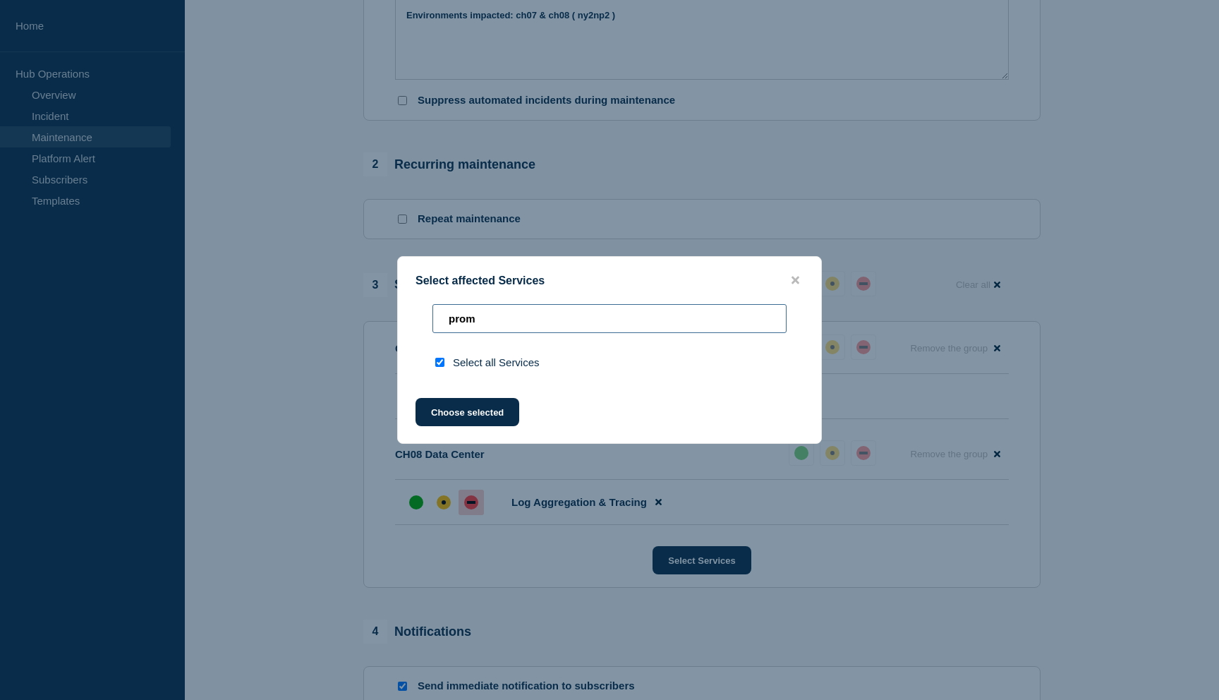
type input "pro"
checkbox input "false"
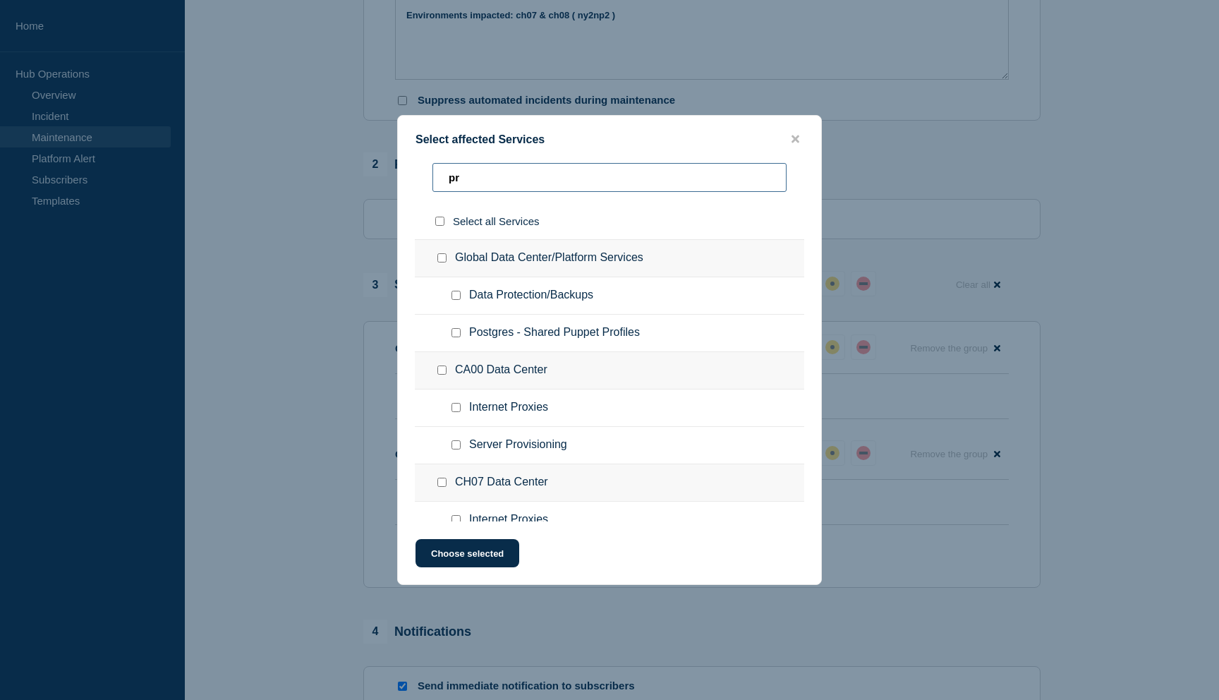
type input "p"
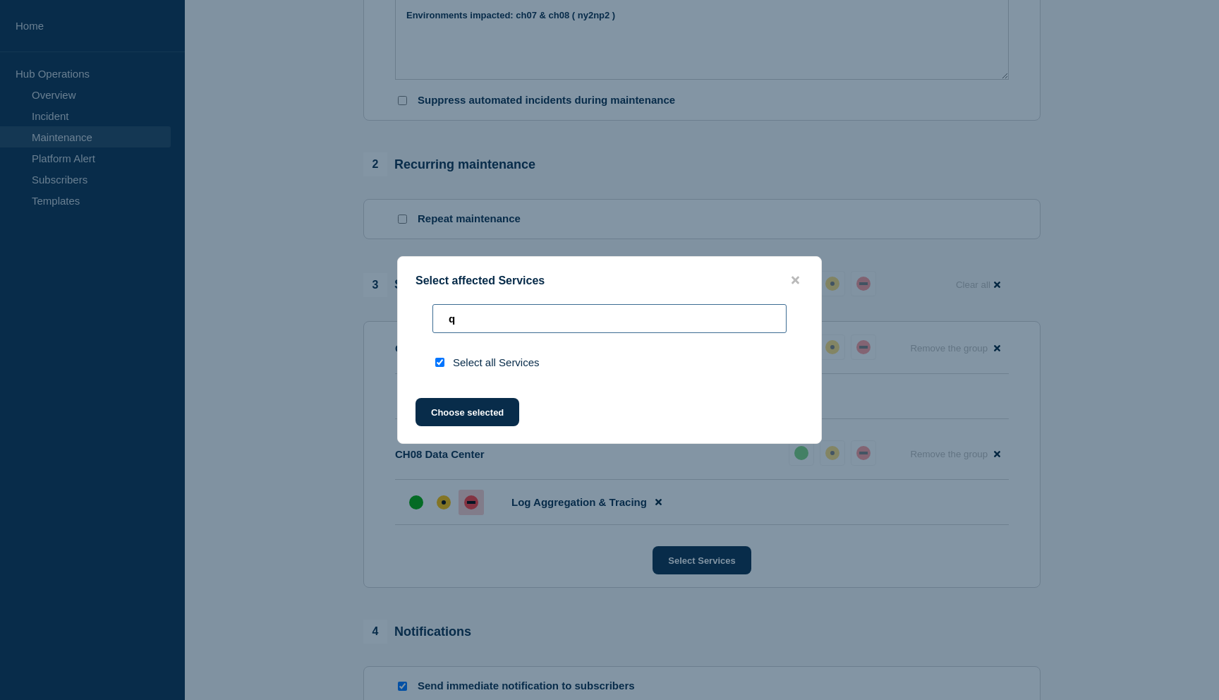
type input "qu"
checkbox input "true"
type input "q"
checkbox input "false"
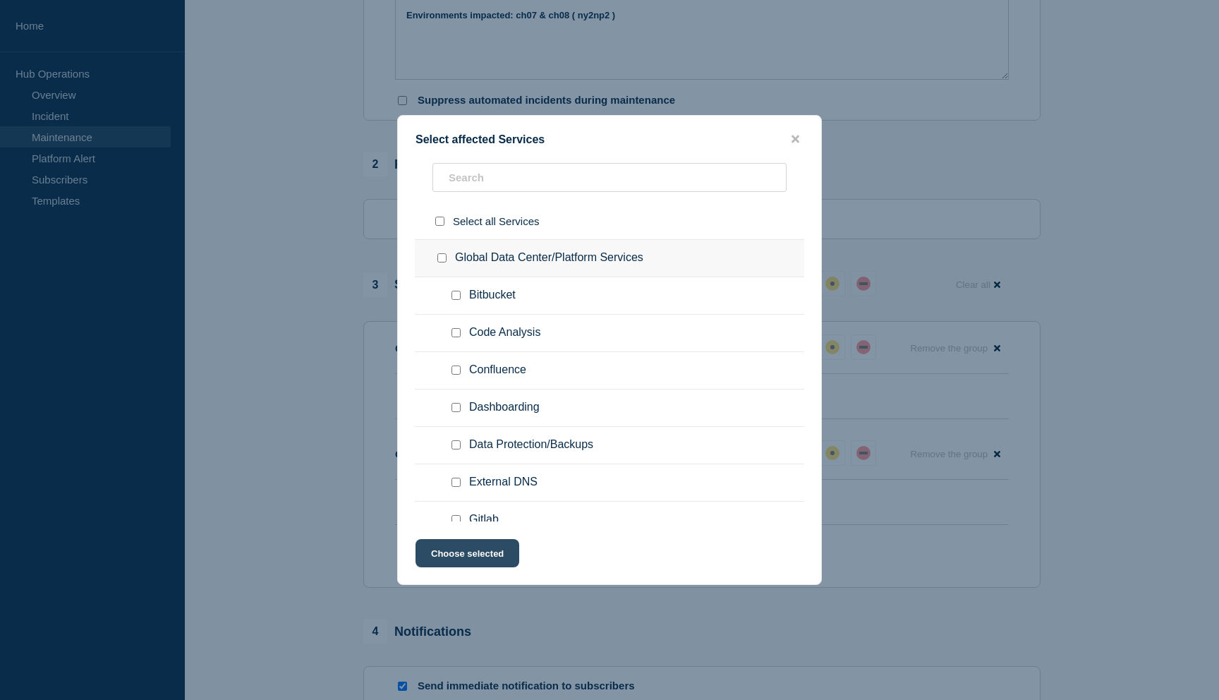
click at [479, 567] on button "Choose selected" at bounding box center [468, 553] width 104 height 28
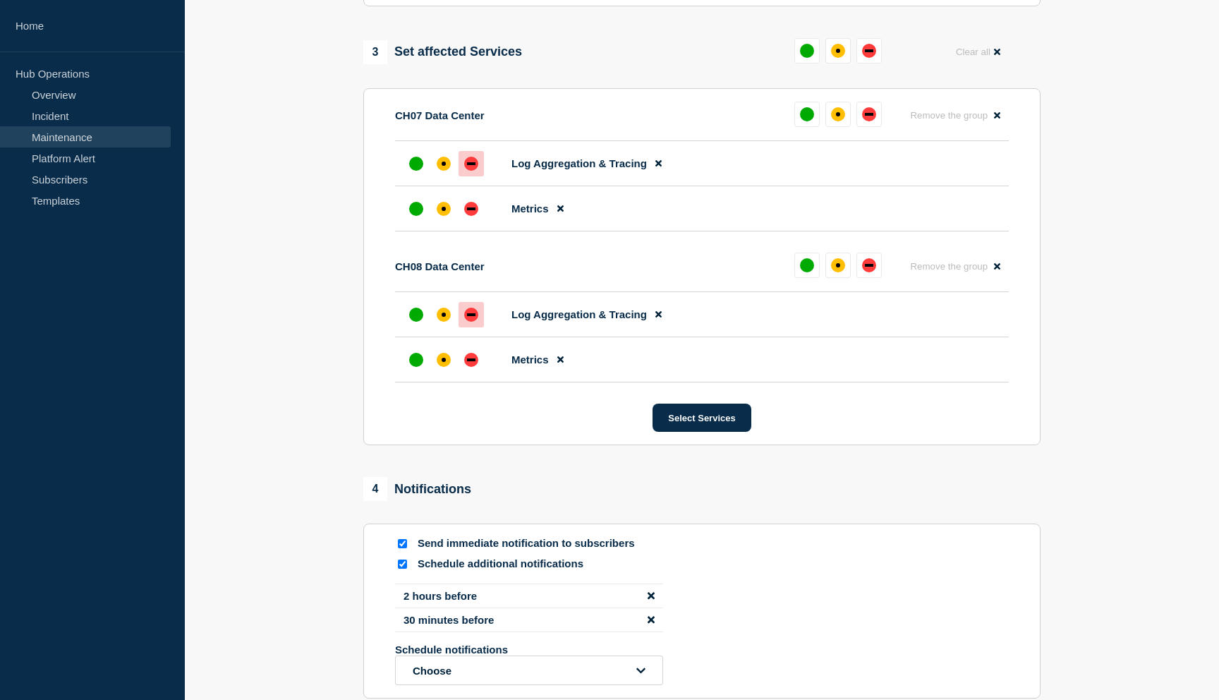
scroll to position [720, 0]
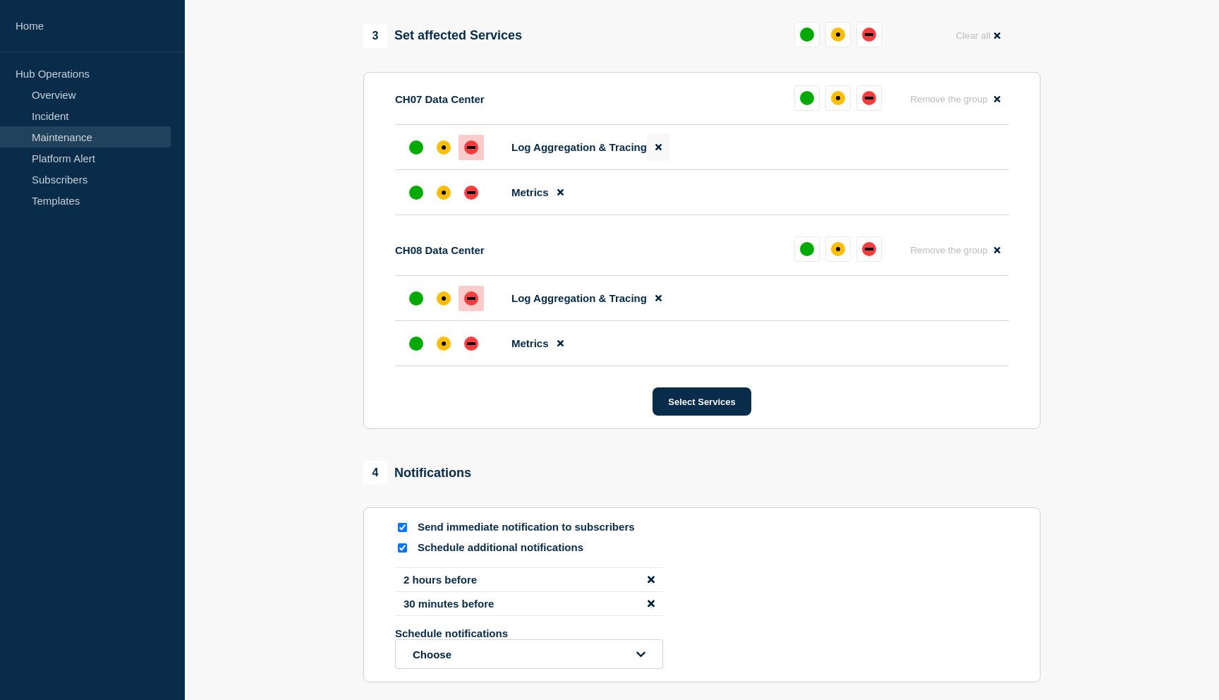
click at [658, 152] on icon at bounding box center [658, 147] width 6 height 9
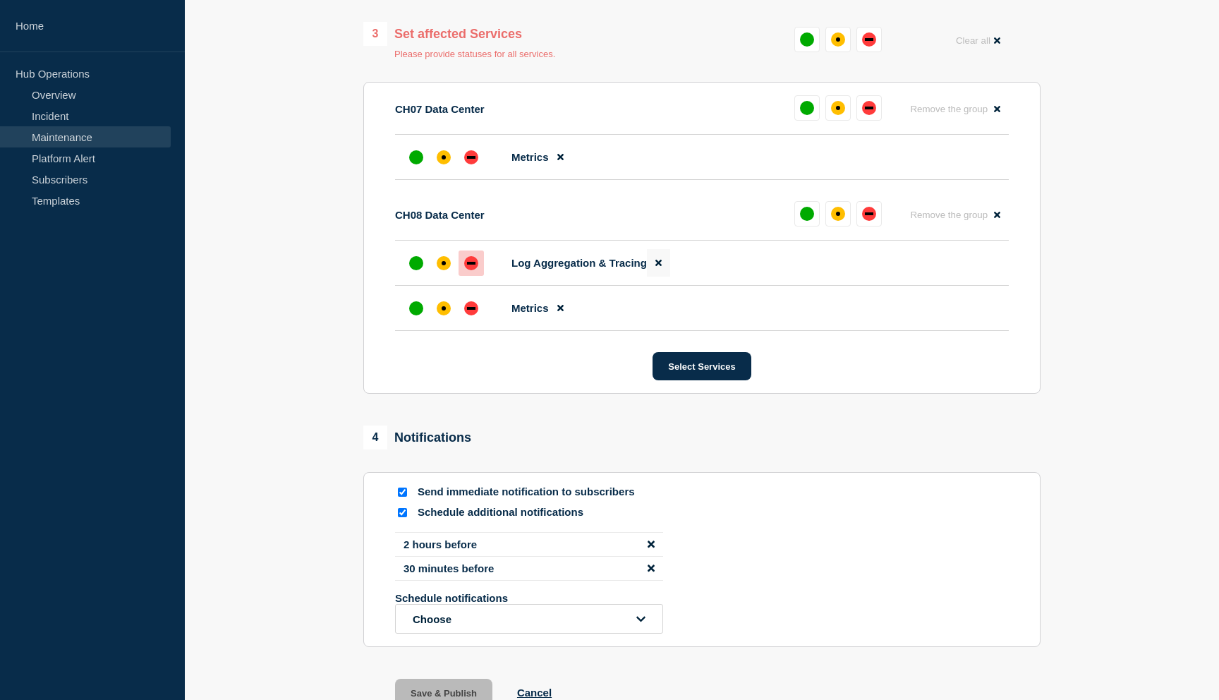
click at [657, 267] on icon at bounding box center [658, 262] width 6 height 9
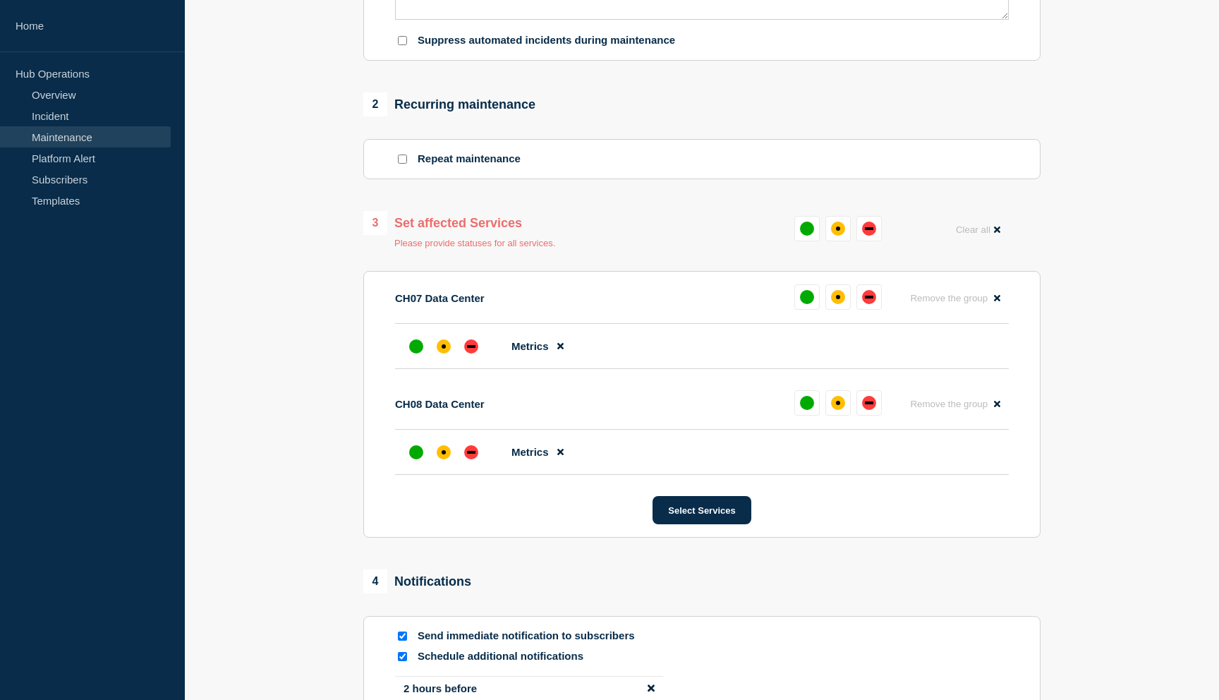
scroll to position [518, 0]
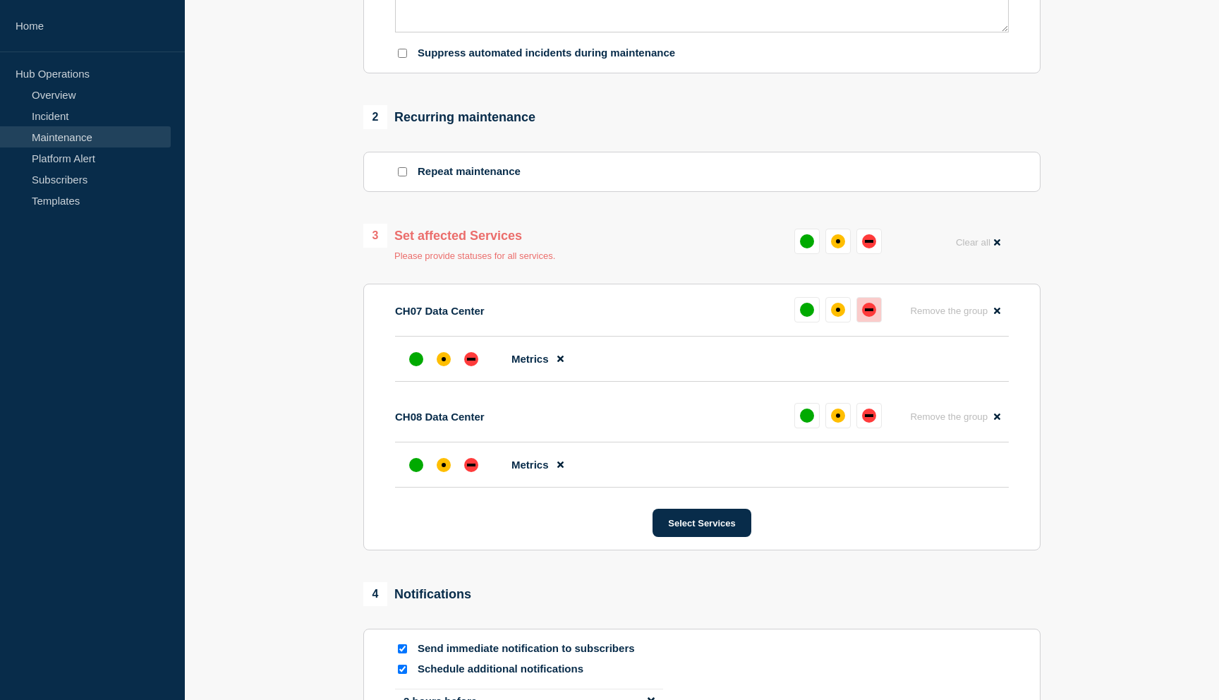
click at [862, 322] on button at bounding box center [869, 309] width 25 height 25
click at [874, 428] on button at bounding box center [869, 415] width 25 height 25
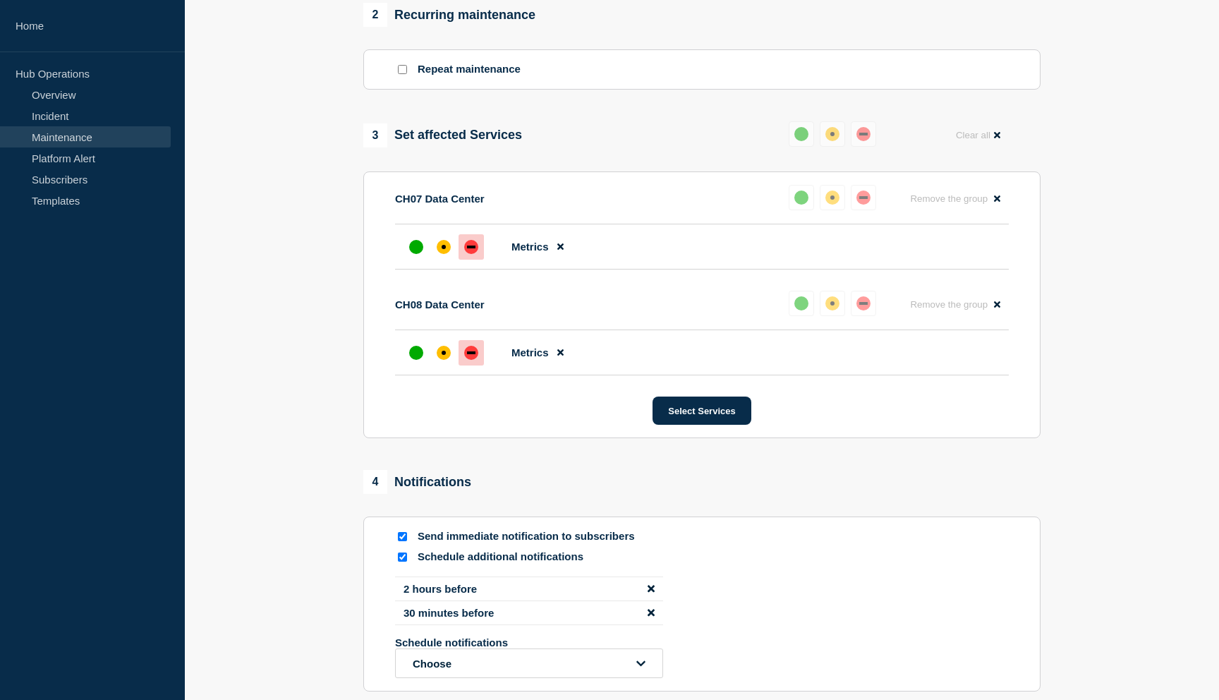
scroll to position [807, 0]
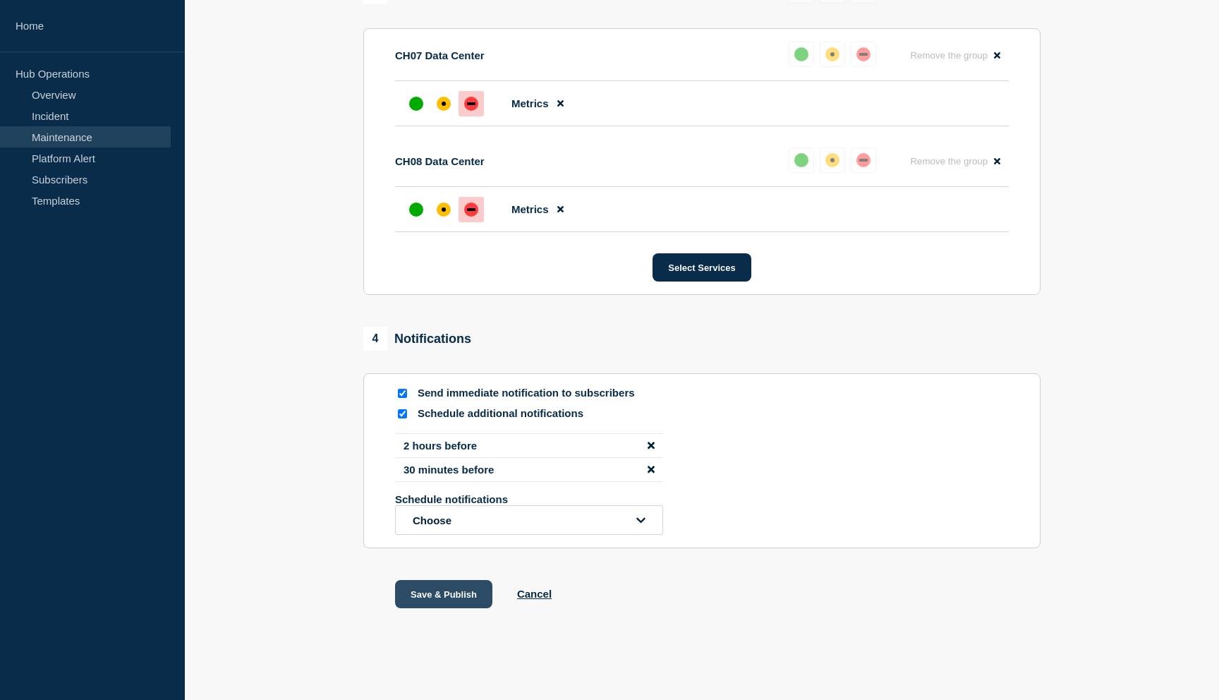
click at [442, 604] on button "Save & Publish" at bounding box center [443, 594] width 97 height 28
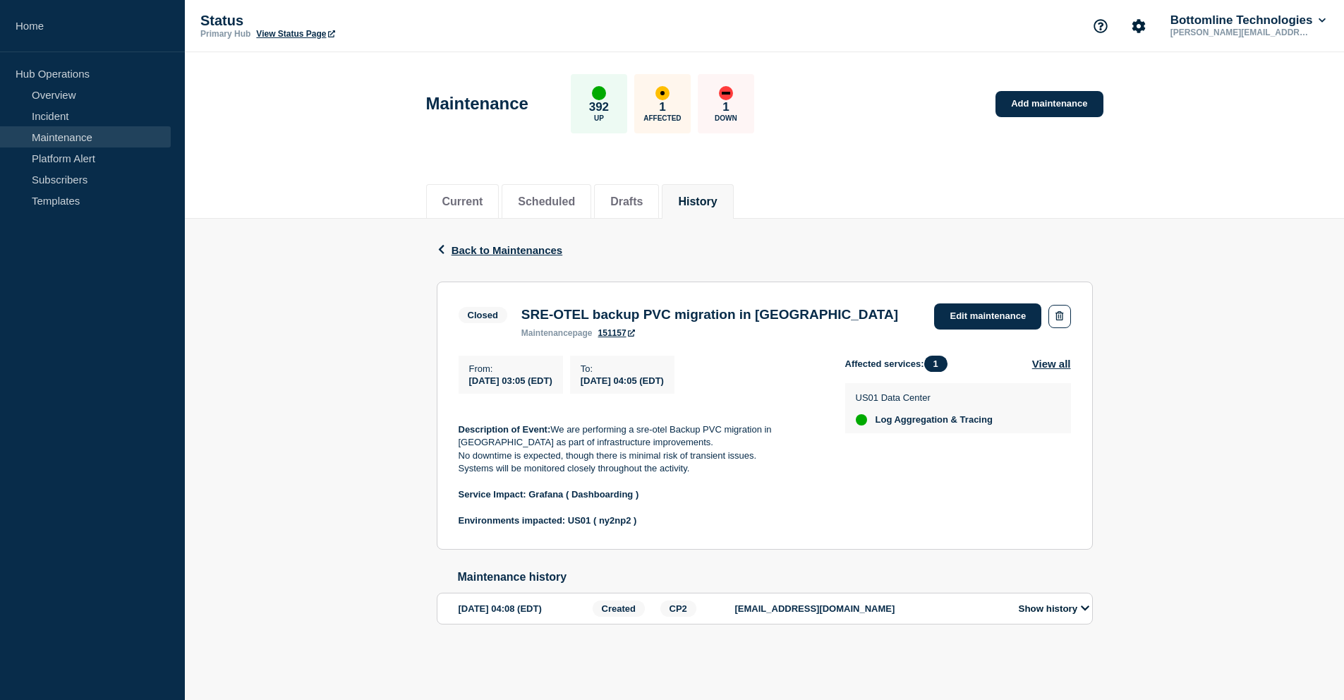
click at [572, 317] on h3 "SRE-OTEL backup PVC migration in [GEOGRAPHIC_DATA]" at bounding box center [709, 315] width 377 height 16
click at [764, 220] on div "Back Back to Maintenances" at bounding box center [765, 250] width 656 height 63
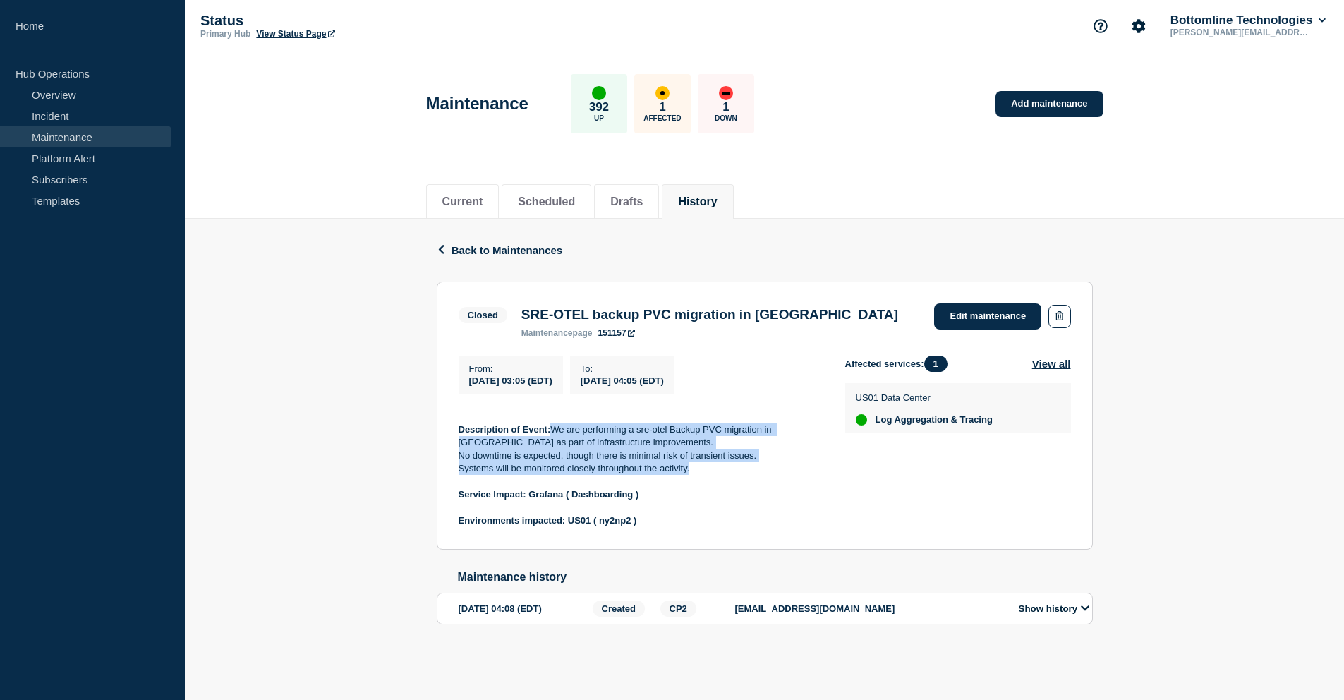
drag, startPoint x: 691, startPoint y: 476, endPoint x: 556, endPoint y: 432, distance: 142.4
click at [556, 432] on div "Description of Event: We are performing a sre-otel Backup PVC migration in US0 …" at bounding box center [641, 469] width 364 height 117
copy div "We are performing a sre-otel Backup PVC migration in [GEOGRAPHIC_DATA] as part …"
click at [700, 457] on p "No downtime is expected, though there is minimal risk of transient issues." at bounding box center [641, 455] width 364 height 13
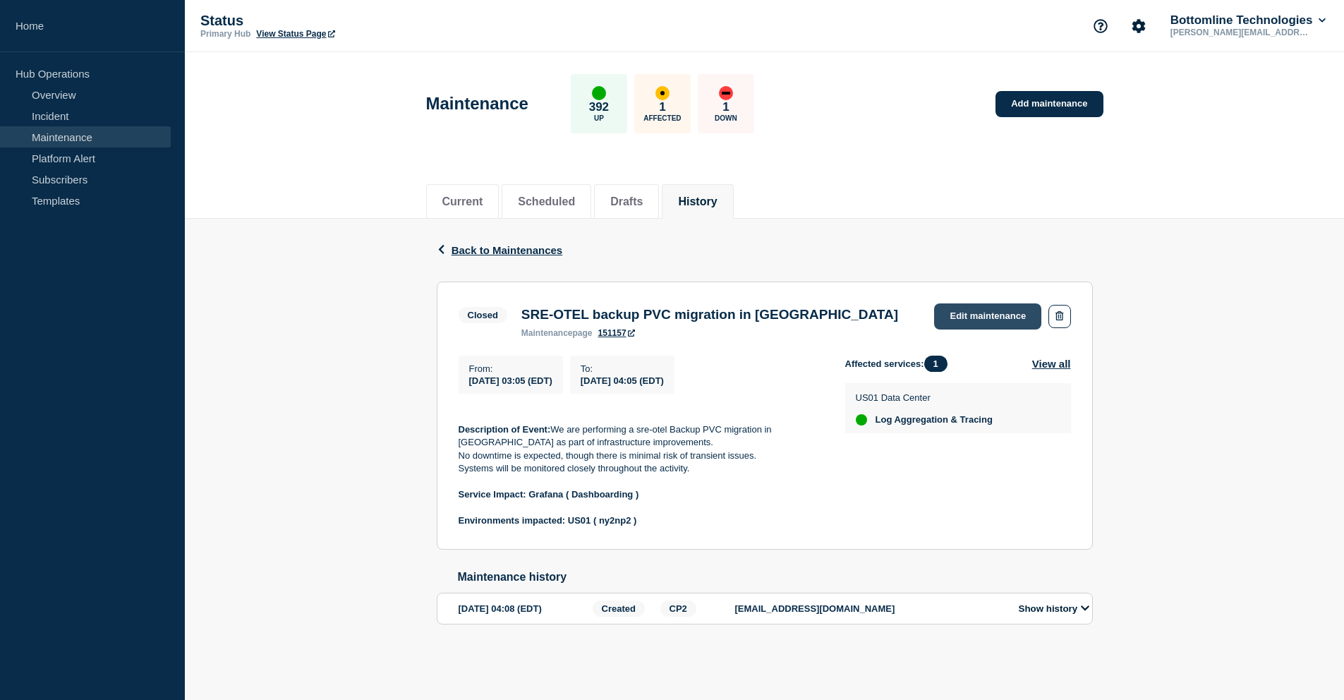
click at [979, 309] on link "Edit maintenance" at bounding box center [987, 316] width 107 height 26
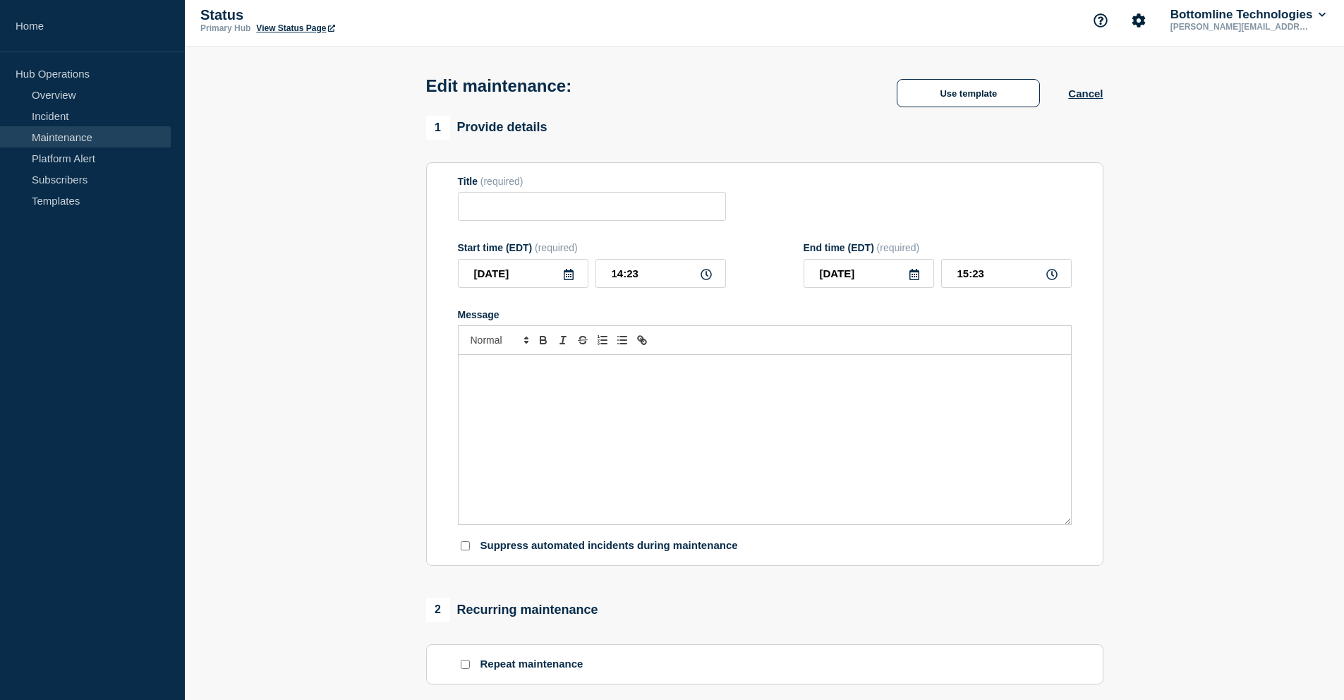
type input "SRE-OTEL backup PVC migration in [GEOGRAPHIC_DATA]"
type input "03:05"
type input "04:05"
checkbox input "true"
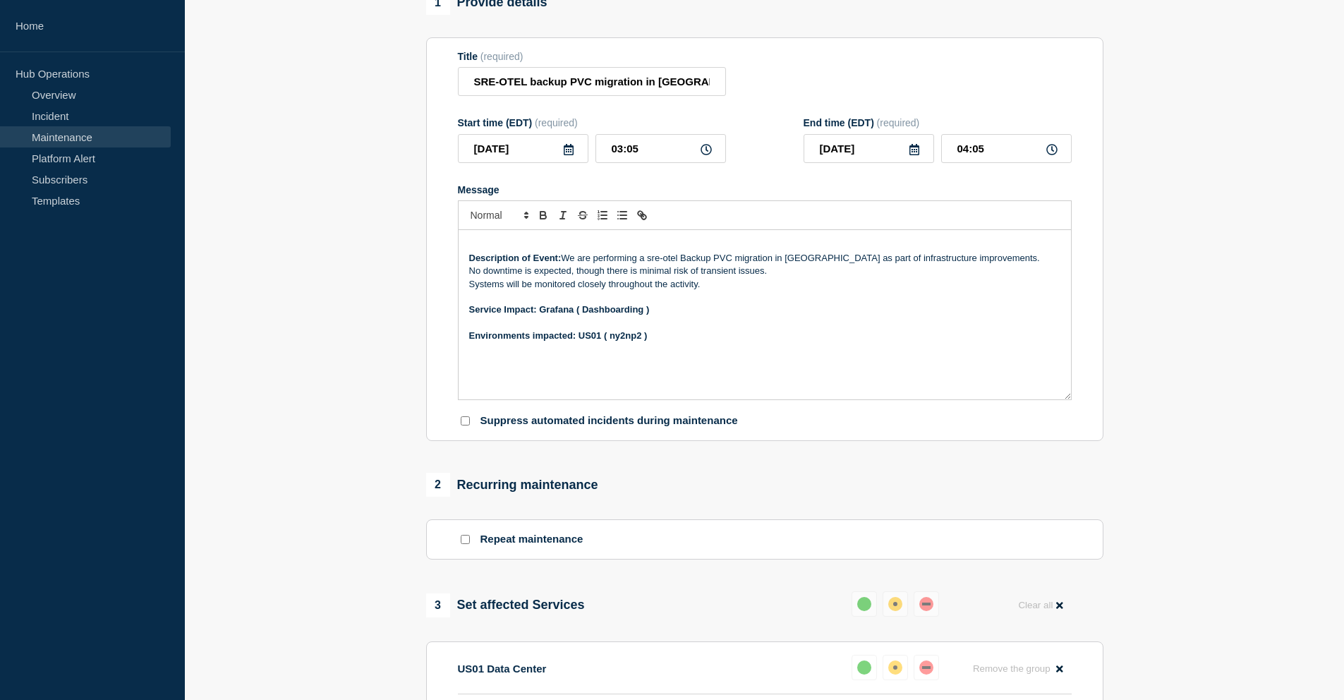
scroll to position [147, 0]
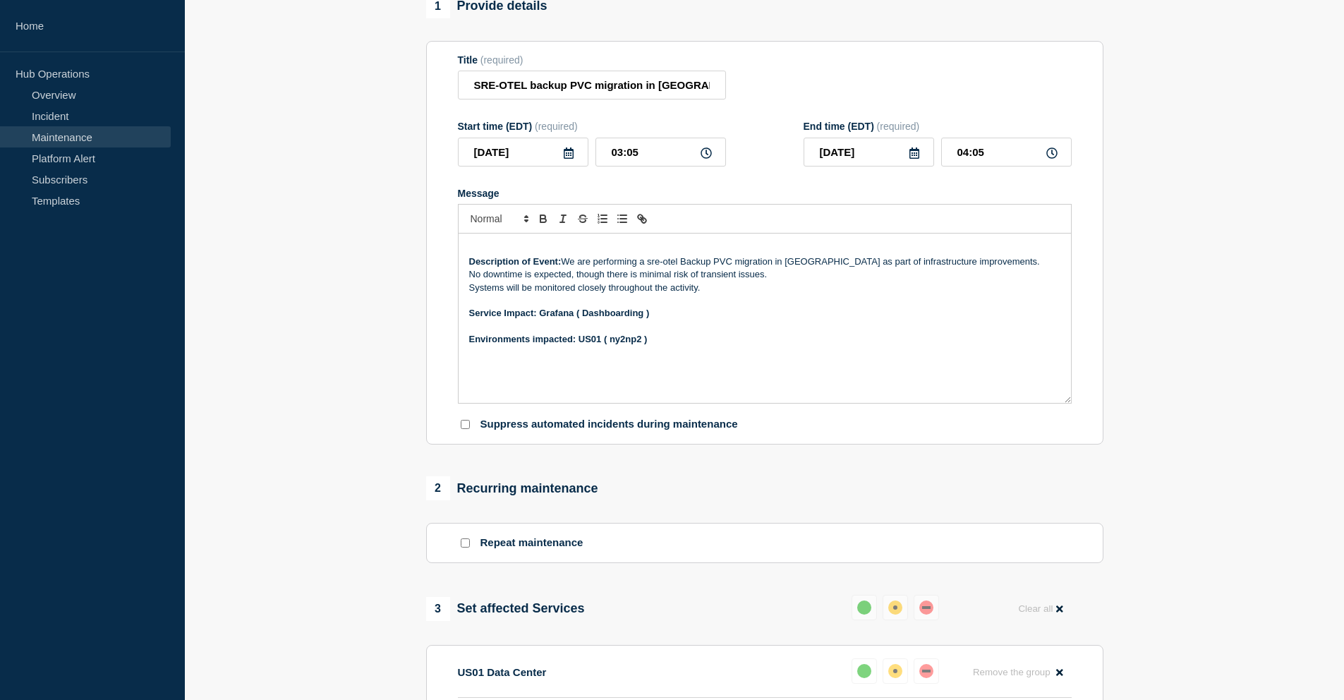
drag, startPoint x: 563, startPoint y: 279, endPoint x: 457, endPoint y: 279, distance: 106.5
click at [458, 279] on div "Description of Event: We are performing a sre-otel Backup PVC migration in US0 …" at bounding box center [765, 319] width 614 height 170
drag, startPoint x: 564, startPoint y: 276, endPoint x: 469, endPoint y: 281, distance: 94.7
click at [469, 268] on p "Description of Event: We are performing a sre-otel Backup PVC migration in US0 …" at bounding box center [764, 261] width 591 height 13
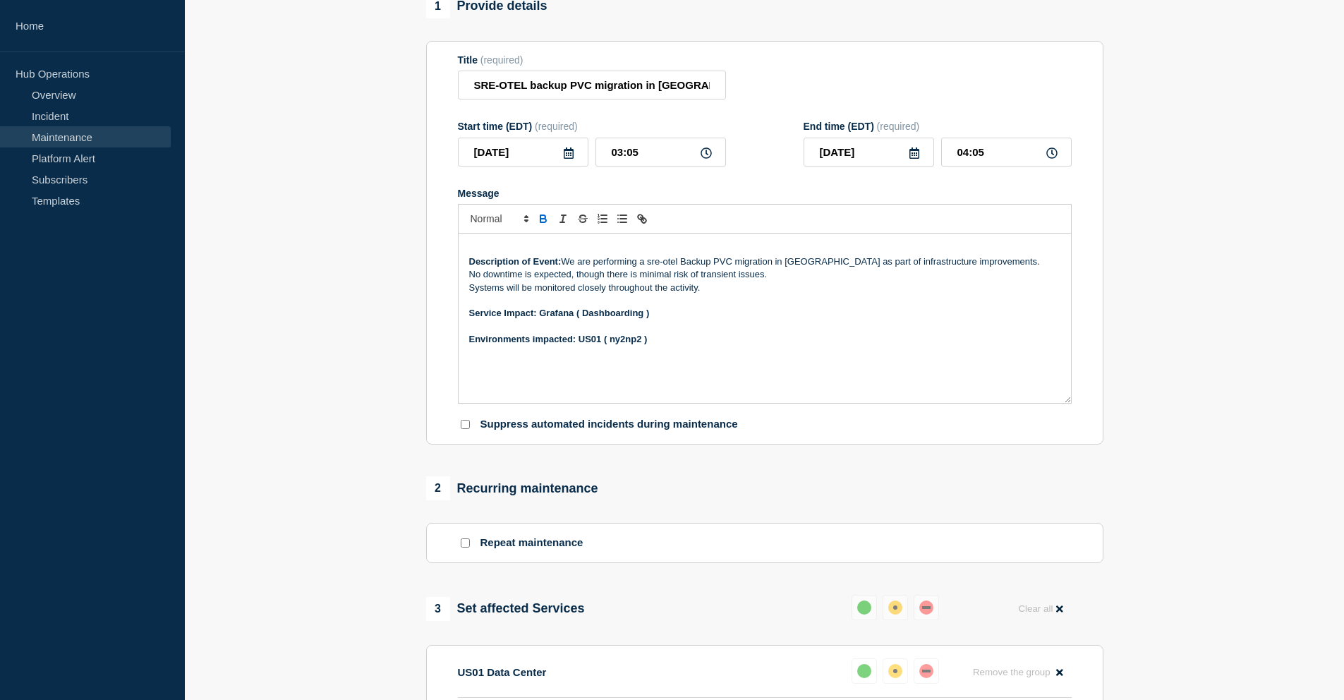
copy strong "Description of Event:"
click at [667, 346] on p "Environments impacted: US01 ( ny2np2 )" at bounding box center [764, 339] width 591 height 13
drag, startPoint x: 667, startPoint y: 354, endPoint x: 443, endPoint y: 332, distance: 225.4
click at [443, 332] on section "Title (required) SRE-OTEL backup PVC migration in US01 Start time (EDT) (requir…" at bounding box center [764, 243] width 677 height 404
copy div "Service Impact: Grafana ( Dashboarding ) Environments impacted: US01 ( ny2np2 )"
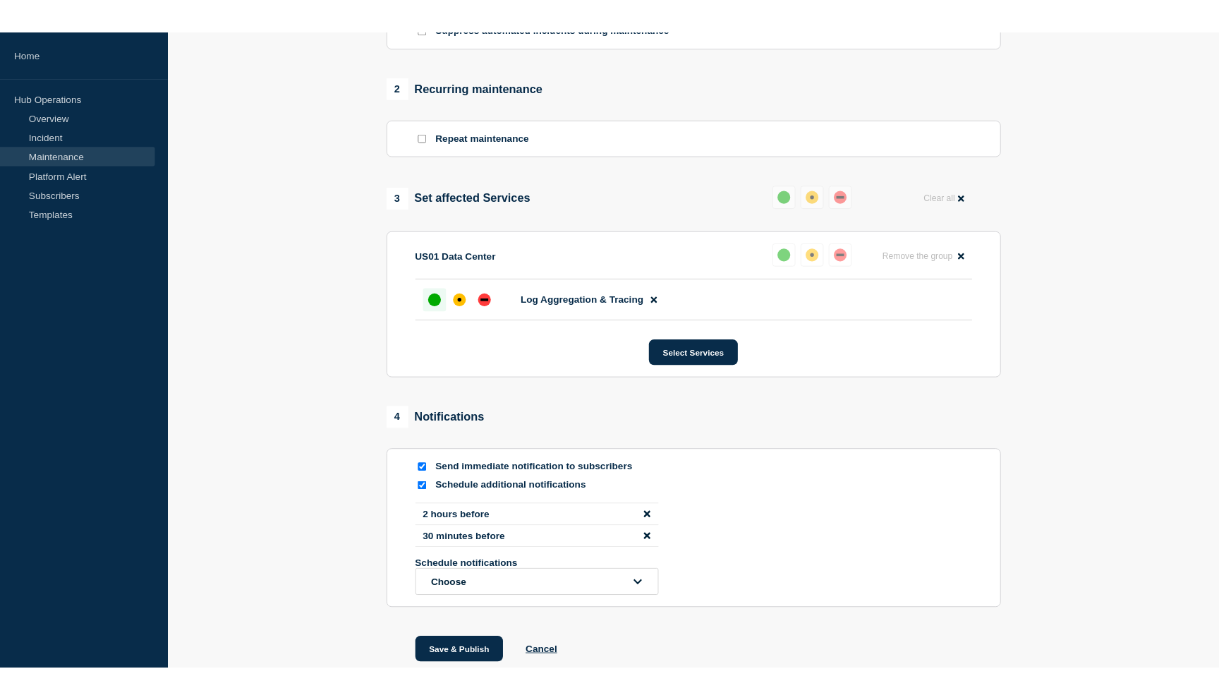
scroll to position [574, 0]
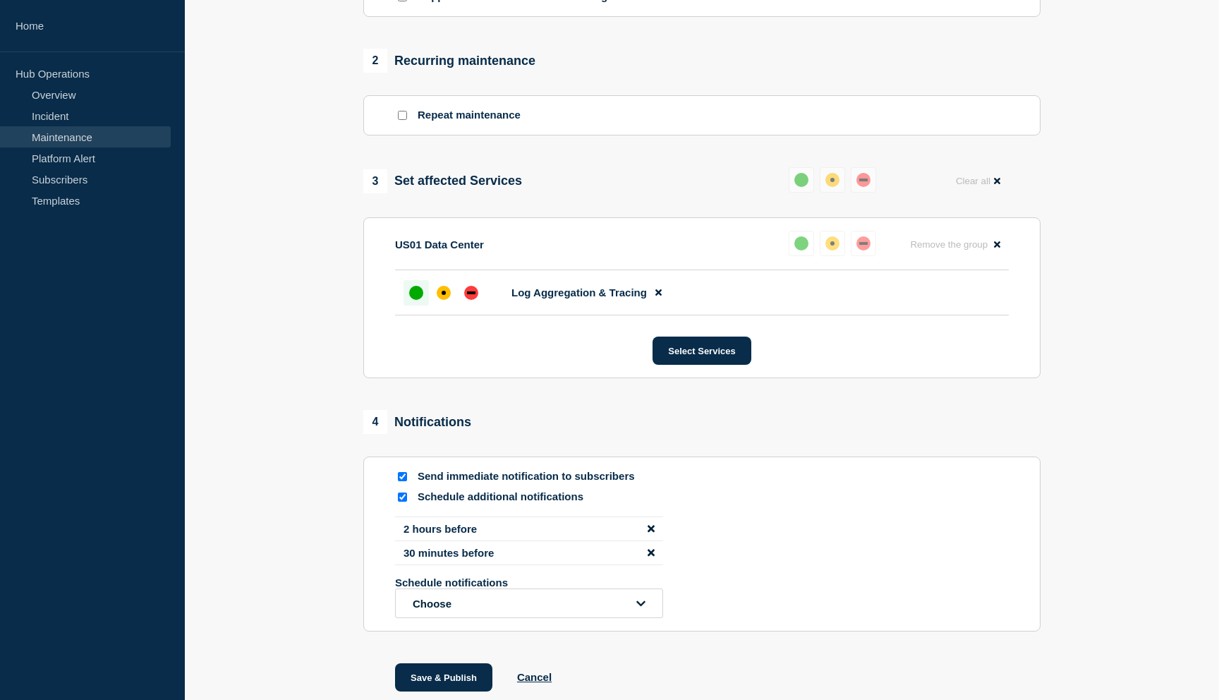
click at [788, 73] on div "2 Recurring maintenance" at bounding box center [701, 61] width 677 height 24
